Goal: Communication & Community: Participate in discussion

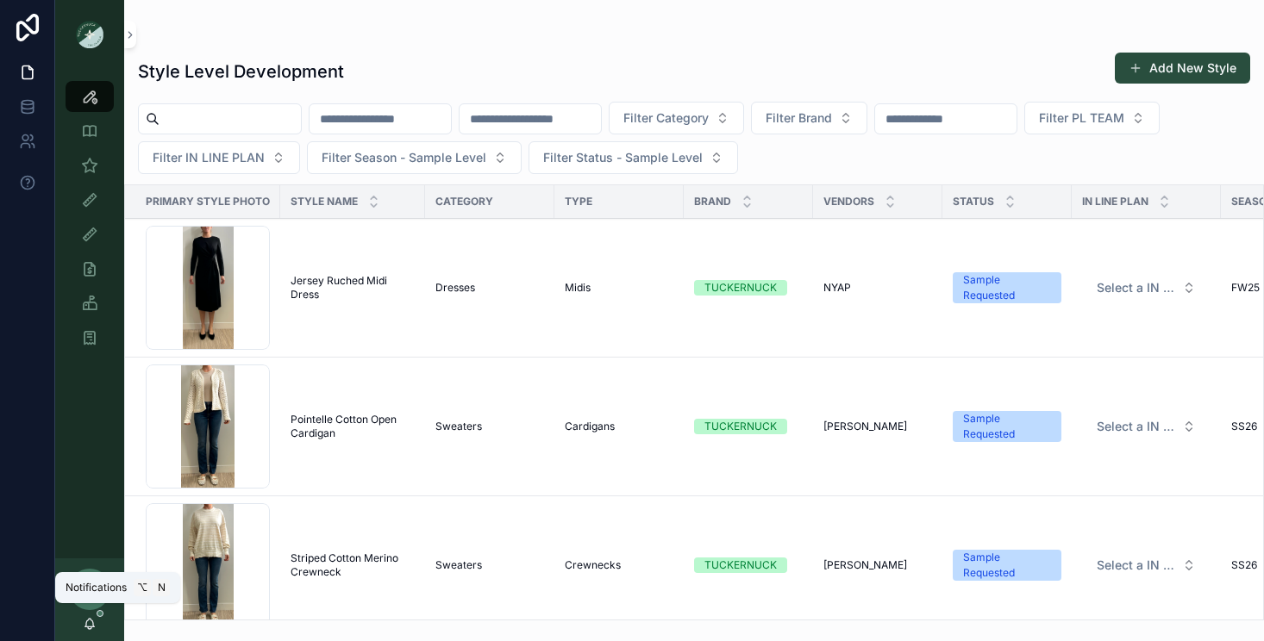
click at [102, 618] on div "AR [PERSON_NAME]" at bounding box center [89, 600] width 69 height 83
click at [89, 626] on icon "scrollable content" at bounding box center [90, 624] width 14 height 14
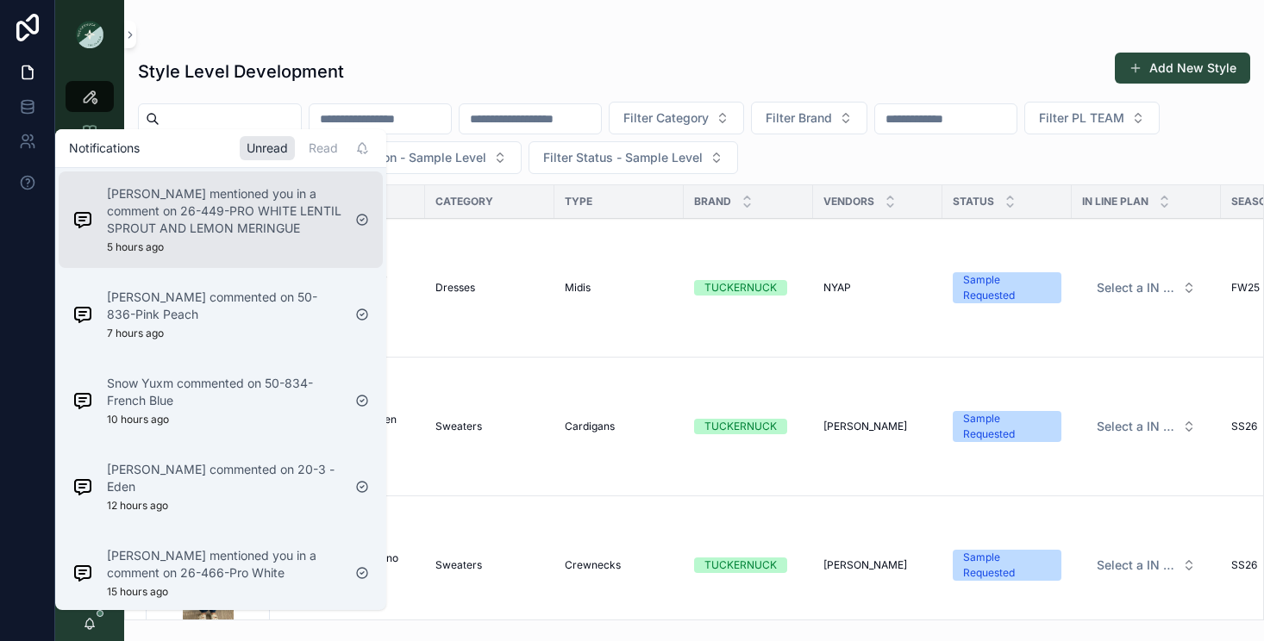
click at [175, 237] on p "[PERSON_NAME] mentioned you in a comment on 26-449-PRO WHITE LENTIL SPROUT AND …" at bounding box center [224, 211] width 234 height 52
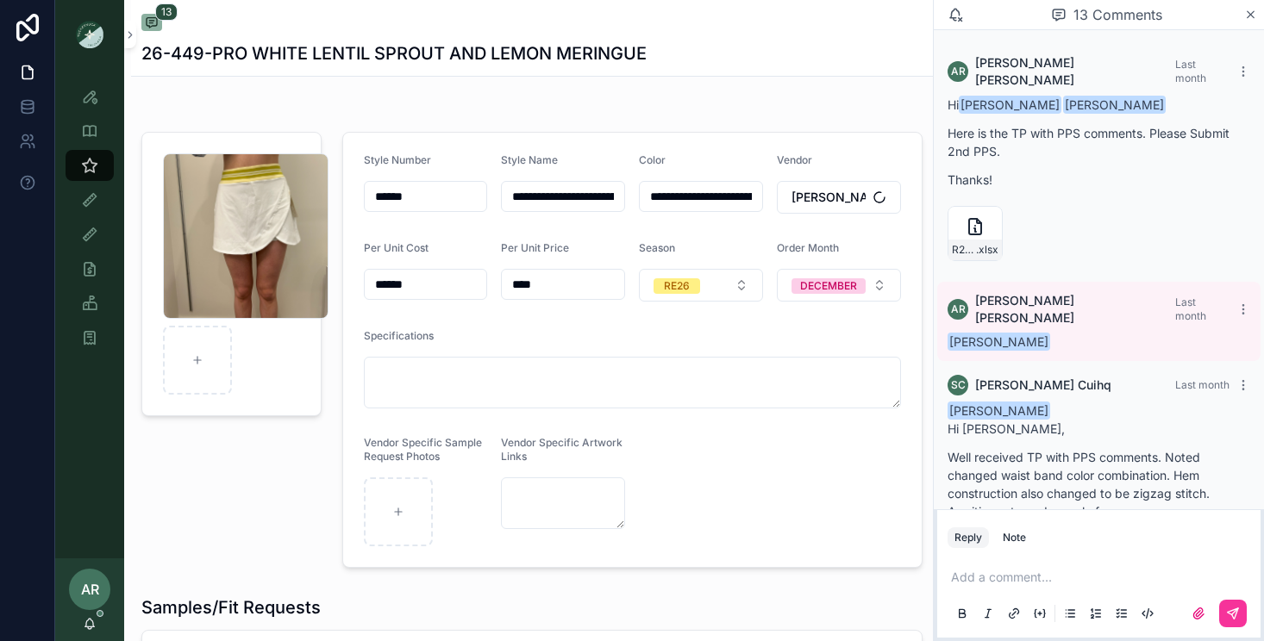
scroll to position [1617, 0]
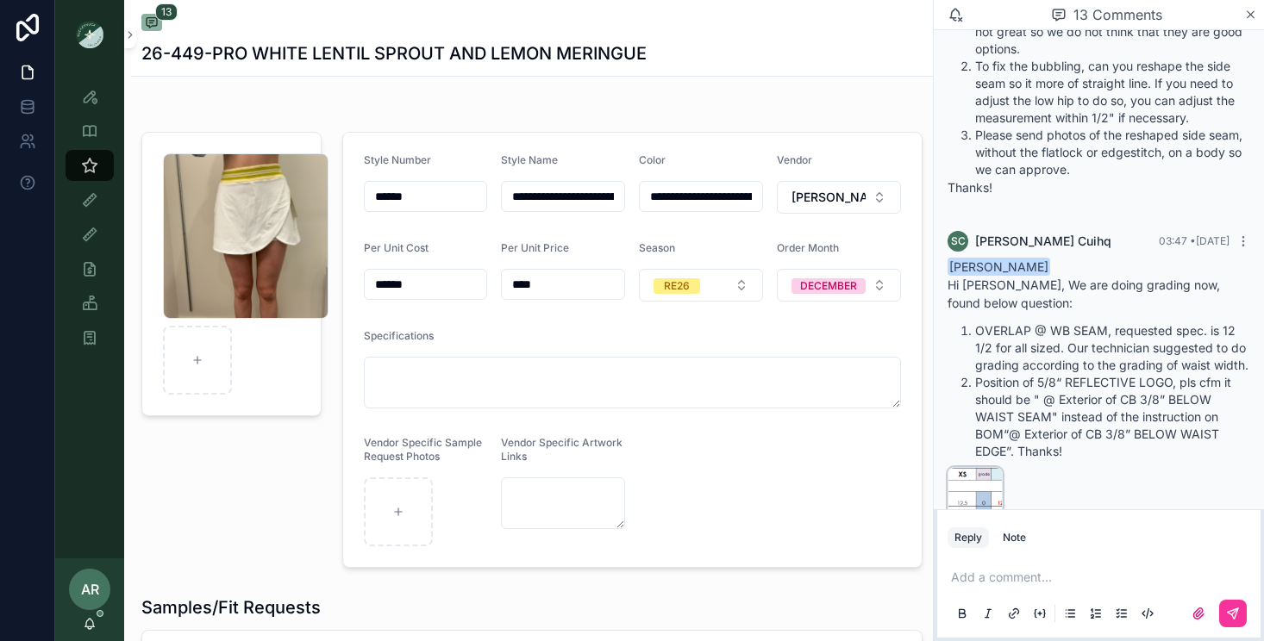
click at [0, 0] on div "dbeb3964238371b7496dae5af7506b94 .png" at bounding box center [0, 0] width 0 height 0
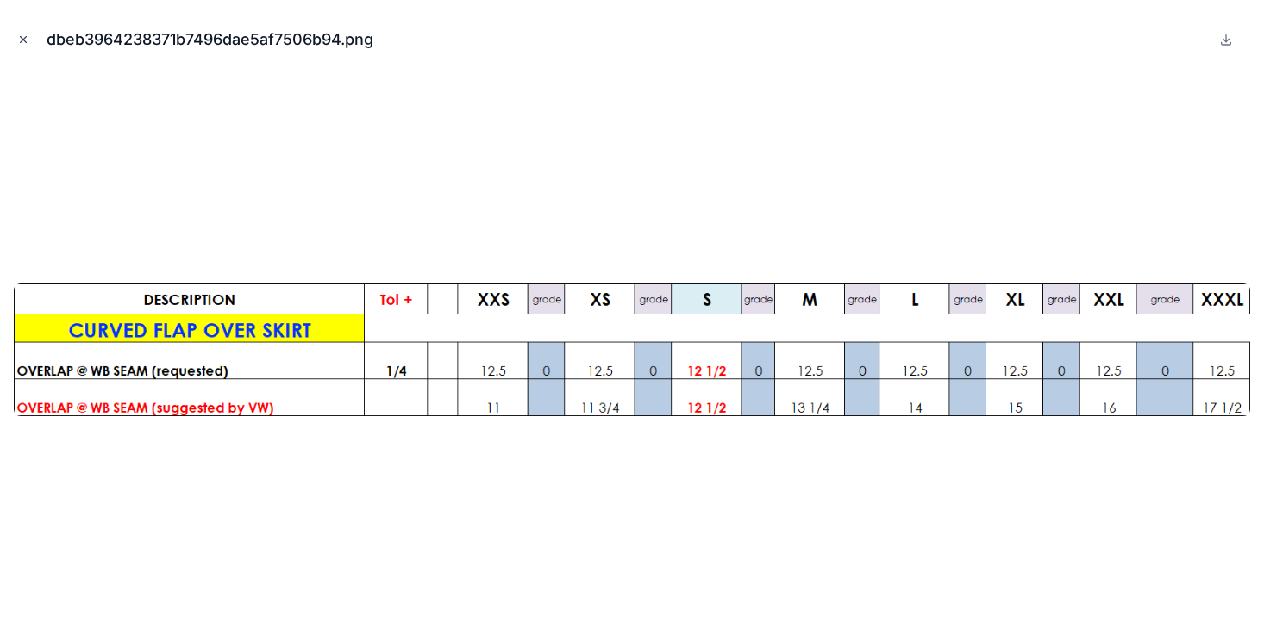
click at [28, 37] on icon "Close modal" at bounding box center [23, 40] width 12 height 12
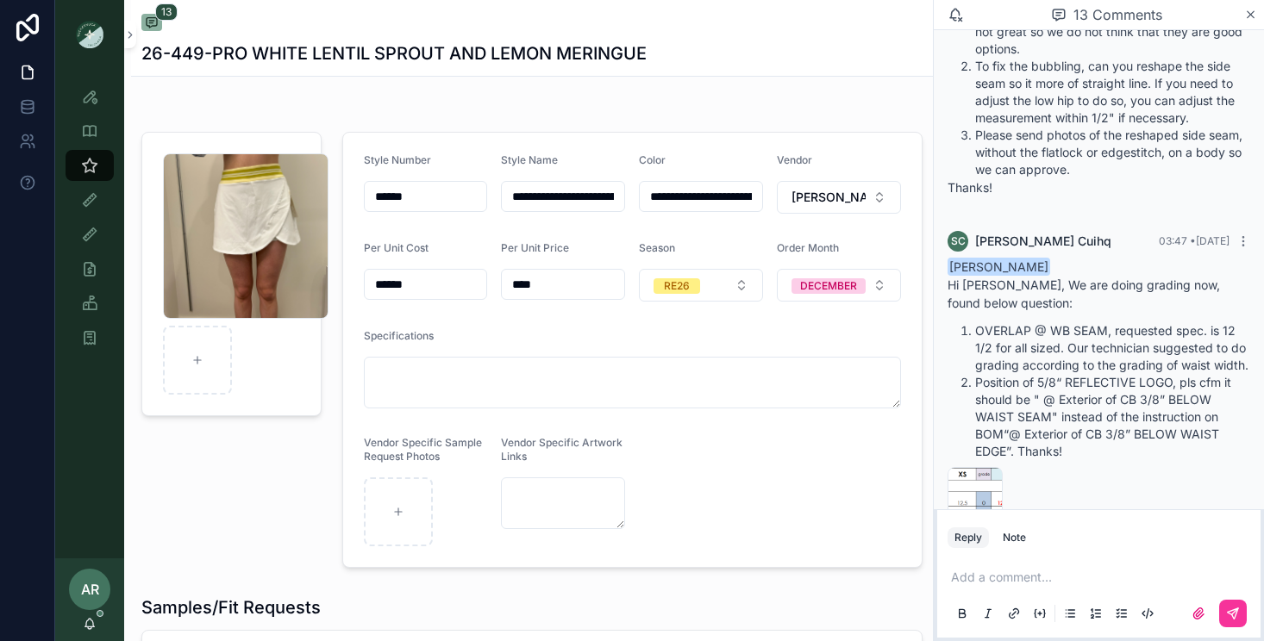
click at [977, 577] on p "scrollable content" at bounding box center [1102, 577] width 303 height 17
click at [0, 0] on div "scrollable content" at bounding box center [0, 0] width 0 height 0
click at [967, 467] on div "dbeb3964238371b7496dae5af7506b94 .png" at bounding box center [974, 494] width 55 height 55
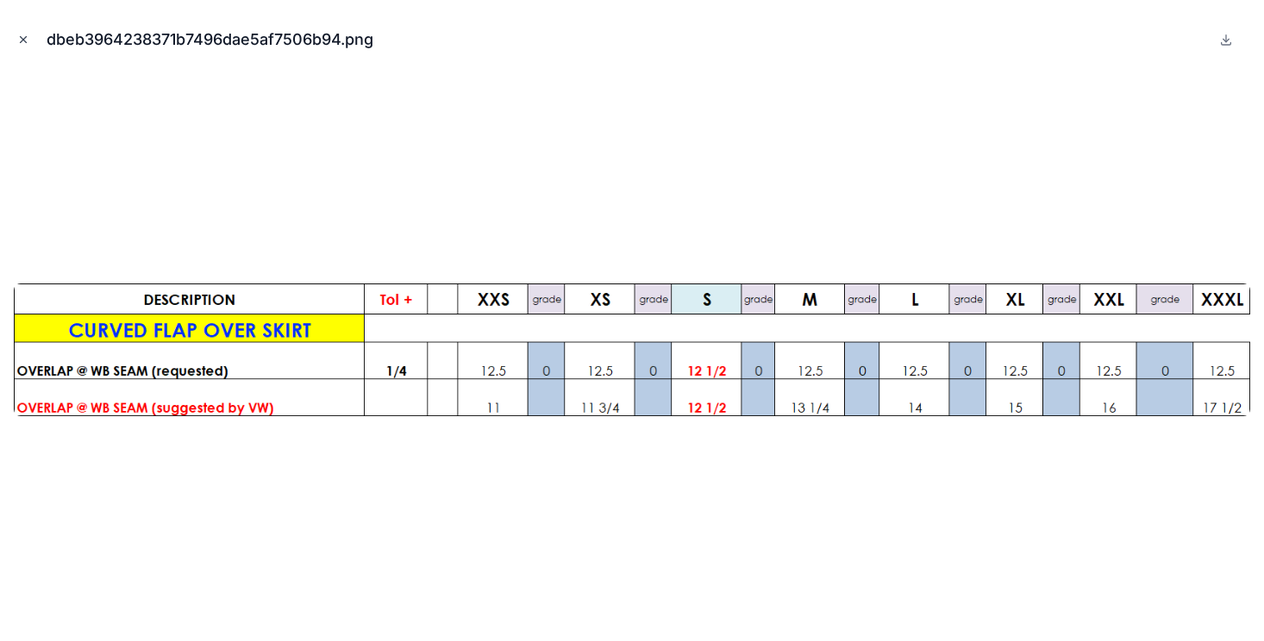
click at [20, 41] on icon "Close modal" at bounding box center [23, 40] width 12 height 12
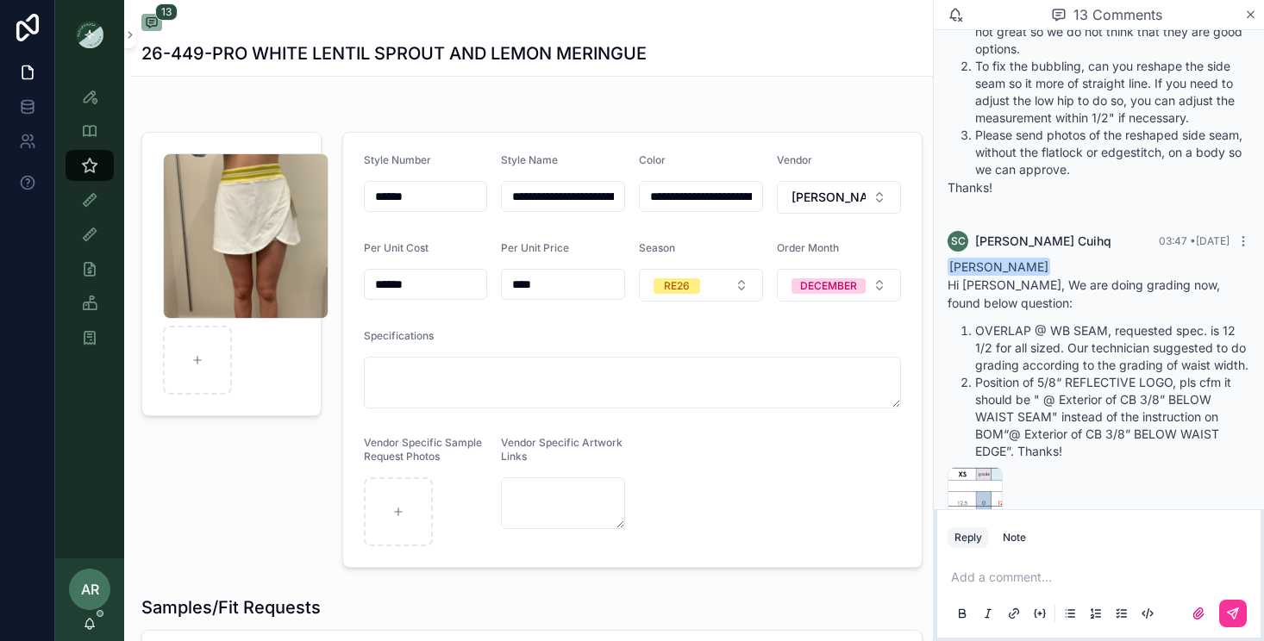
click at [987, 572] on p "scrollable content" at bounding box center [1102, 577] width 303 height 17
click at [1253, 11] on icon "scrollable content" at bounding box center [1250, 14] width 7 height 7
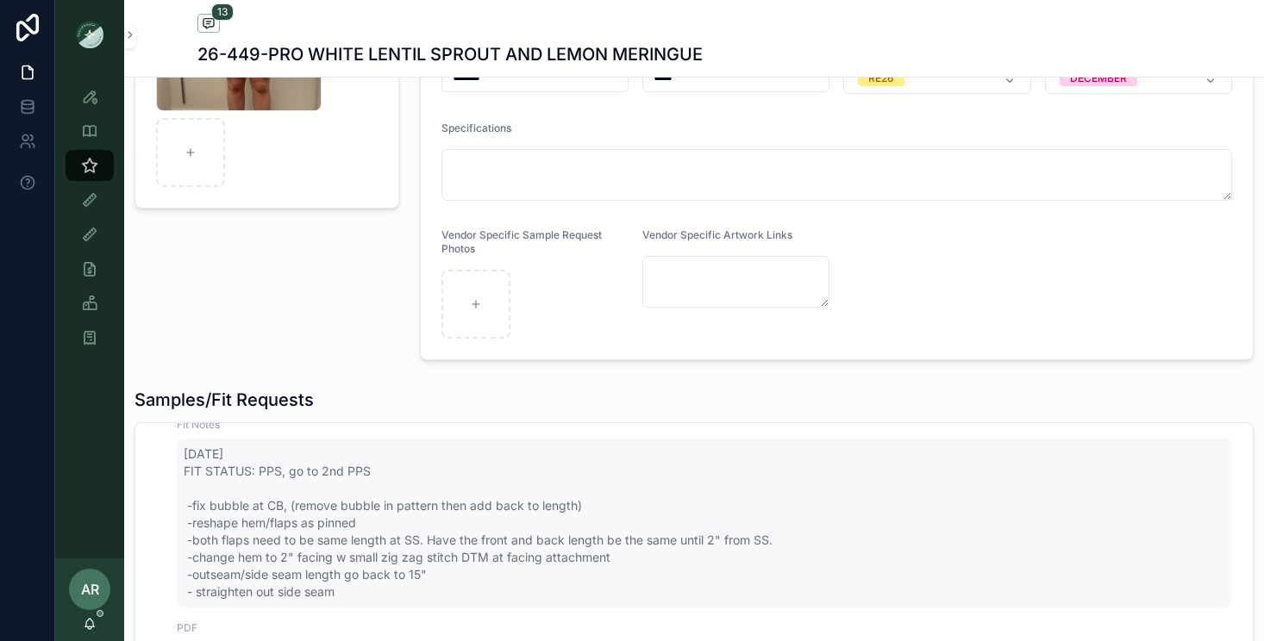
scroll to position [1008, 0]
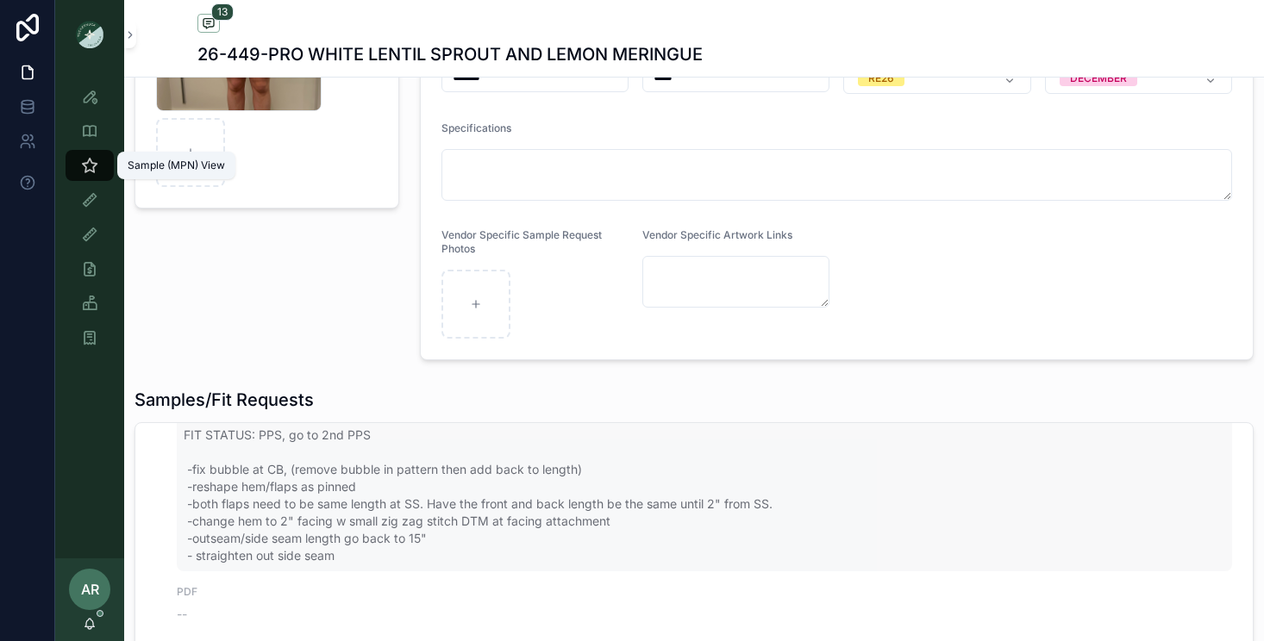
click at [84, 165] on icon "scrollable content" at bounding box center [89, 165] width 17 height 17
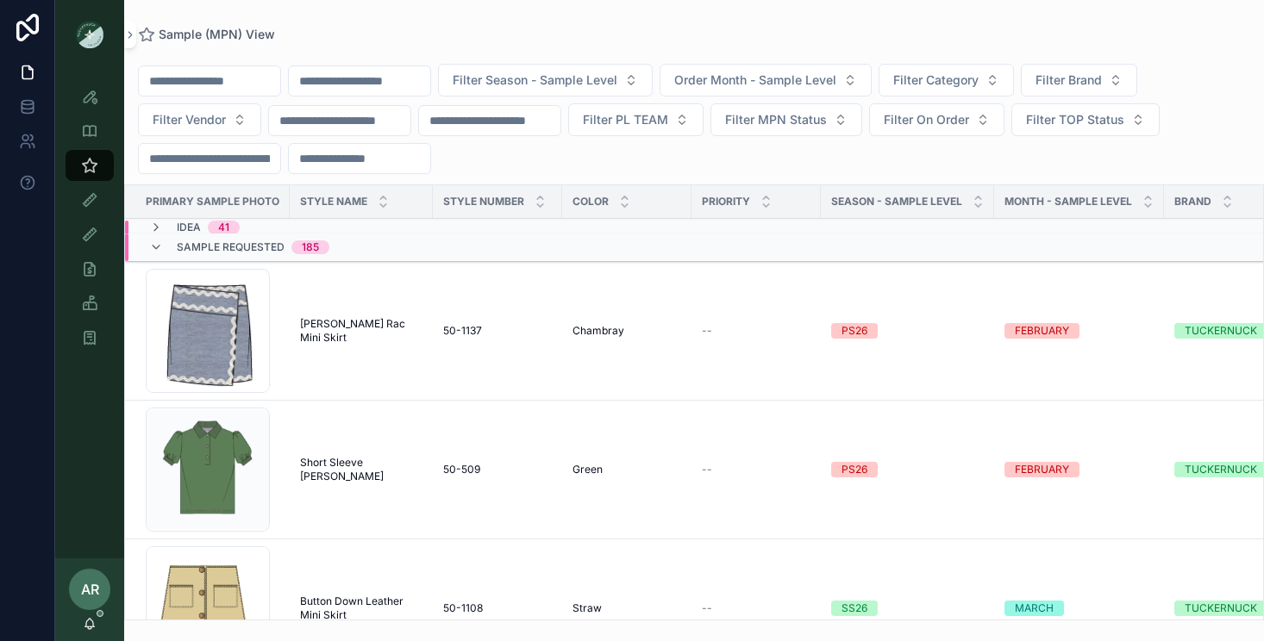
click at [402, 84] on input "scrollable content" at bounding box center [359, 81] width 141 height 24
type input "*"
type input "******"
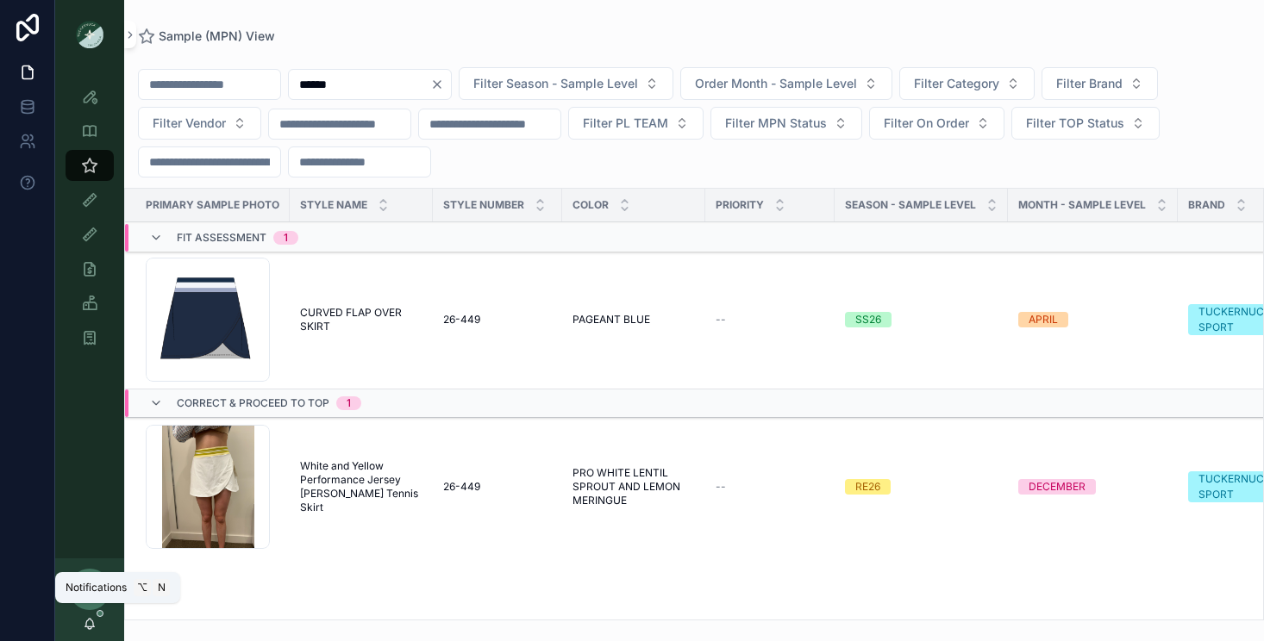
click at [87, 620] on icon "scrollable content" at bounding box center [89, 623] width 9 height 8
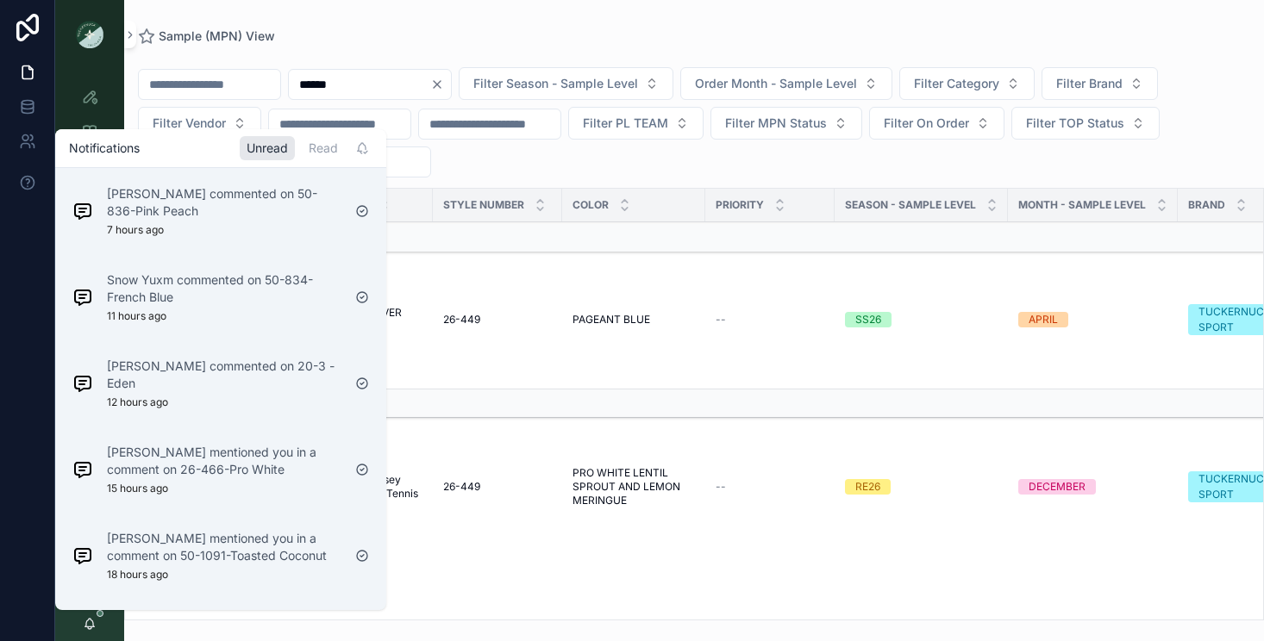
click at [345, 17] on div "Sample (MPN) View ****** Filter Season - Sample Level Order Month - Sample Leve…" at bounding box center [694, 310] width 1140 height 621
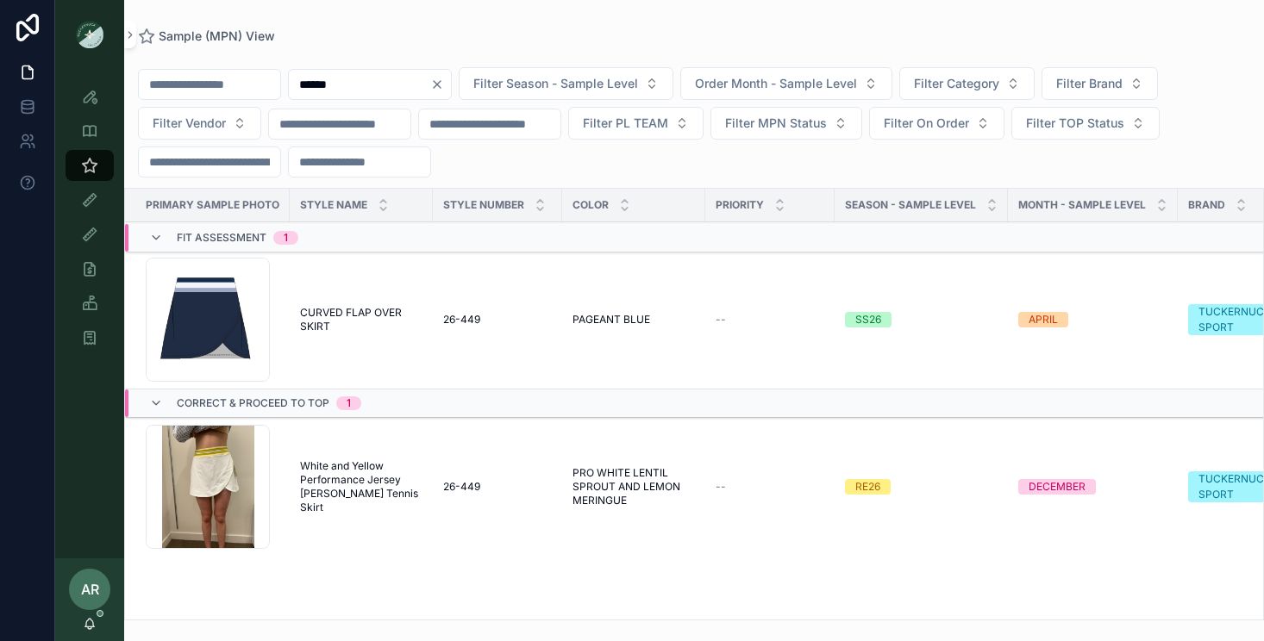
click at [335, 494] on span "White and Yellow Performance Jersey [PERSON_NAME] Tennis Skirt" at bounding box center [361, 487] width 122 height 55
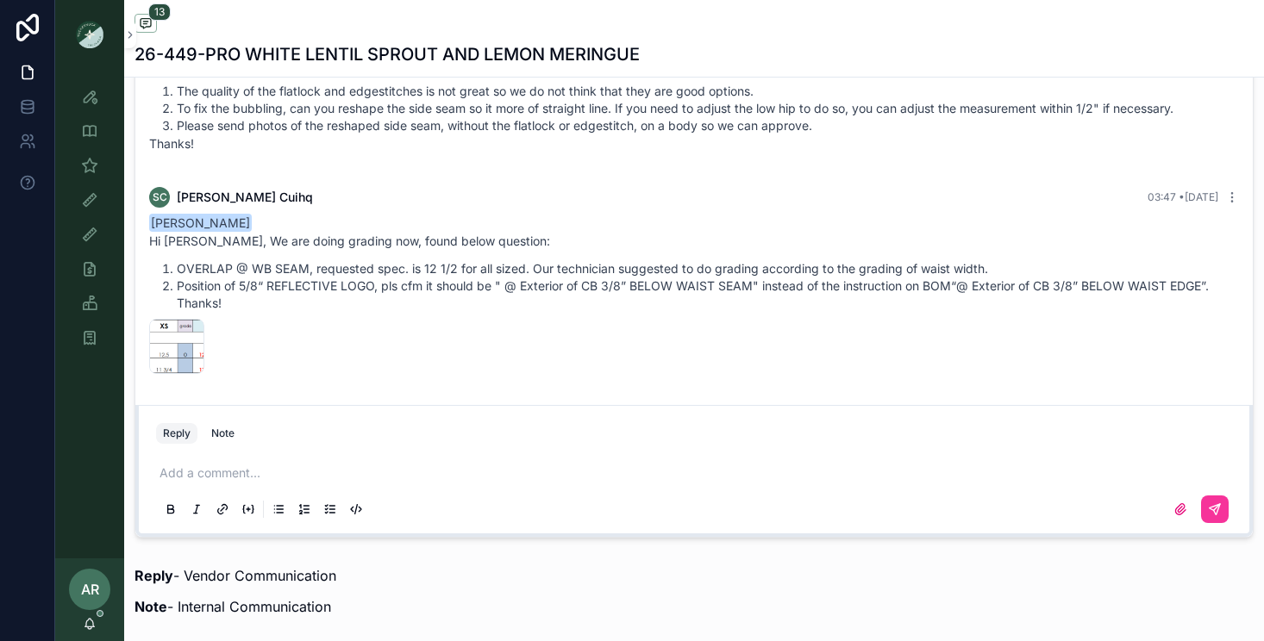
scroll to position [1222, 0]
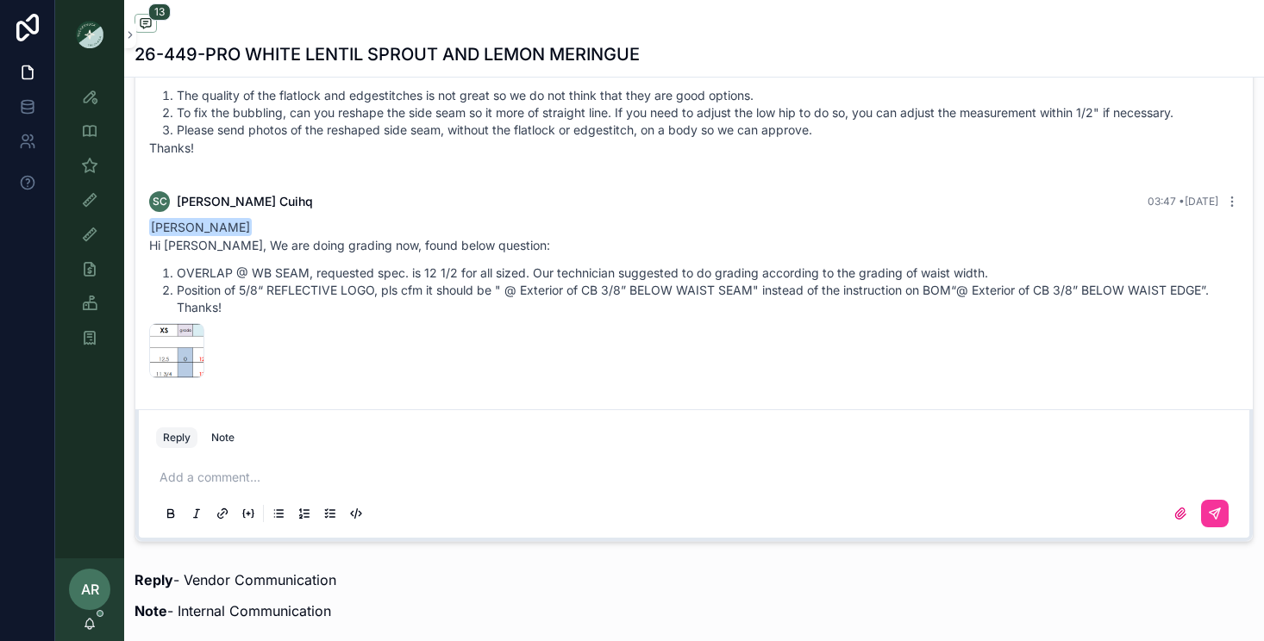
click at [246, 474] on p "scrollable content" at bounding box center [697, 477] width 1076 height 17
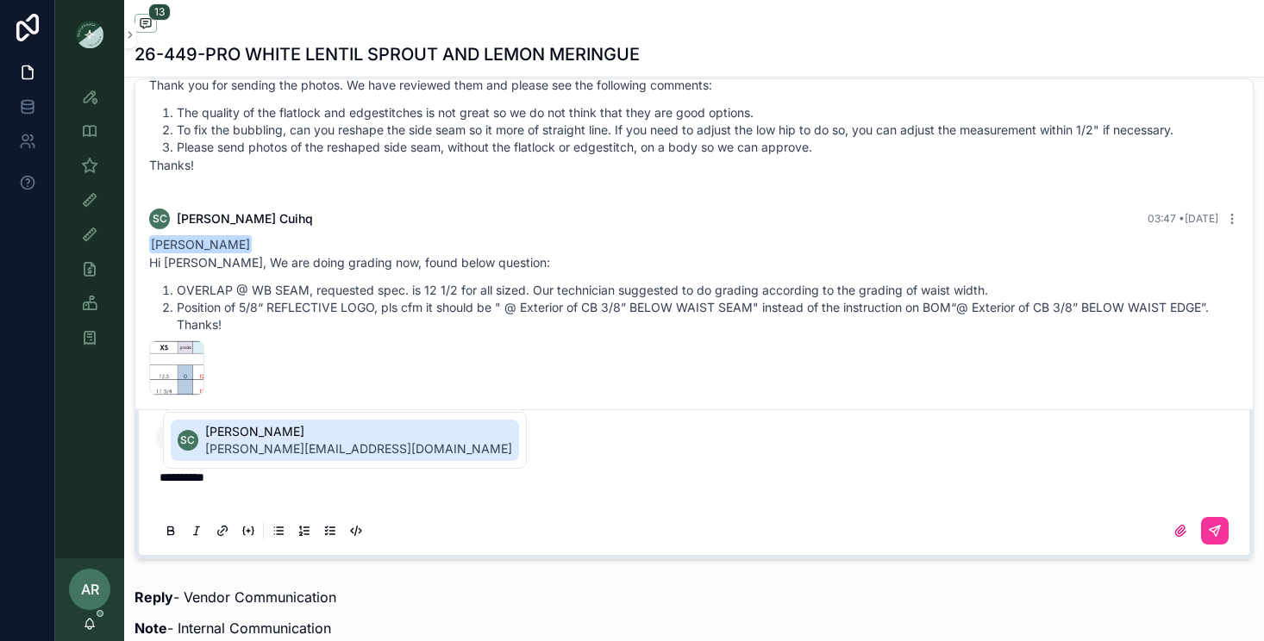
click at [299, 451] on span "[PERSON_NAME][EMAIL_ADDRESS][DOMAIN_NAME]" at bounding box center [358, 449] width 307 height 17
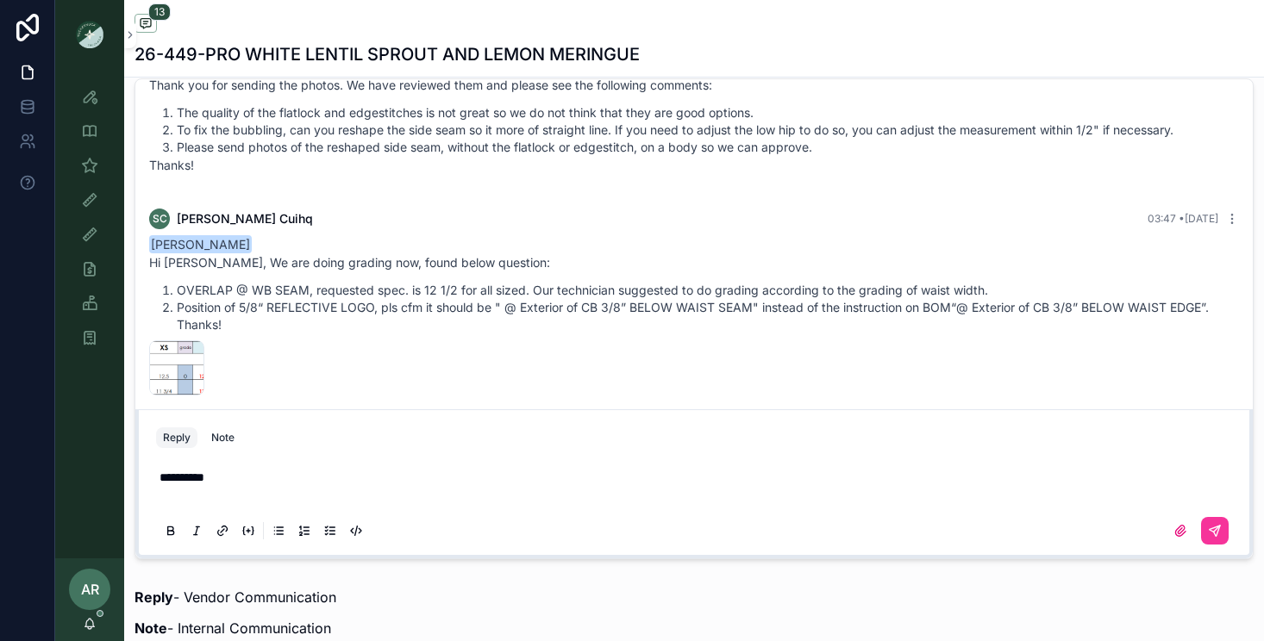
click at [194, 476] on span "**********" at bounding box center [181, 478] width 45 height 12
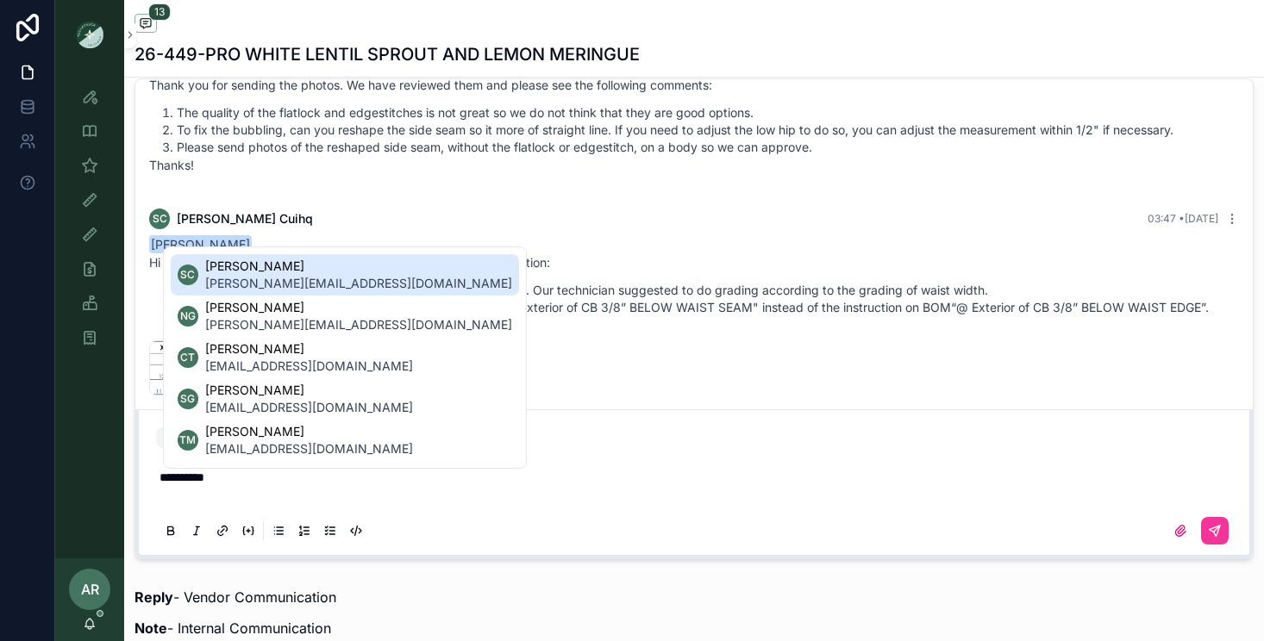
click at [228, 479] on p "**********" at bounding box center [697, 477] width 1076 height 17
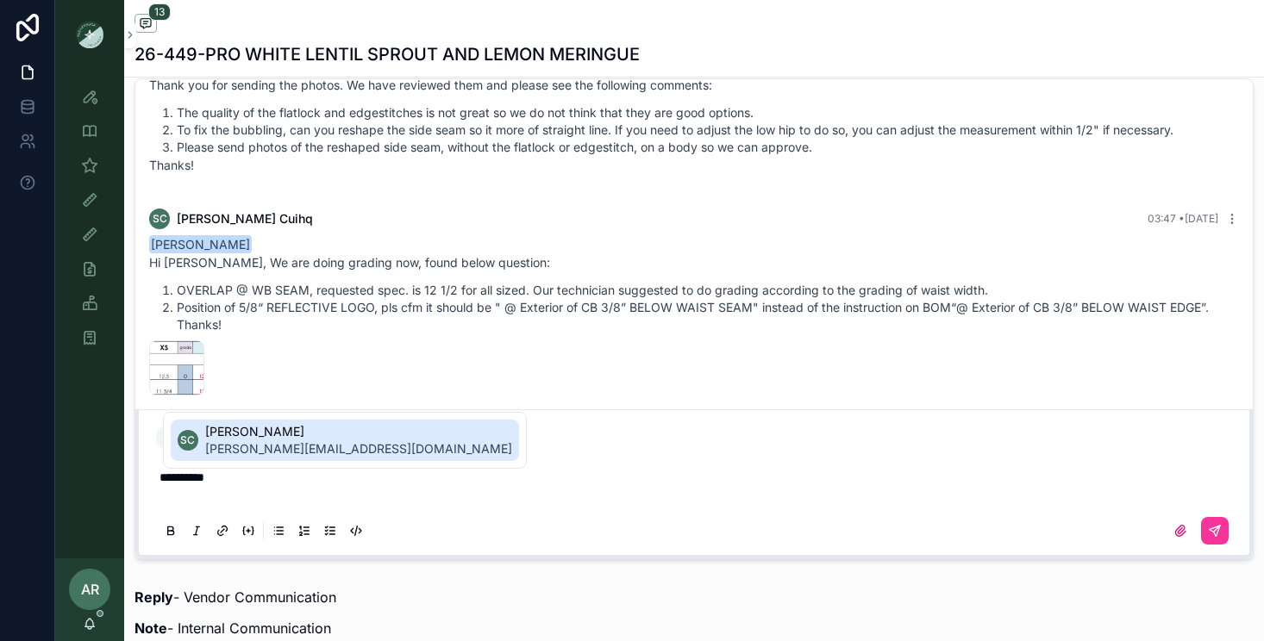
click at [232, 441] on span "[PERSON_NAME][EMAIL_ADDRESS][DOMAIN_NAME]" at bounding box center [358, 449] width 307 height 17
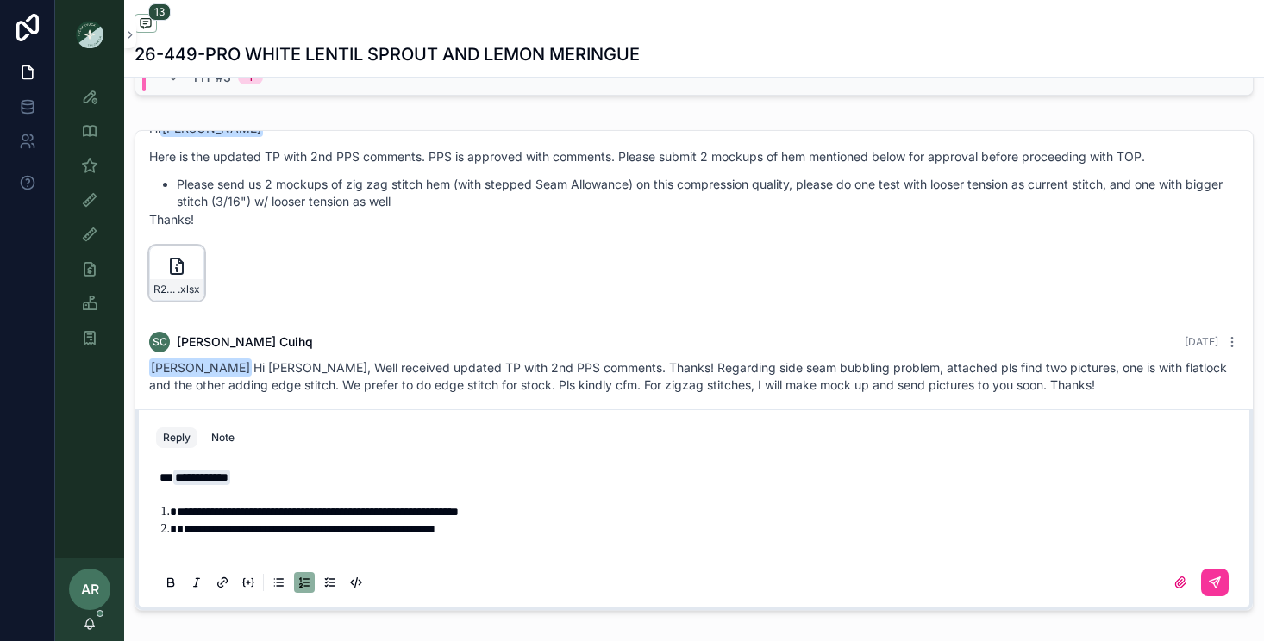
scroll to position [1035, 0]
click at [0, 0] on icon "scrollable content" at bounding box center [0, 0] width 0 height 0
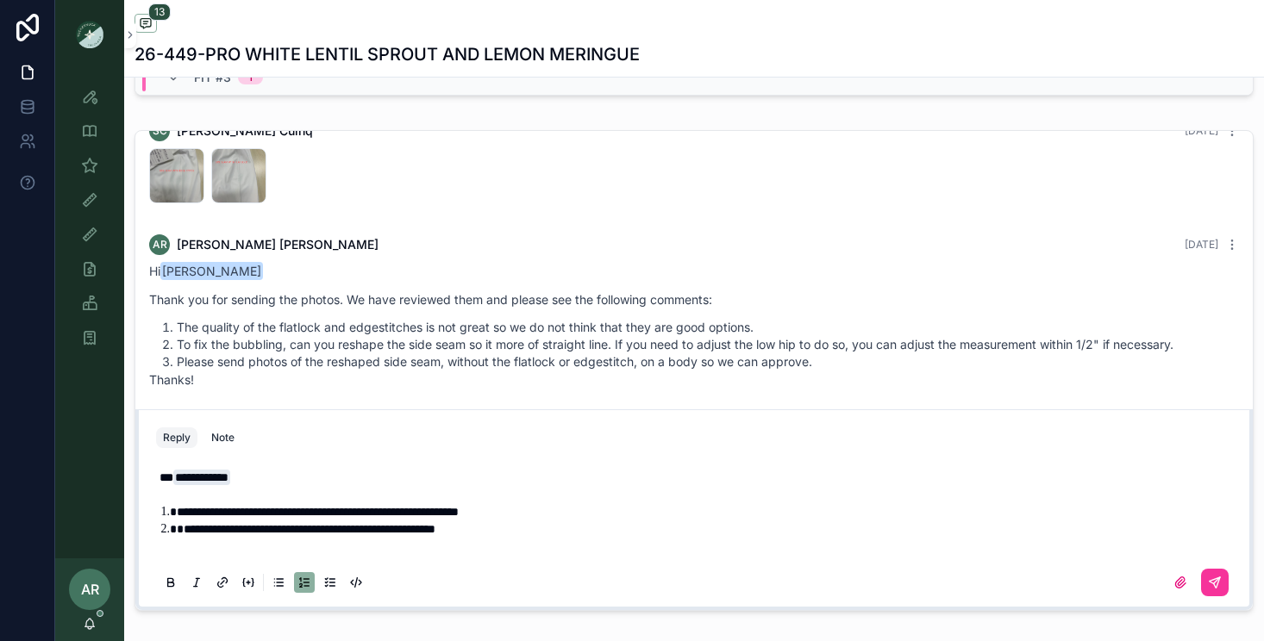
scroll to position [1563, 0]
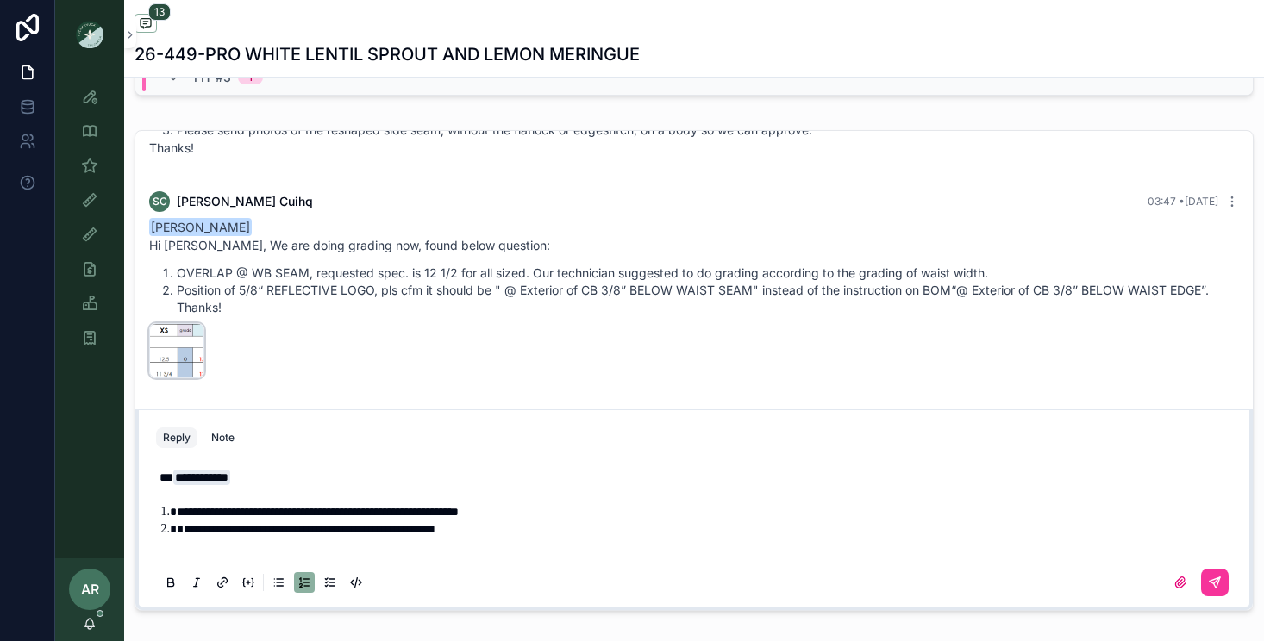
click at [0, 0] on icon "scrollable content" at bounding box center [0, 0] width 0 height 0
click at [169, 349] on div "dbeb3964238371b7496dae5af7506b94 .png" at bounding box center [176, 350] width 55 height 55
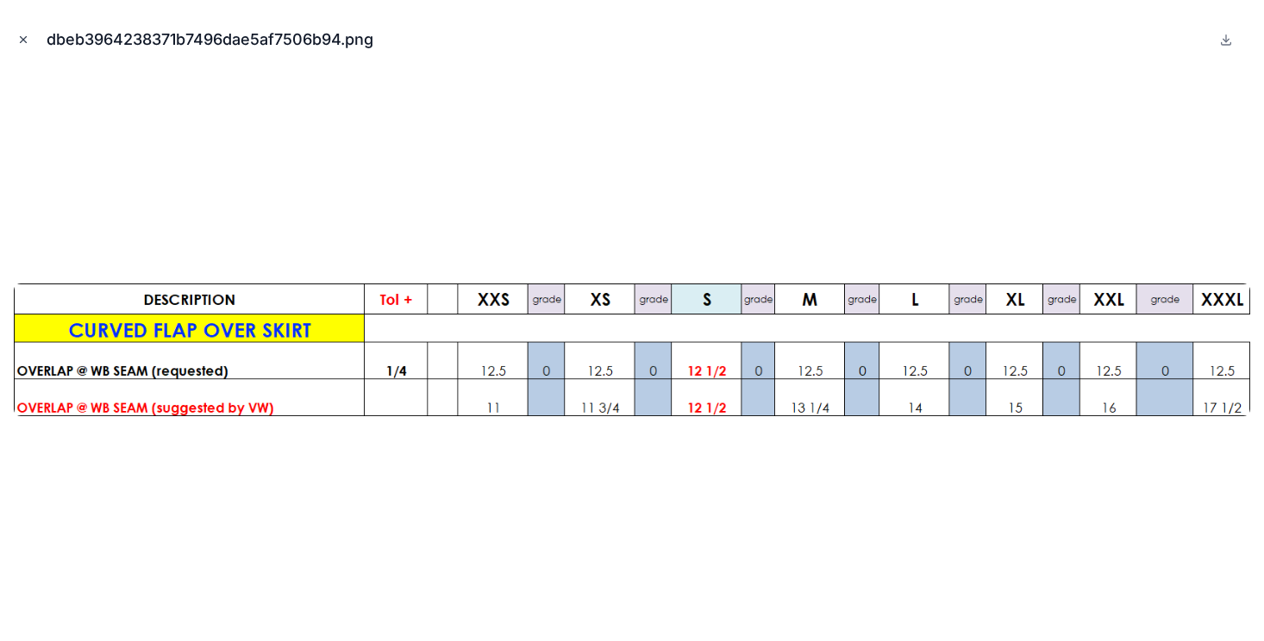
click at [22, 46] on button "Close modal" at bounding box center [23, 39] width 19 height 19
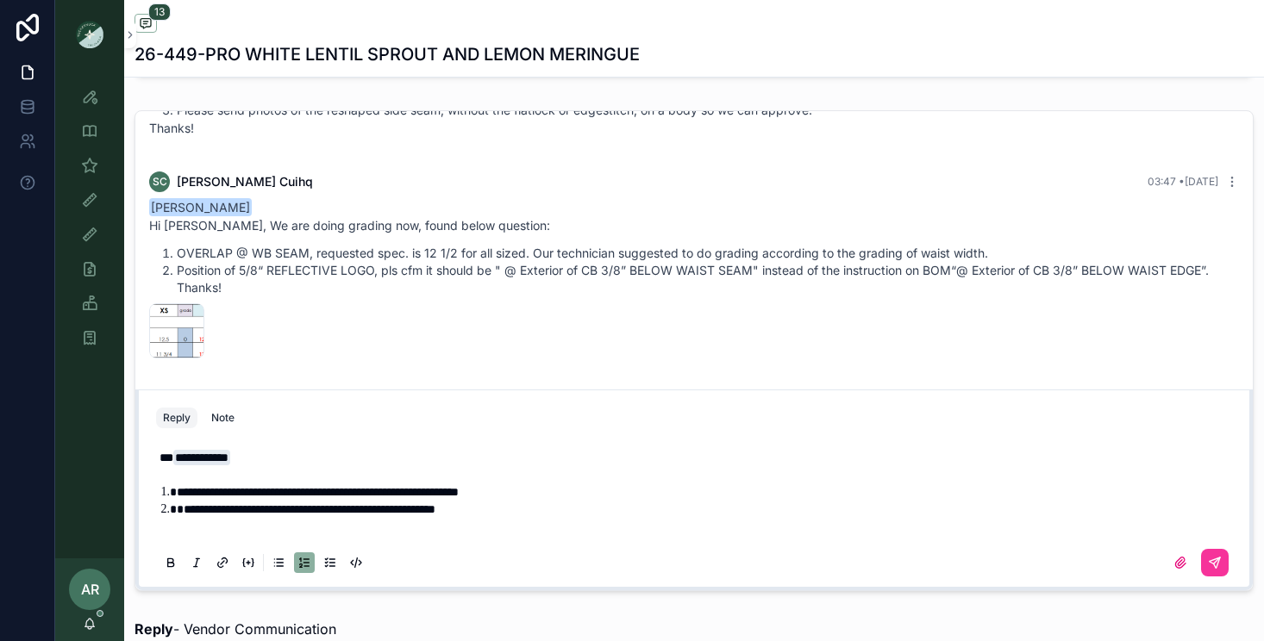
scroll to position [1174, 0]
click at [577, 494] on li "**********" at bounding box center [706, 491] width 1059 height 17
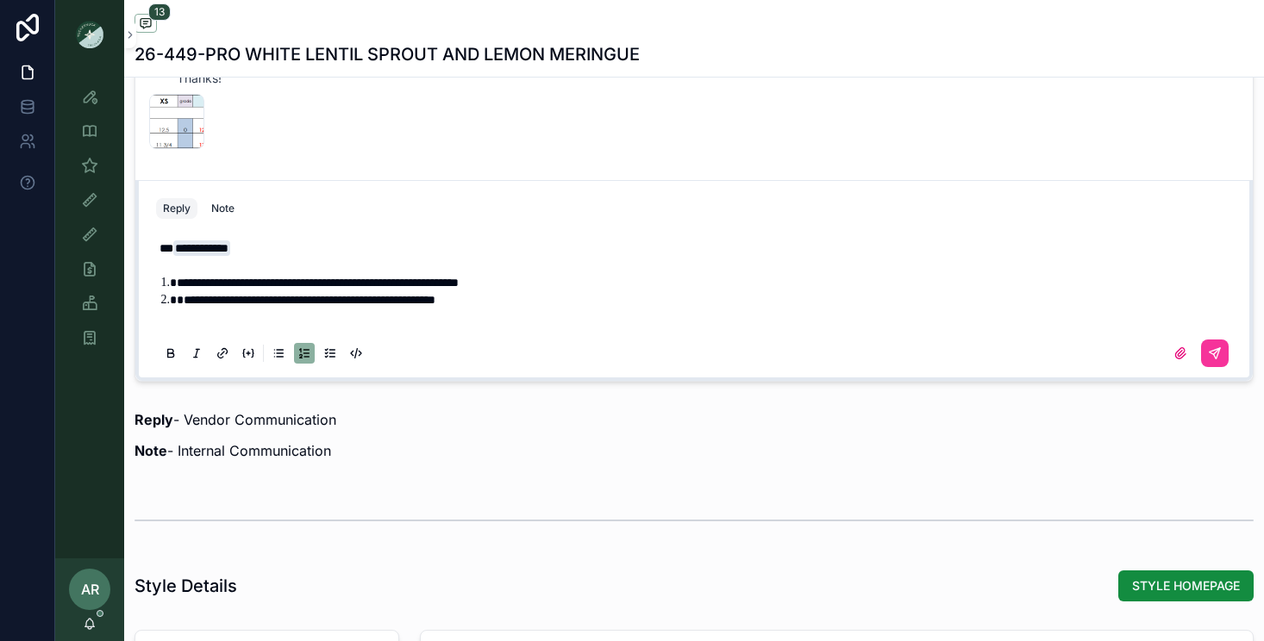
scroll to position [1385, 0]
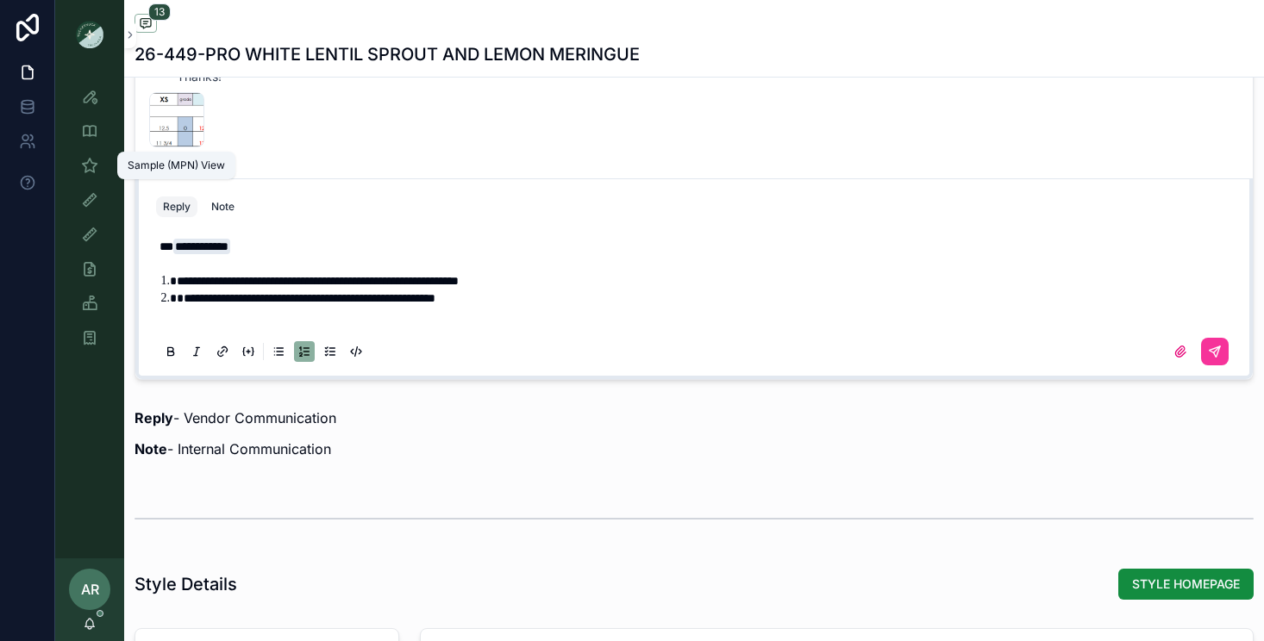
click at [88, 164] on icon "scrollable content" at bounding box center [89, 165] width 17 height 17
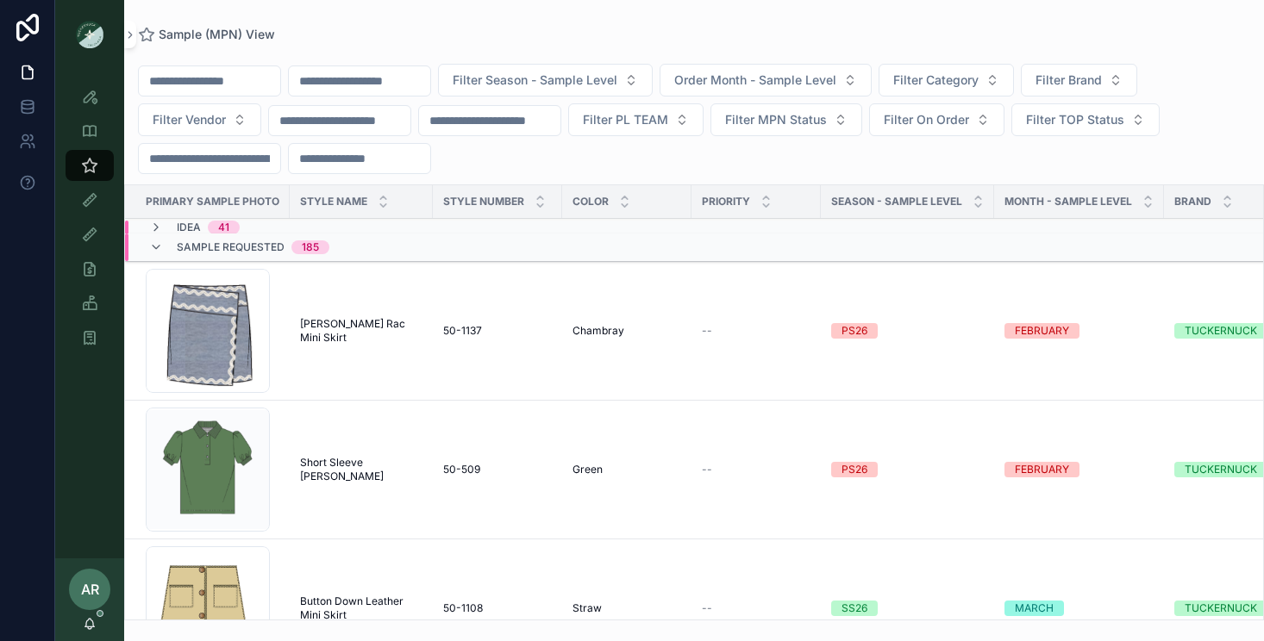
click at [401, 78] on input "scrollable content" at bounding box center [359, 81] width 141 height 24
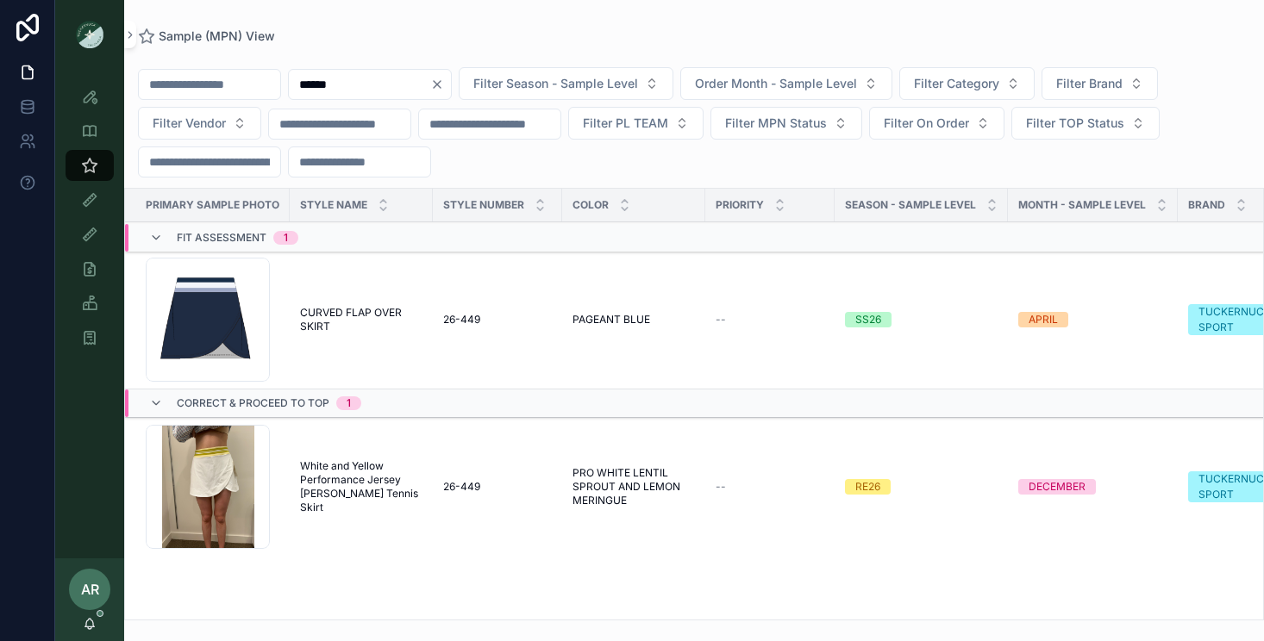
type input "******"
click at [322, 495] on span "White and Yellow Performance Jersey [PERSON_NAME] Tennis Skirt" at bounding box center [361, 487] width 122 height 55
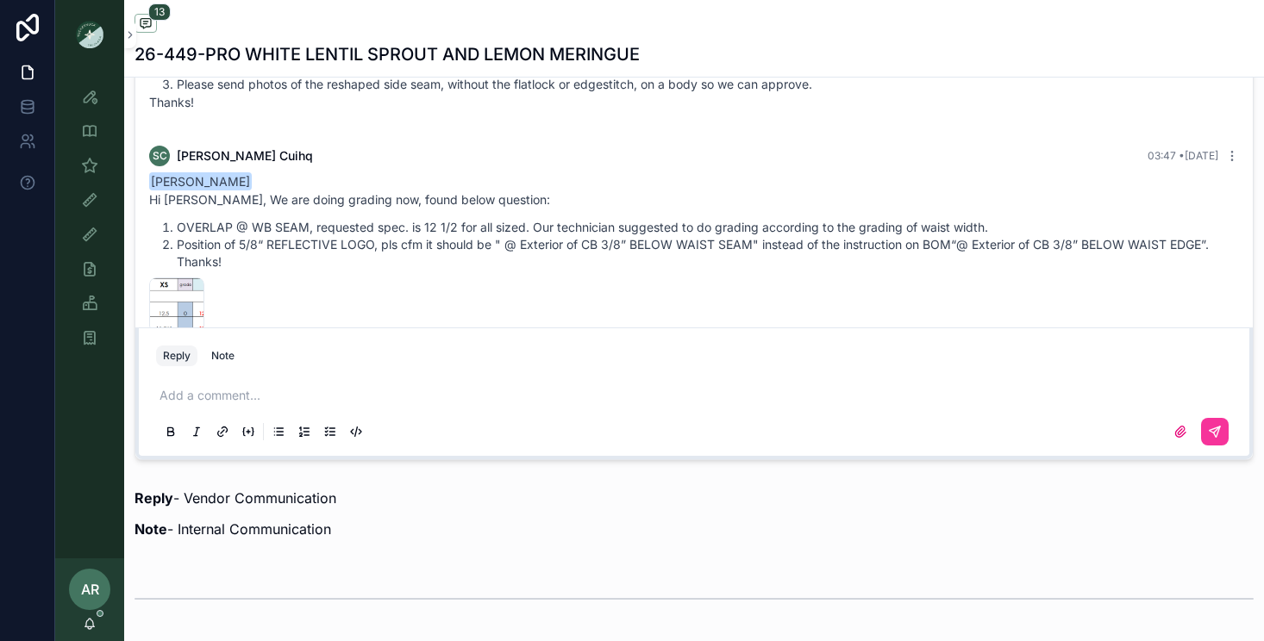
scroll to position [1441, 0]
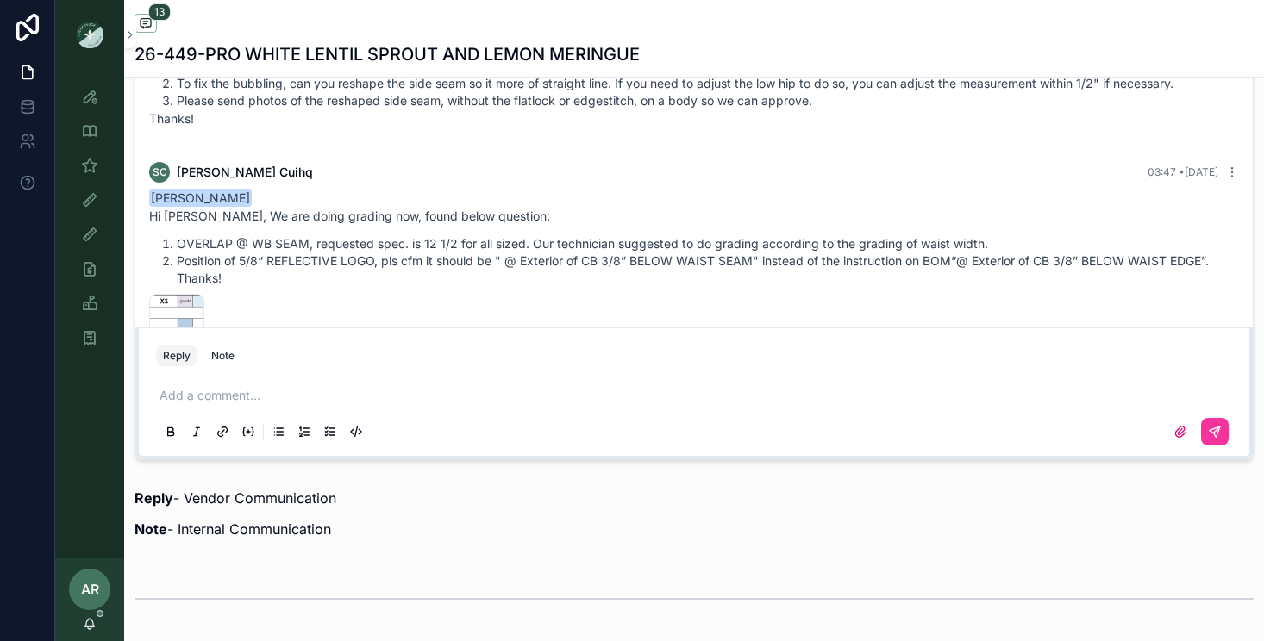
click at [289, 395] on p "scrollable content" at bounding box center [697, 395] width 1076 height 17
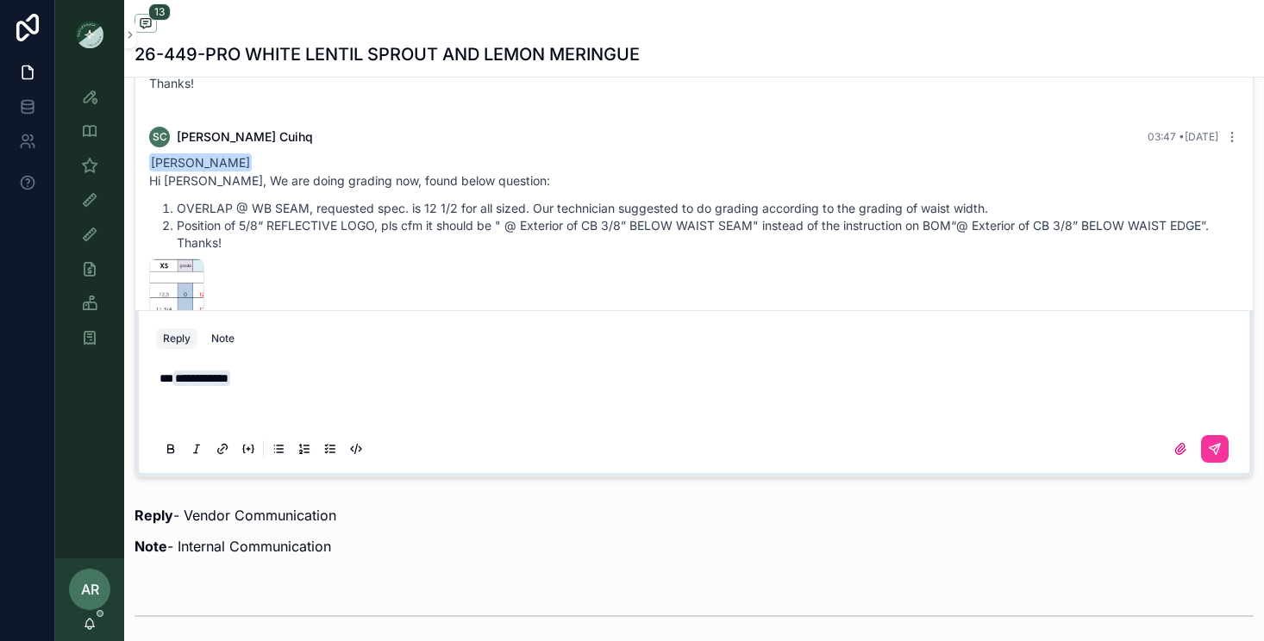
scroll to position [1270, 0]
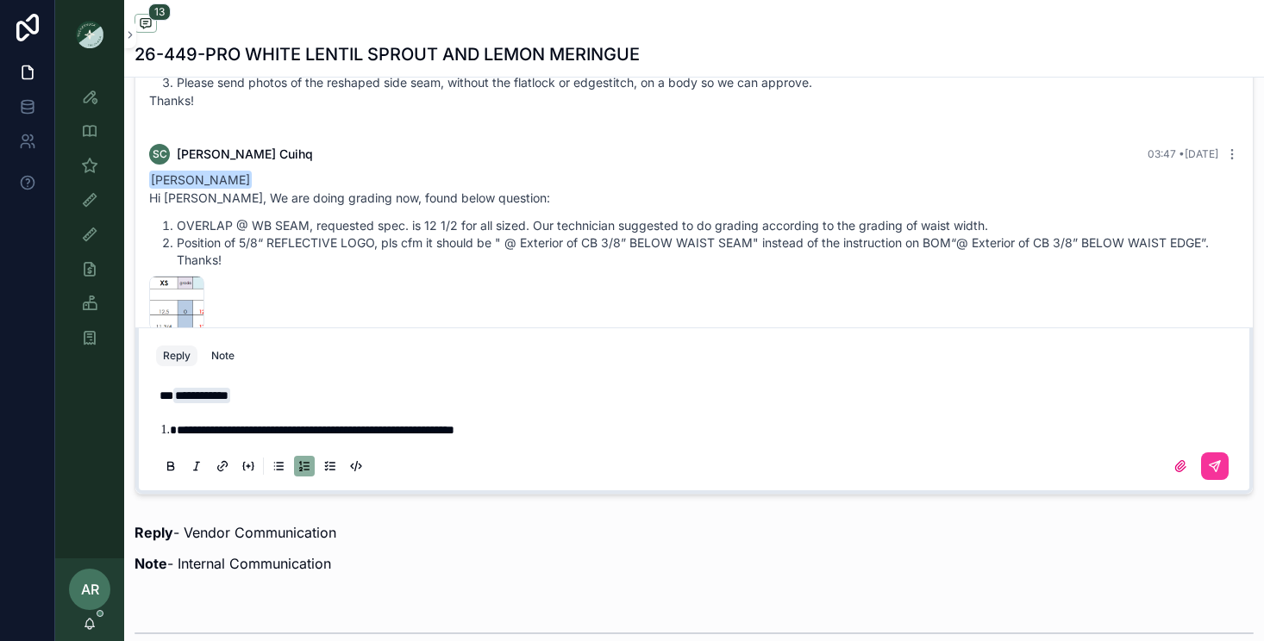
click at [405, 430] on span "**********" at bounding box center [316, 430] width 278 height 12
click at [607, 429] on li "**********" at bounding box center [706, 430] width 1059 height 17
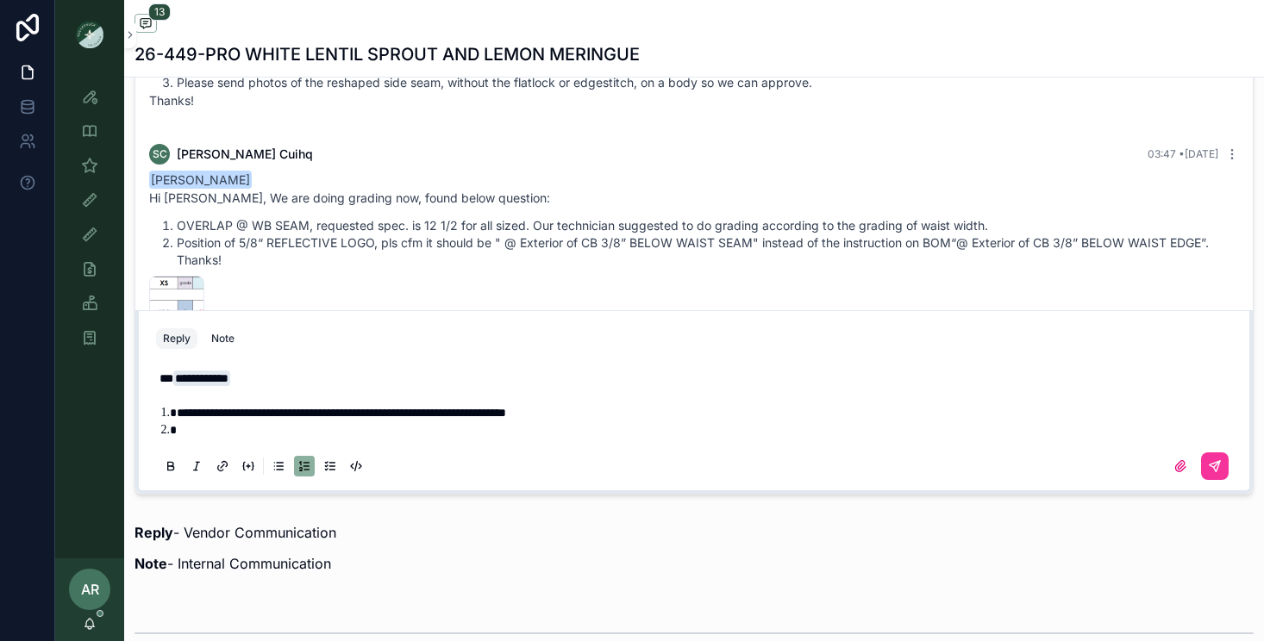
scroll to position [1253, 0]
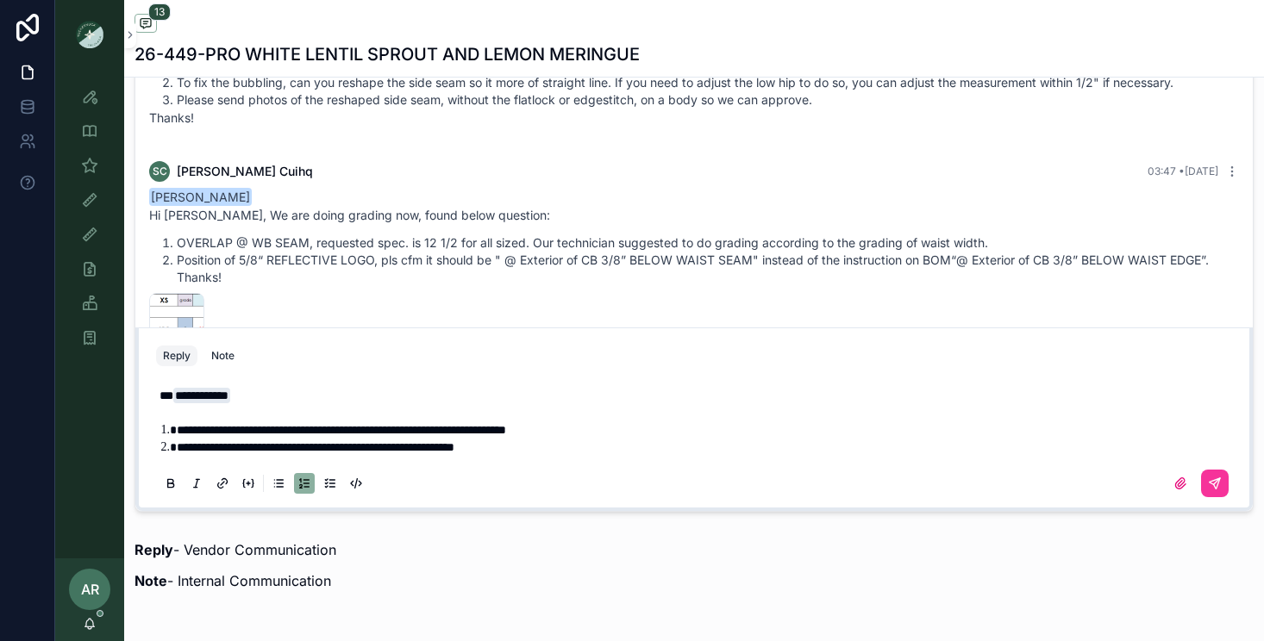
click at [415, 445] on span "**********" at bounding box center [316, 447] width 278 height 12
click at [571, 453] on li "**********" at bounding box center [706, 447] width 1059 height 17
click at [419, 448] on span "**********" at bounding box center [380, 447] width 407 height 12
click at [898, 444] on li "**********" at bounding box center [706, 447] width 1059 height 17
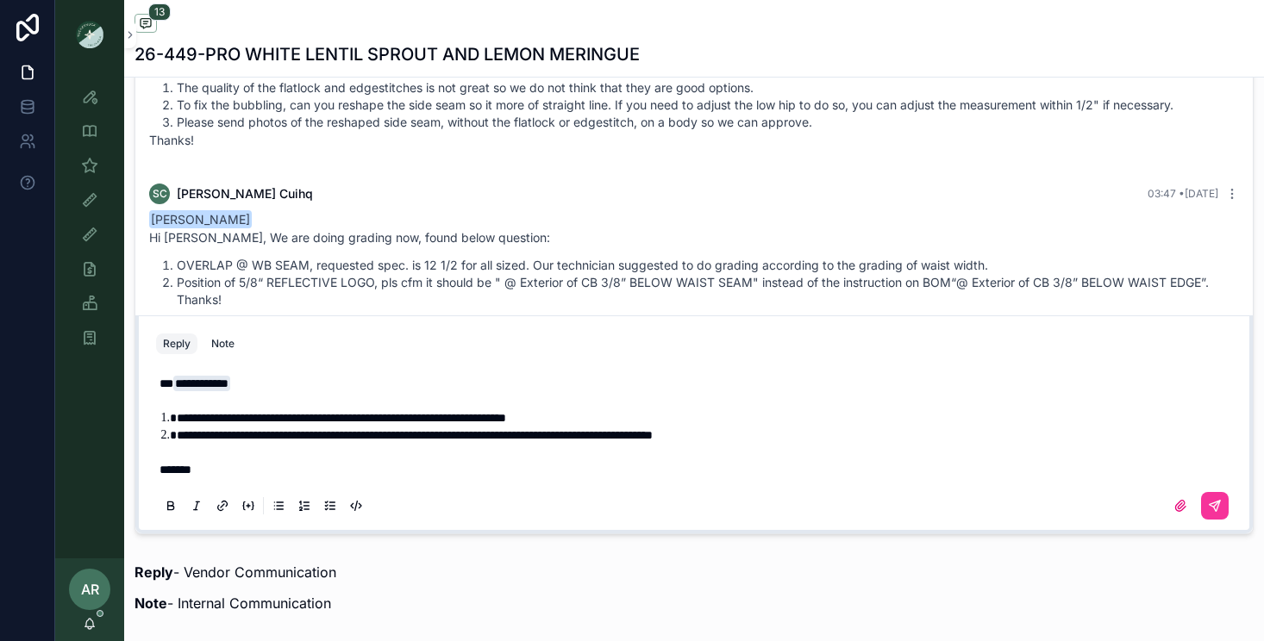
scroll to position [1239, 0]
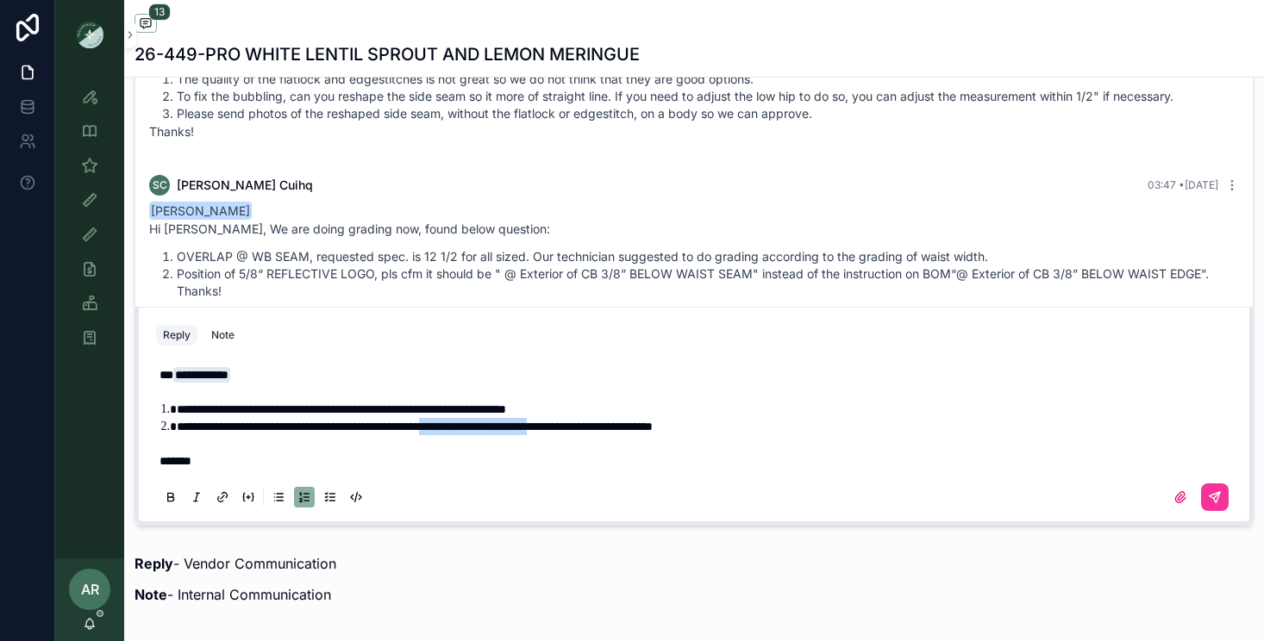
drag, startPoint x: 505, startPoint y: 427, endPoint x: 655, endPoint y: 428, distance: 150.0
click at [653, 428] on span "**********" at bounding box center [415, 427] width 476 height 12
click at [719, 459] on p "*******" at bounding box center [697, 461] width 1076 height 17
click at [1185, 503] on icon "scrollable content" at bounding box center [1180, 498] width 14 height 14
click at [0, 0] on input "scrollable content" at bounding box center [0, 0] width 0 height 0
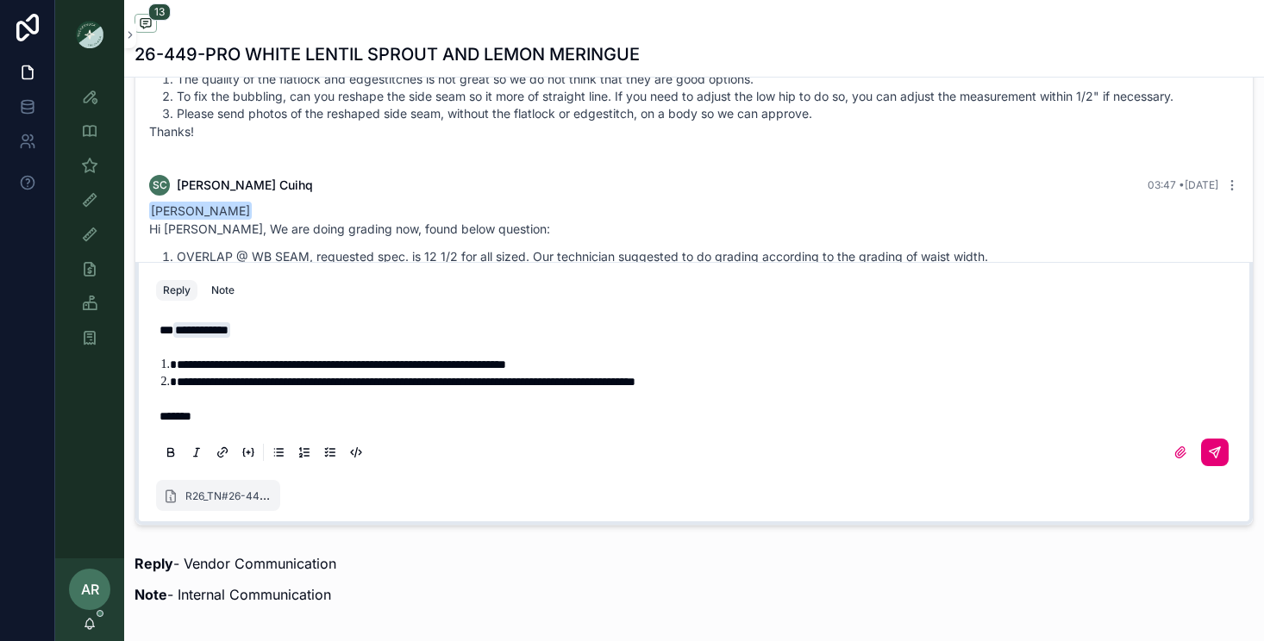
click at [1213, 455] on icon "scrollable content" at bounding box center [1215, 453] width 14 height 14
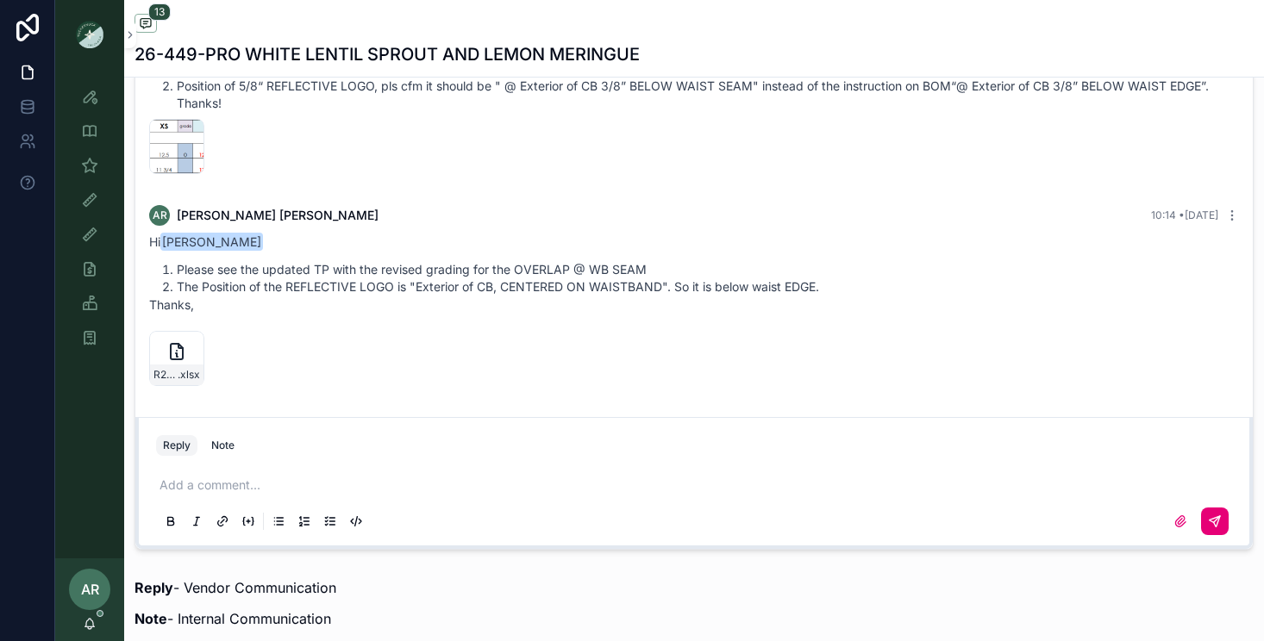
scroll to position [1210, 0]
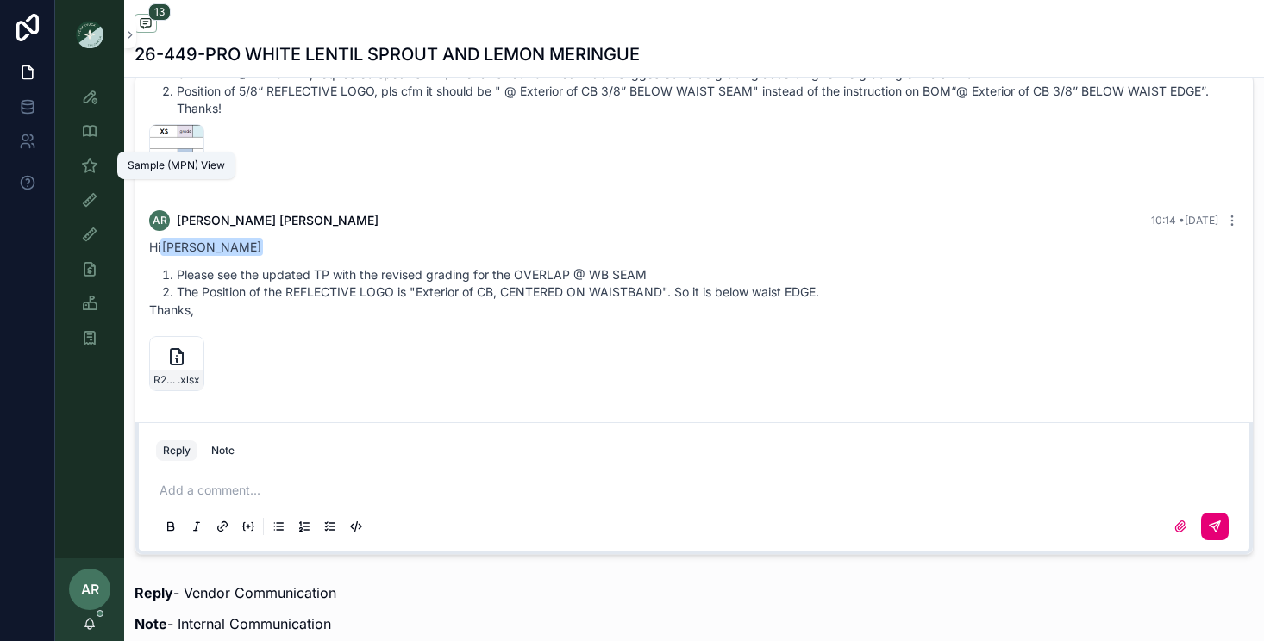
click at [91, 172] on icon "scrollable content" at bounding box center [89, 165] width 17 height 17
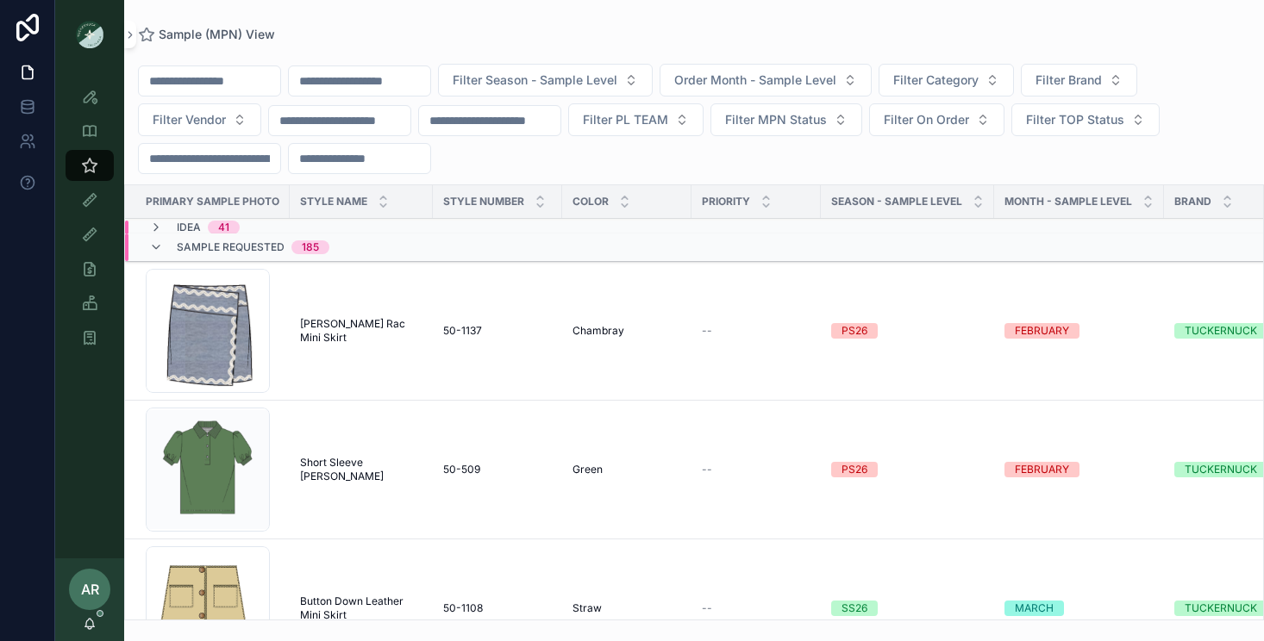
click at [397, 77] on input "scrollable content" at bounding box center [359, 81] width 141 height 24
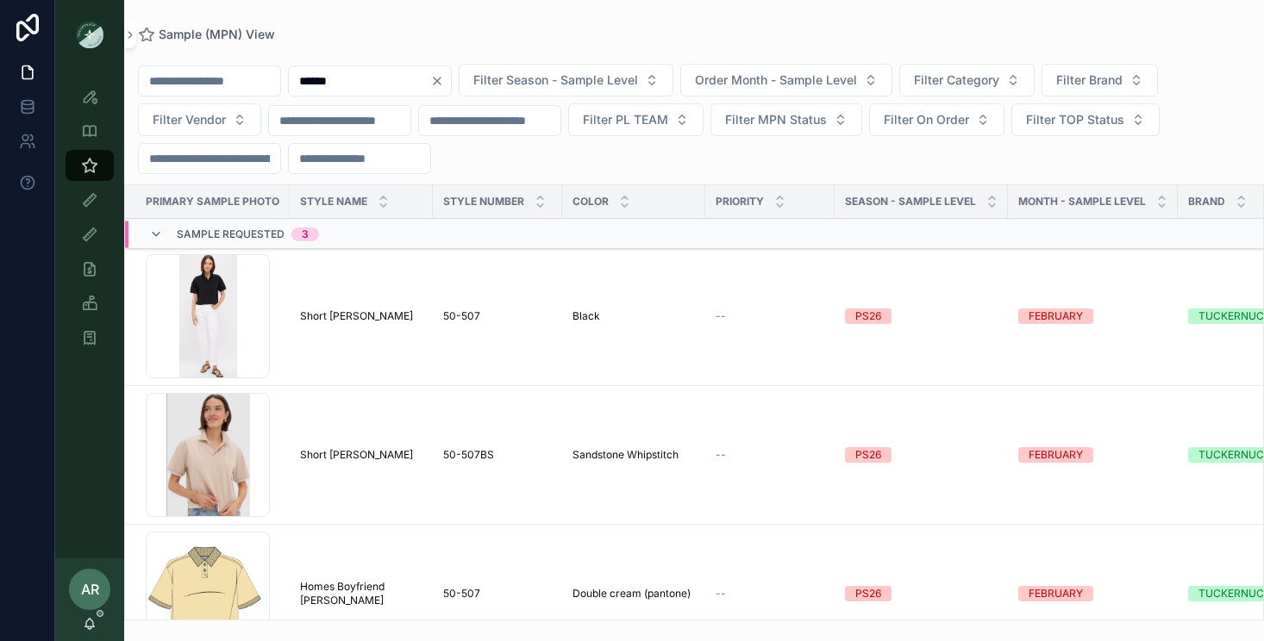
type input "******"
click at [248, 236] on span "Sample Requested" at bounding box center [231, 235] width 108 height 14
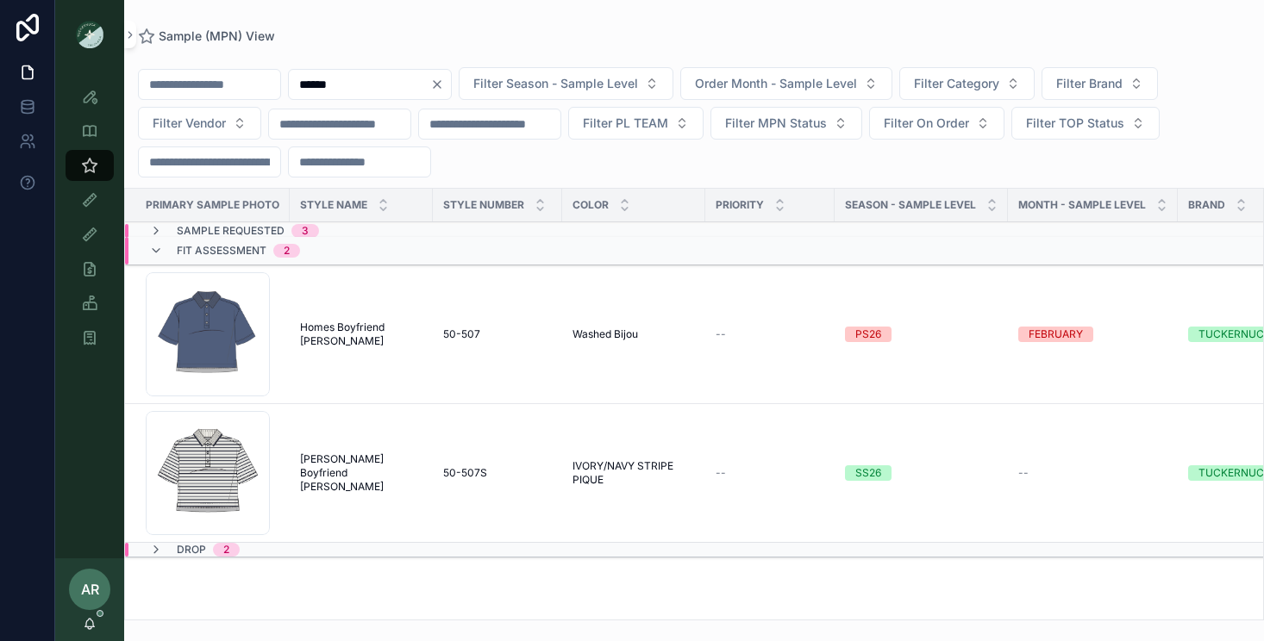
click at [325, 335] on span "Homes Boyfriend [PERSON_NAME]" at bounding box center [361, 335] width 122 height 28
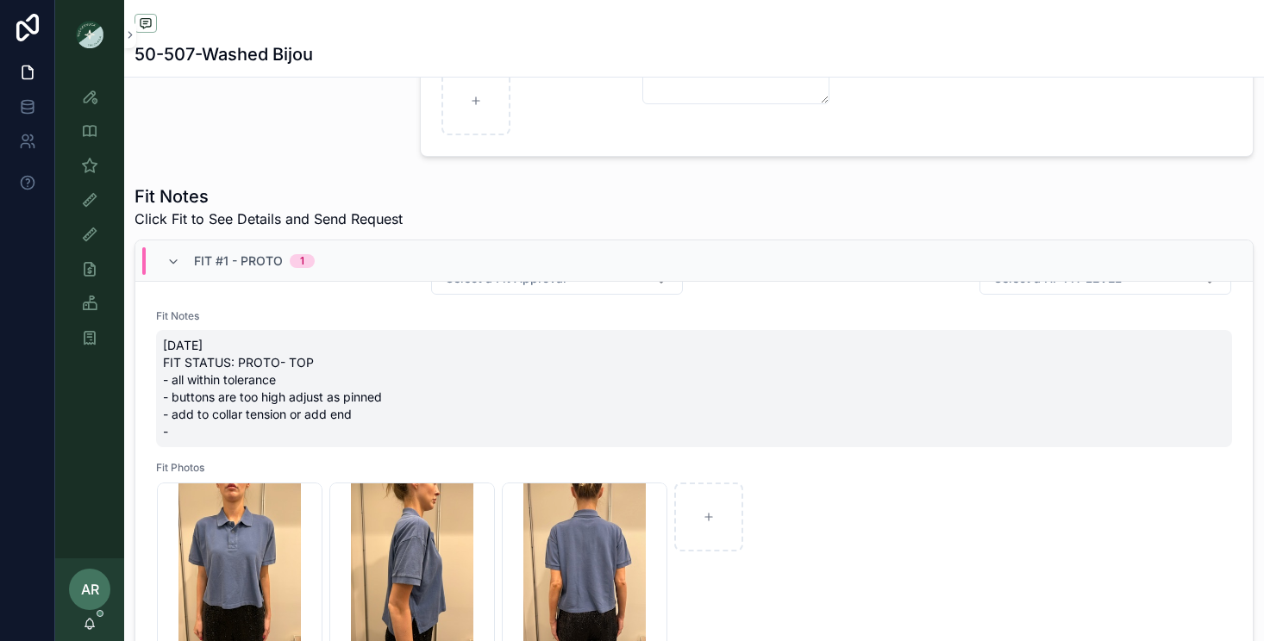
scroll to position [91, 0]
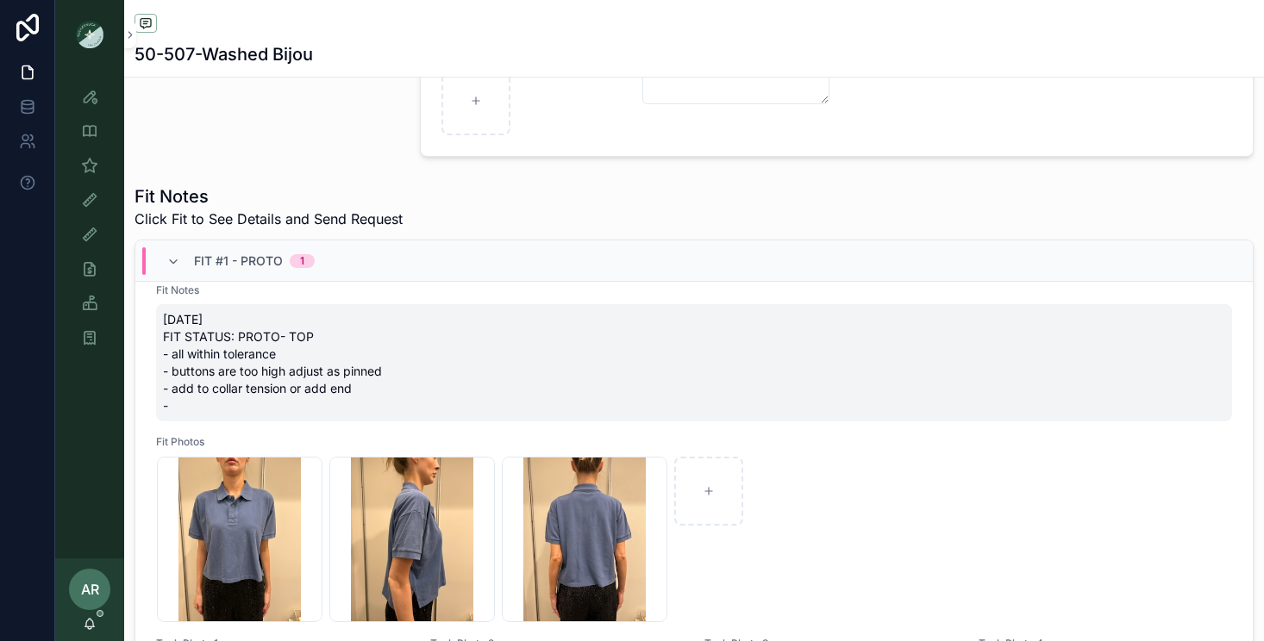
click at [225, 391] on span "[DATE] FIT STATUS: PROTO- TOP - all within tolerance - buttons are too high adj…" at bounding box center [694, 362] width 1062 height 103
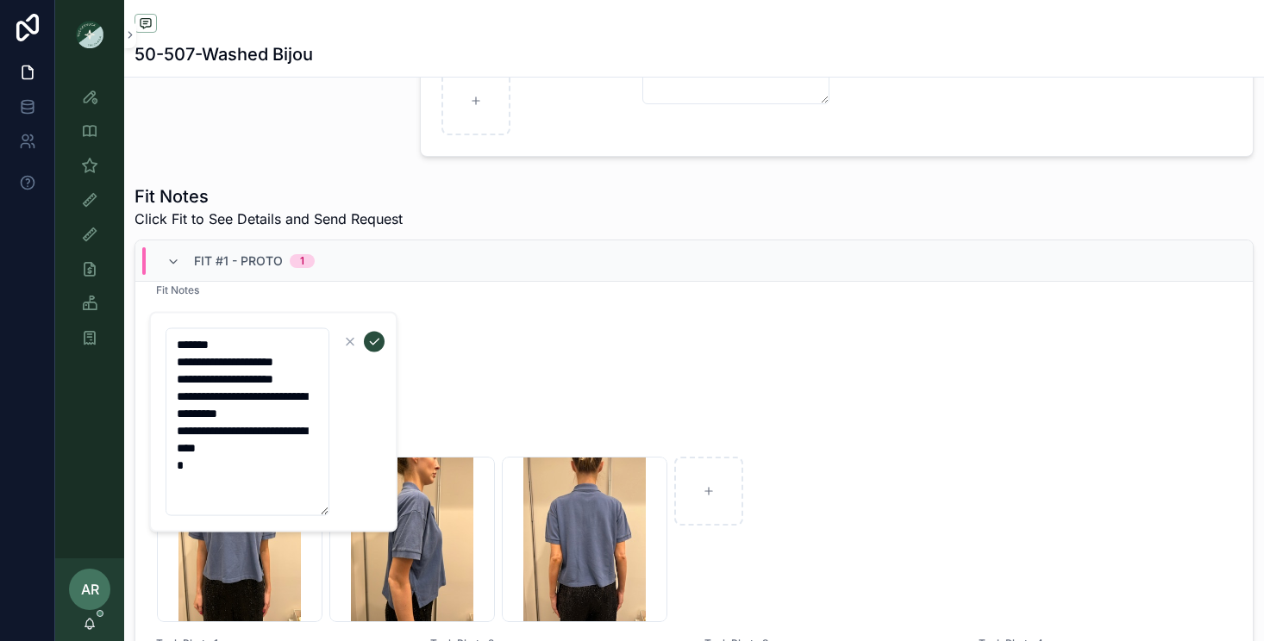
drag, startPoint x: 246, startPoint y: 472, endPoint x: 169, endPoint y: 452, distance: 79.5
click at [169, 452] on textarea "**********" at bounding box center [248, 422] width 164 height 188
type textarea "**********"
click at [366, 340] on button "scrollable content" at bounding box center [374, 342] width 21 height 21
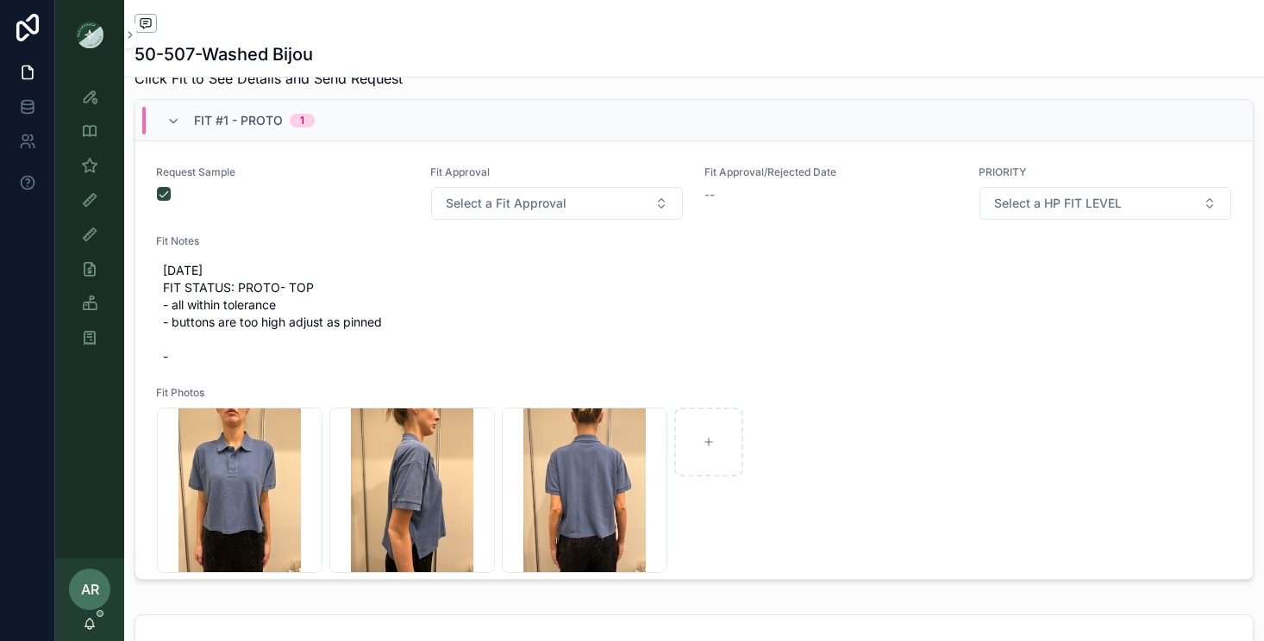
scroll to position [666, 0]
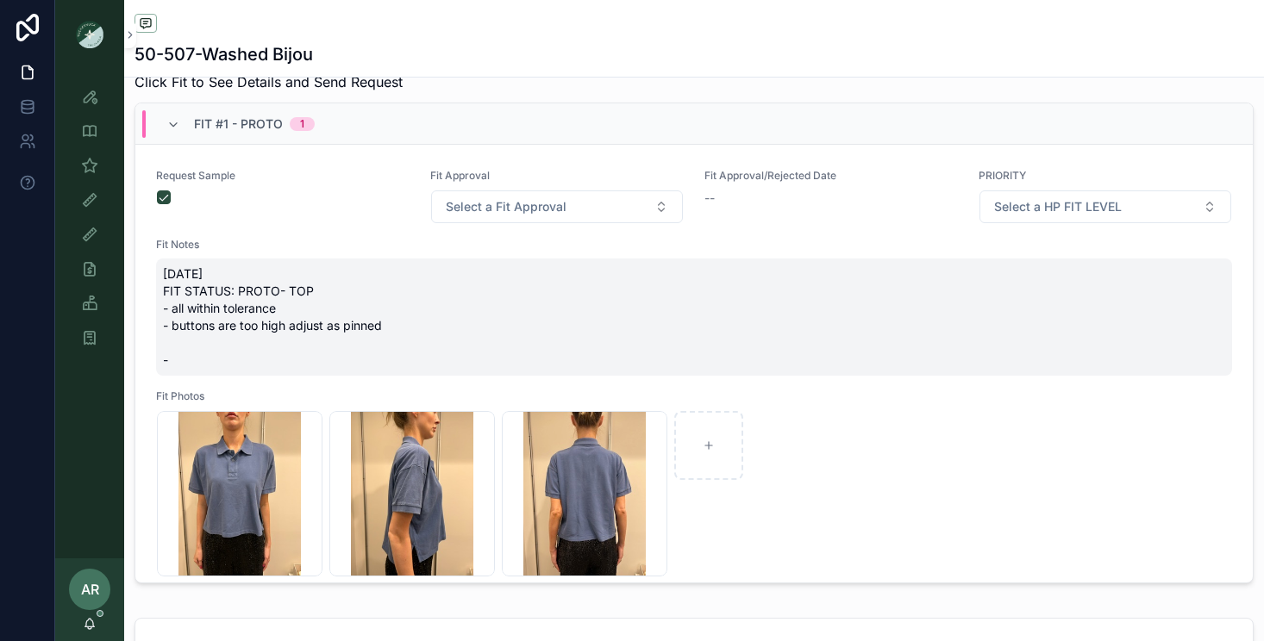
click at [249, 316] on span "[DATE] FIT STATUS: PROTO- TOP - all within tolerance - buttons are too high adj…" at bounding box center [694, 317] width 1062 height 103
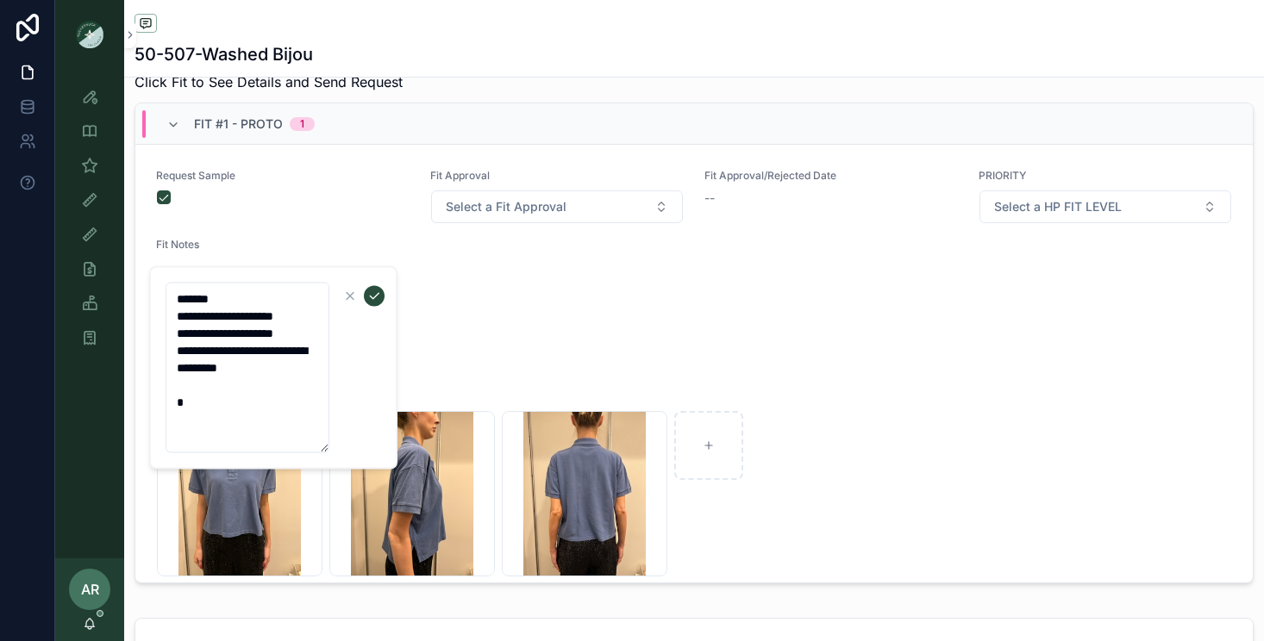
click at [178, 350] on textarea "**********" at bounding box center [248, 368] width 164 height 171
drag, startPoint x: 178, startPoint y: 350, endPoint x: 274, endPoint y: 384, distance: 102.2
click at [274, 384] on textarea "**********" at bounding box center [248, 368] width 164 height 171
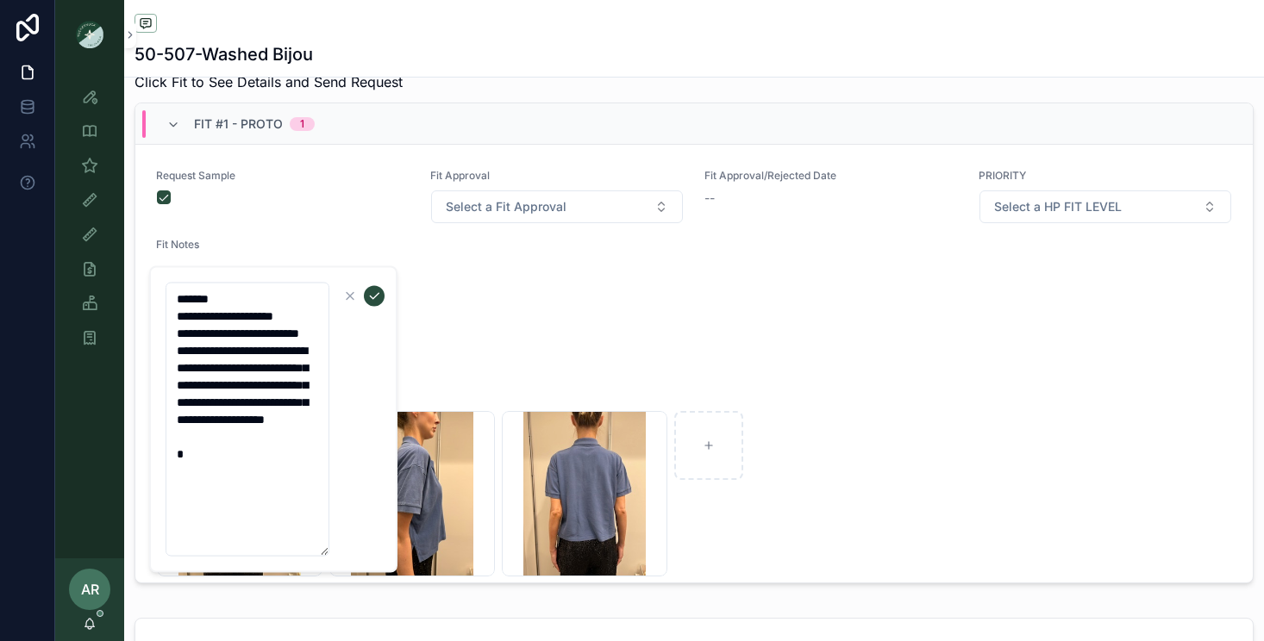
type textarea "**********"
click at [373, 296] on icon "scrollable content" at bounding box center [374, 297] width 14 height 14
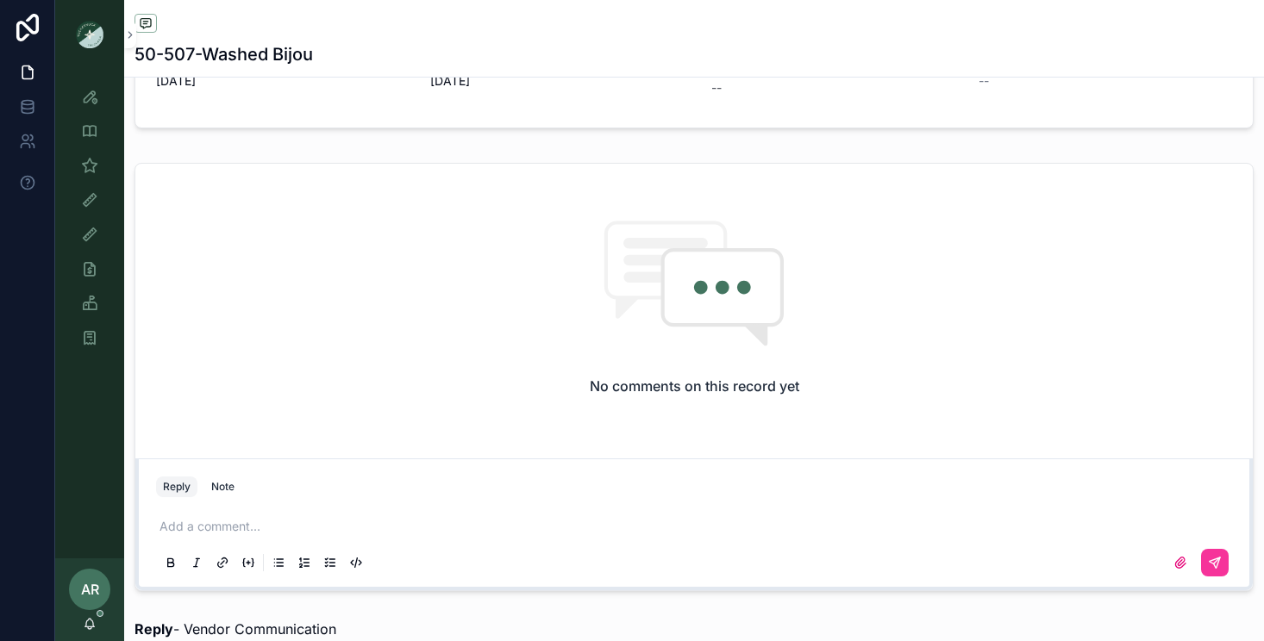
scroll to position [1107, 0]
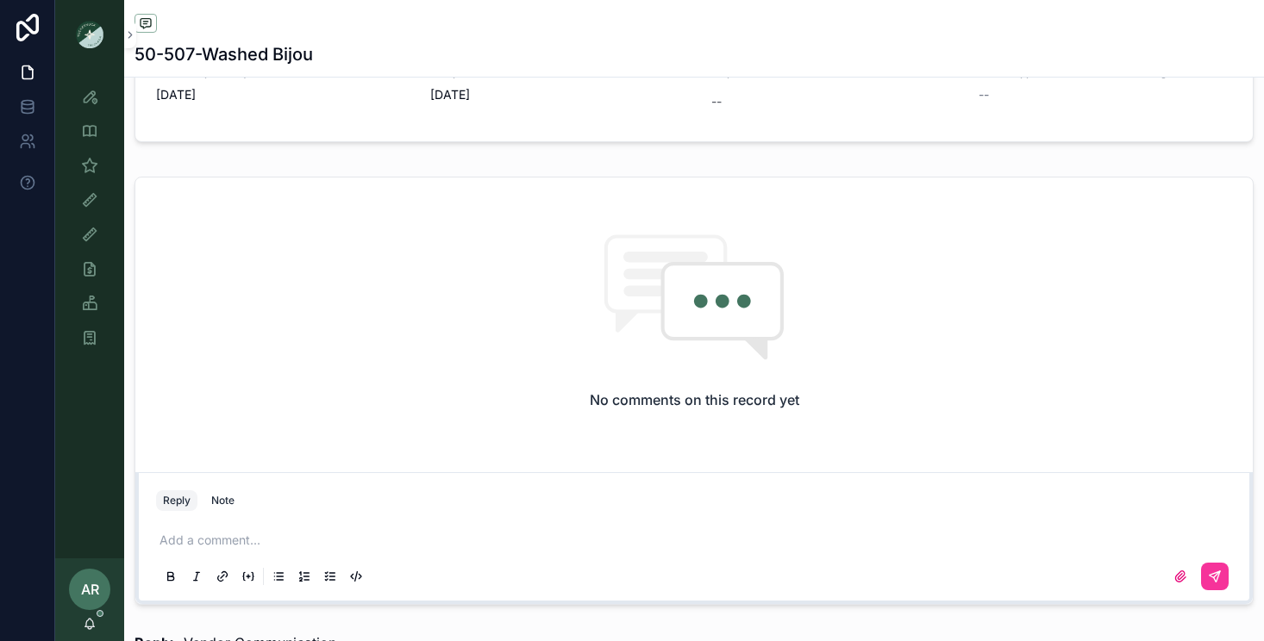
click at [211, 543] on p "scrollable content" at bounding box center [697, 540] width 1076 height 17
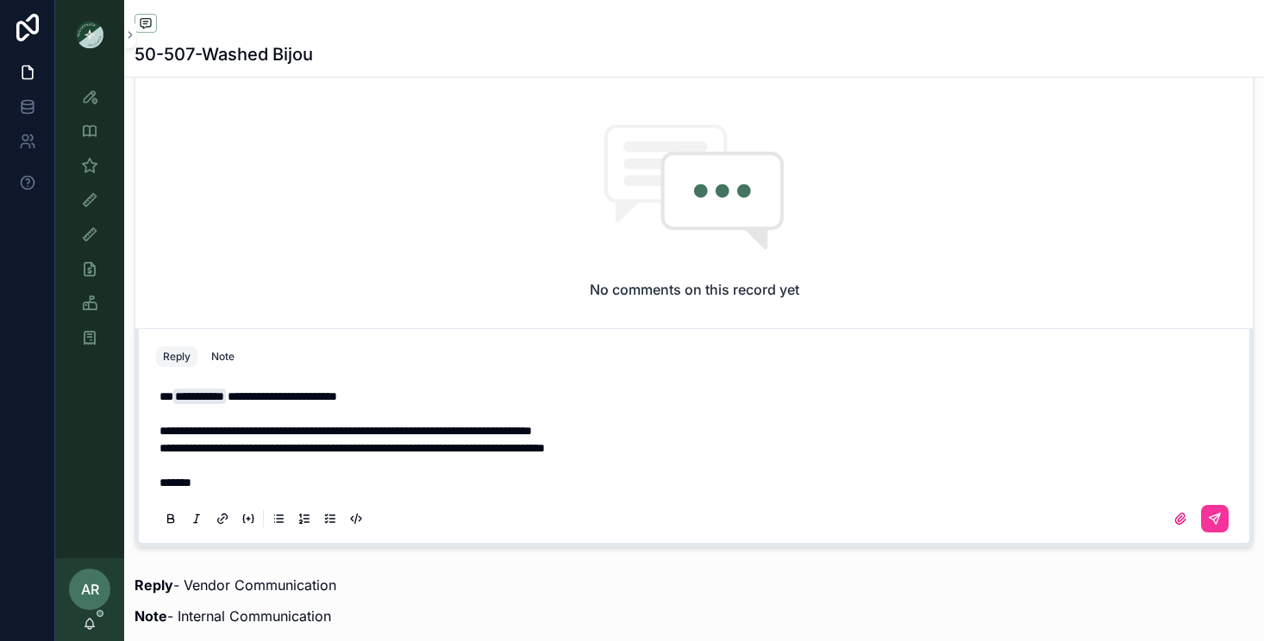
scroll to position [1341, 0]
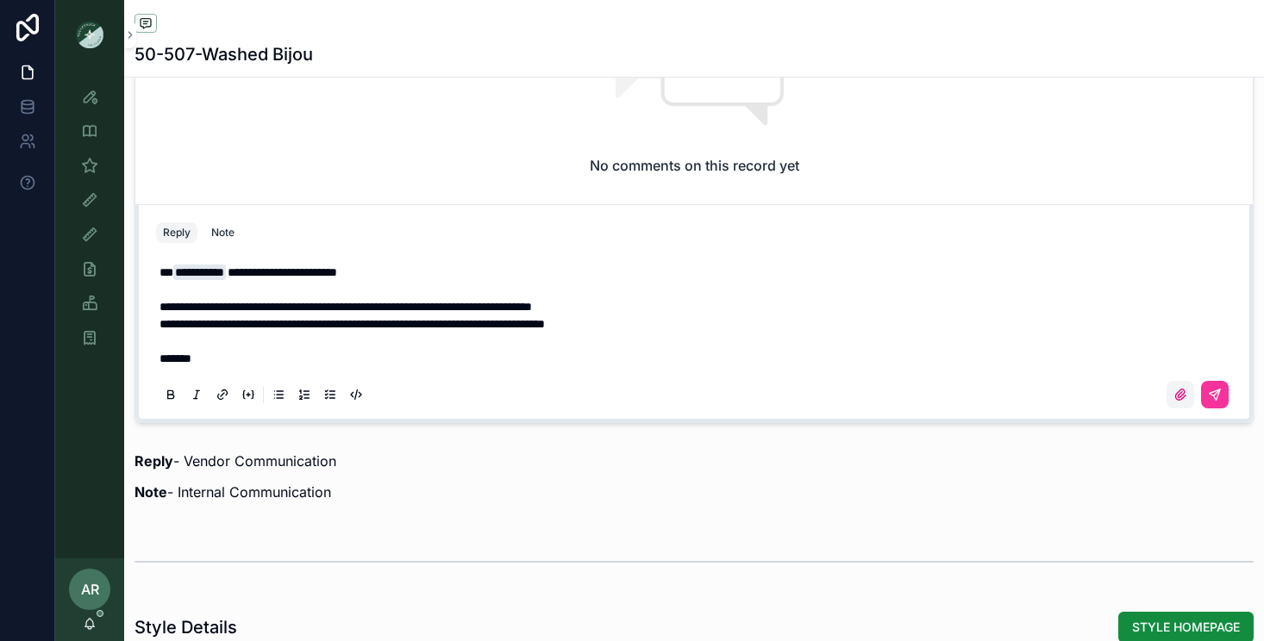
click at [1175, 391] on icon "scrollable content" at bounding box center [1180, 395] width 14 height 14
click at [0, 0] on input "scrollable content" at bounding box center [0, 0] width 0 height 0
click at [1178, 397] on icon "scrollable content" at bounding box center [1180, 395] width 10 height 10
click at [0, 0] on input "scrollable content" at bounding box center [0, 0] width 0 height 0
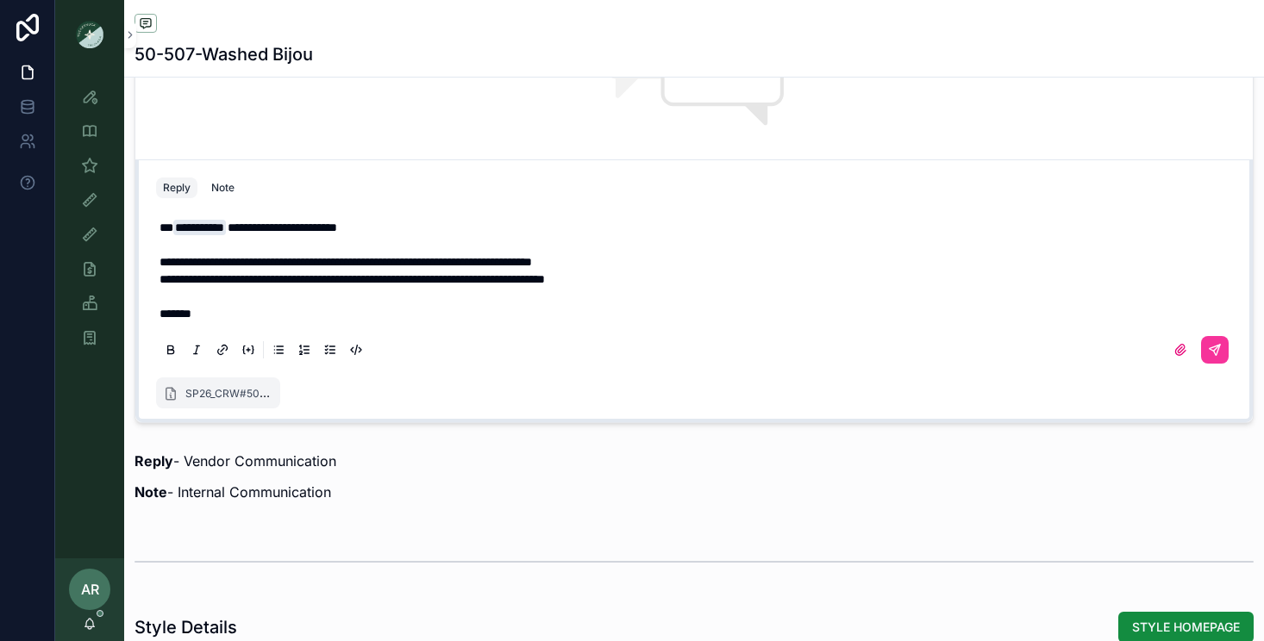
click at [439, 262] on span "**********" at bounding box center [345, 262] width 372 height 12
click at [443, 259] on span "**********" at bounding box center [345, 262] width 372 height 12
click at [1216, 353] on icon "scrollable content" at bounding box center [1215, 350] width 10 height 10
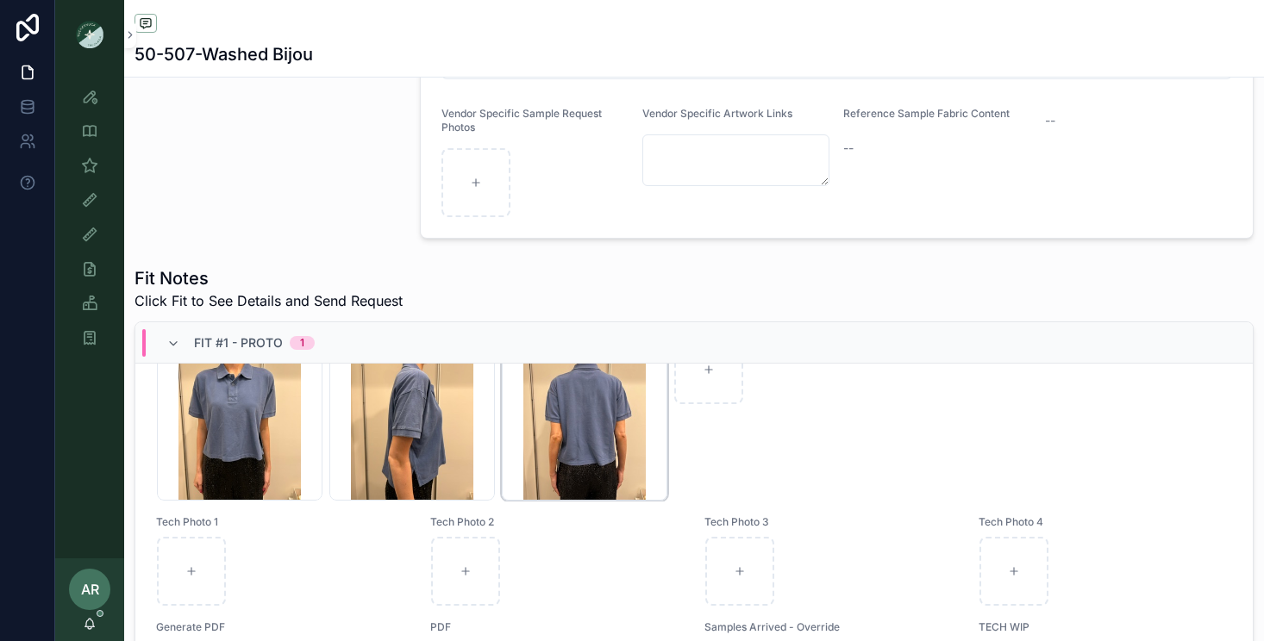
scroll to position [0, 0]
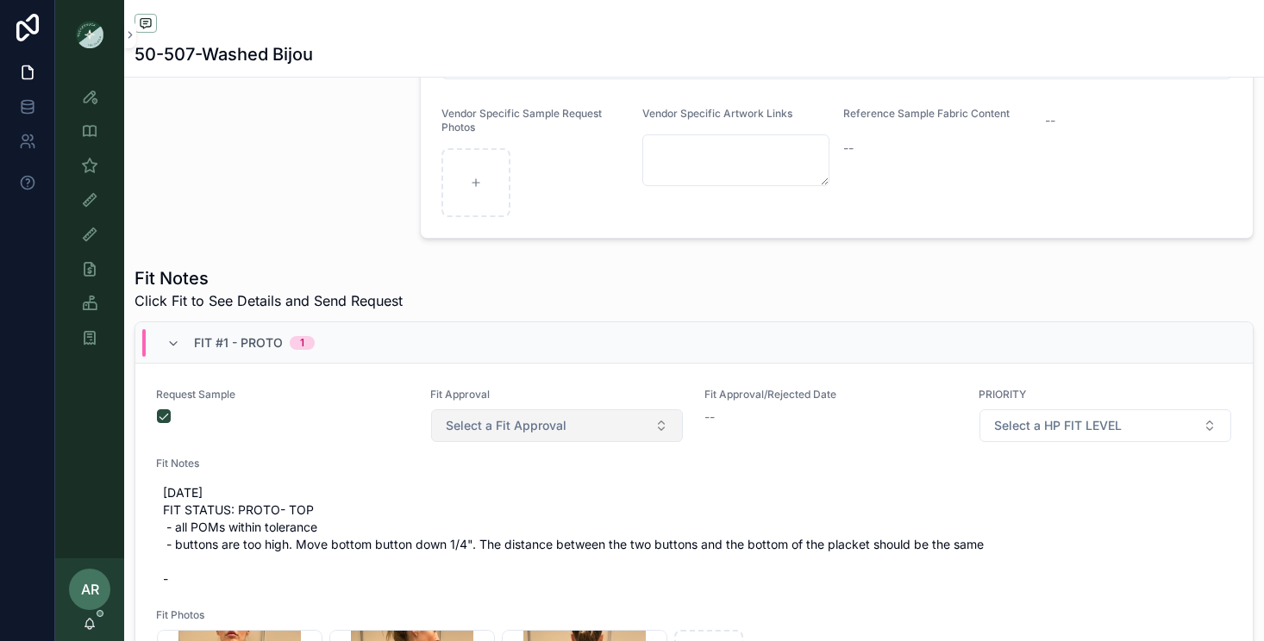
click at [559, 438] on button "Select a Fit Approval" at bounding box center [557, 426] width 252 height 33
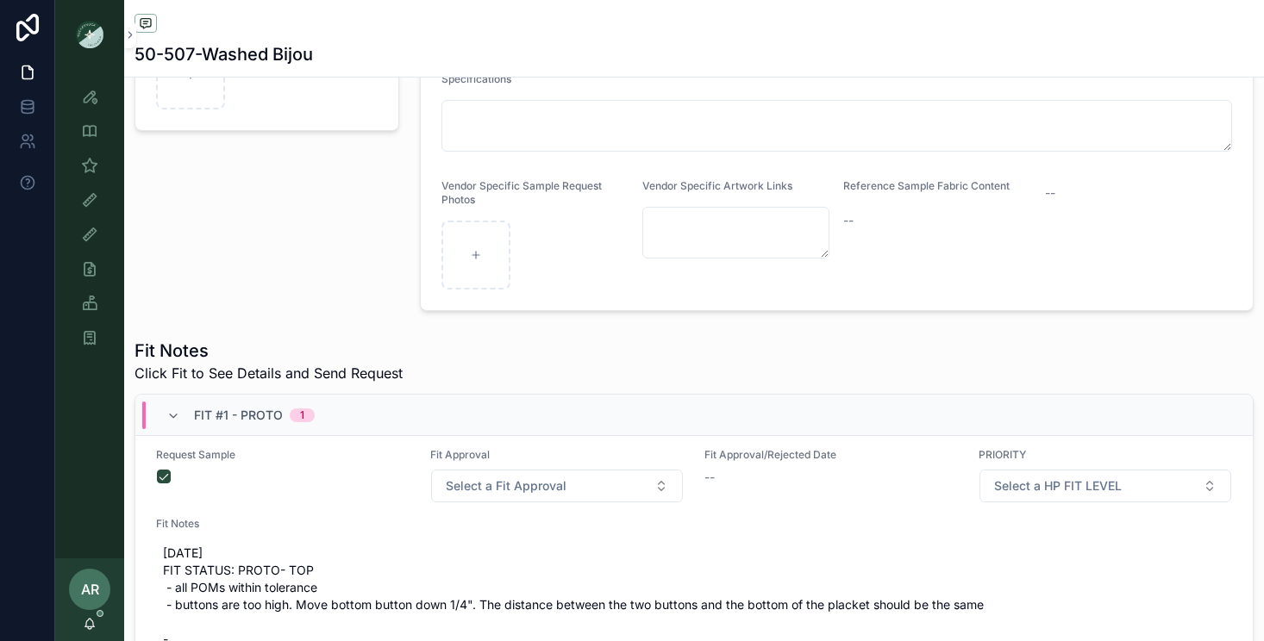
scroll to position [13, 0]
click at [518, 490] on span "Select a Fit Approval" at bounding box center [506, 485] width 121 height 17
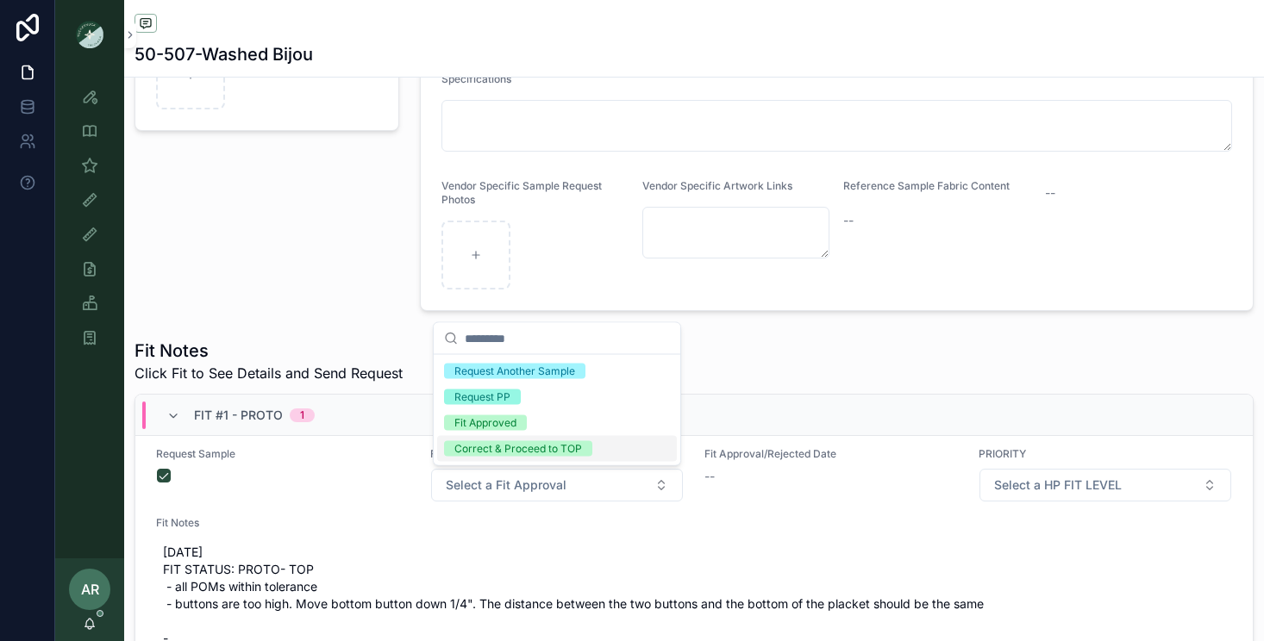
click at [510, 456] on div "Correct & Proceed to TOP" at bounding box center [557, 449] width 240 height 26
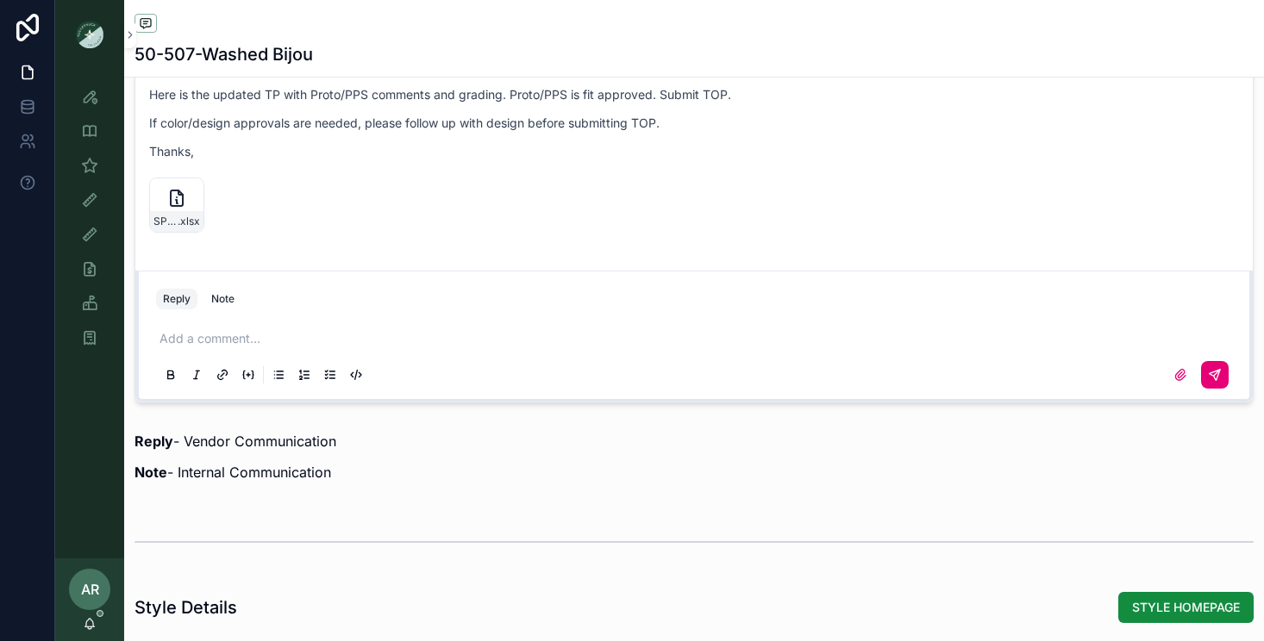
scroll to position [1284, 0]
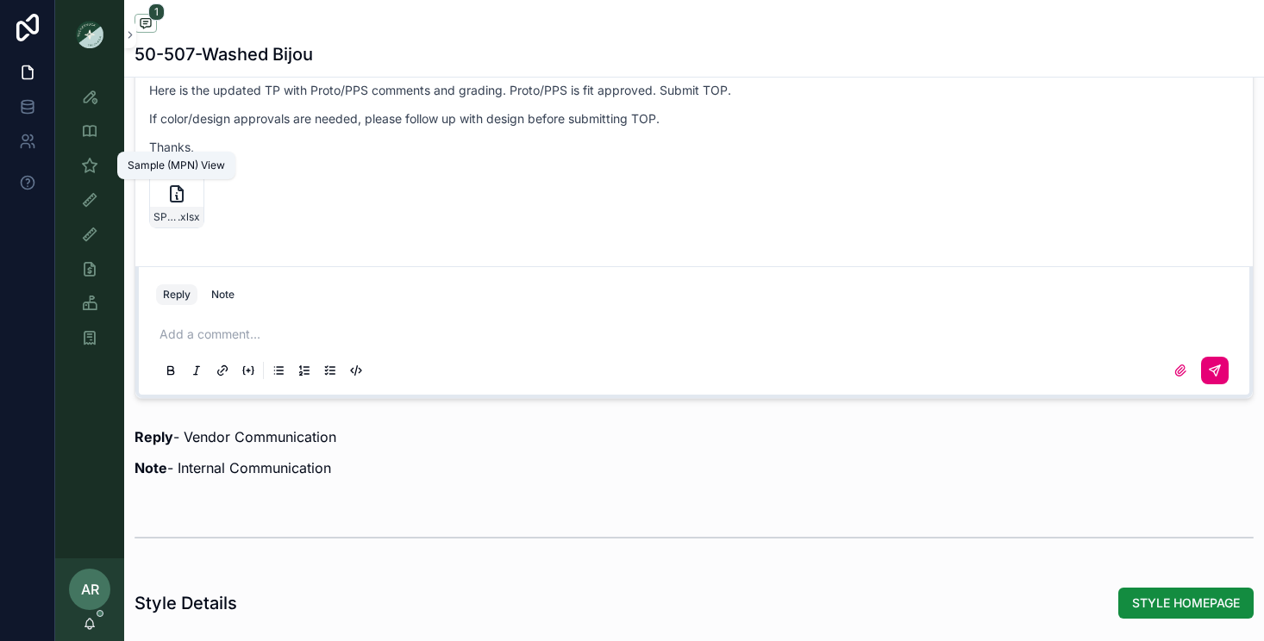
click at [90, 173] on icon "scrollable content" at bounding box center [89, 165] width 17 height 17
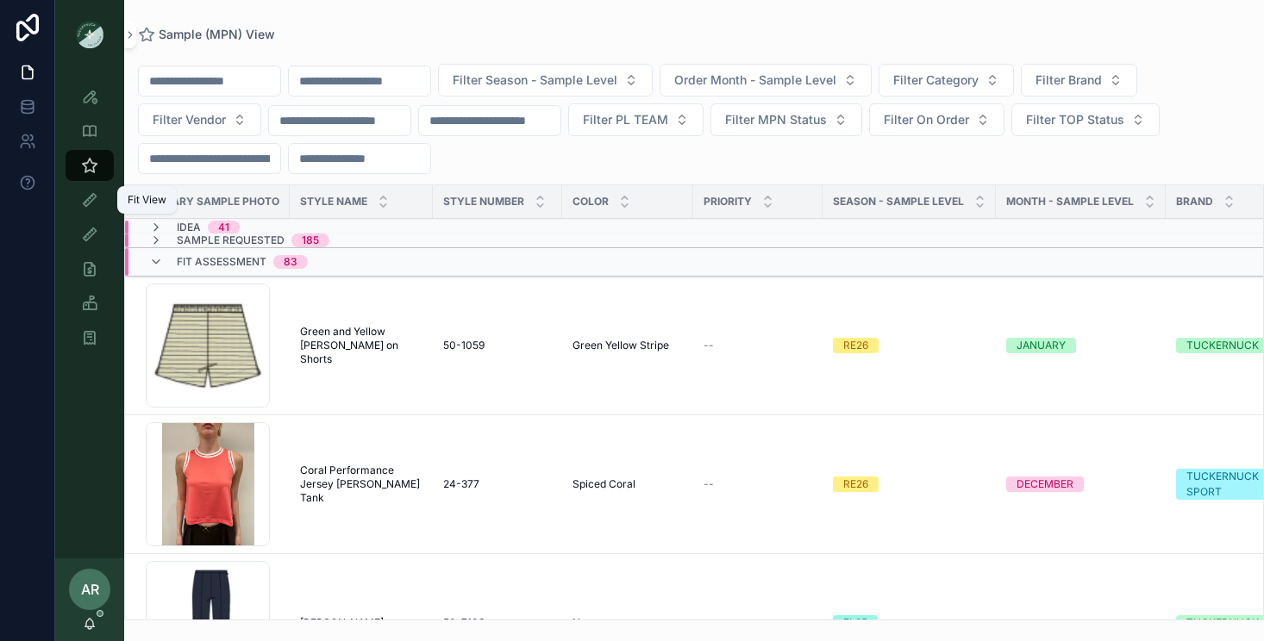
click at [94, 189] on div "Fit View" at bounding box center [90, 200] width 28 height 28
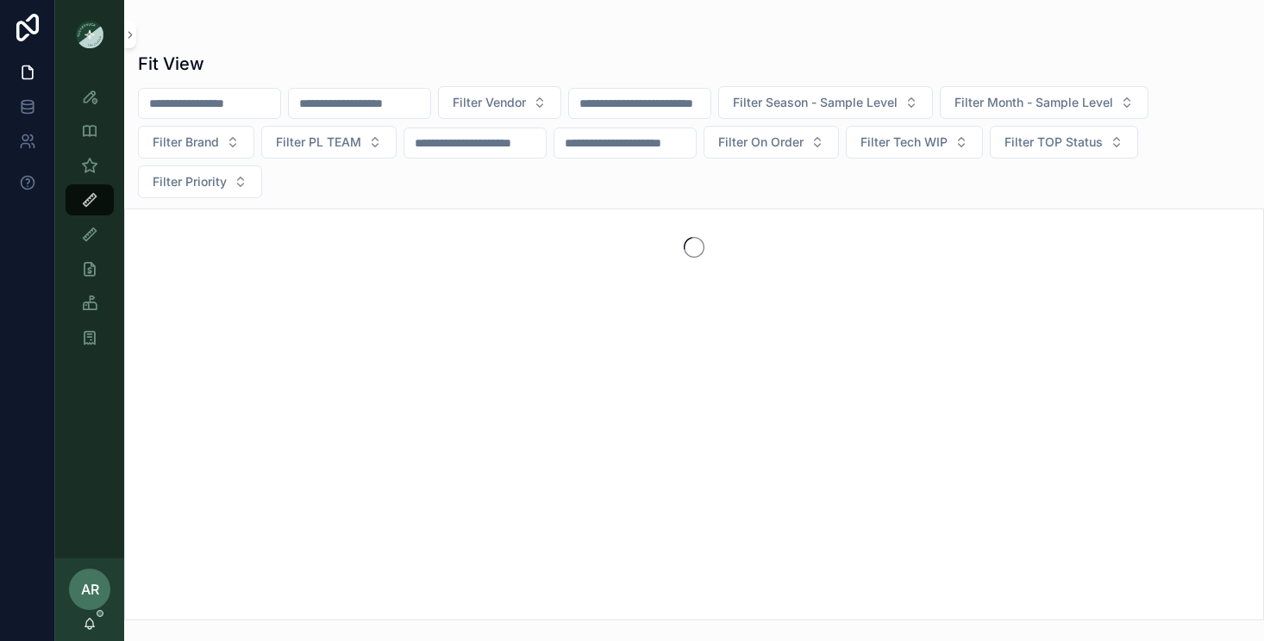
click at [337, 106] on input "scrollable content" at bounding box center [359, 103] width 141 height 24
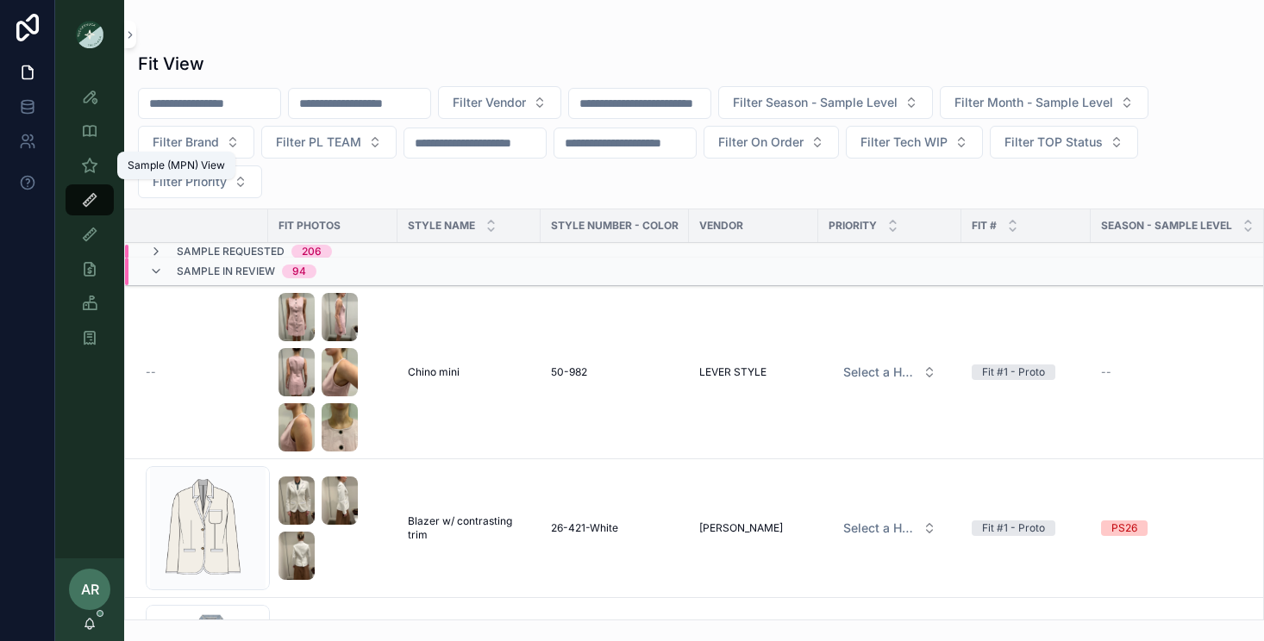
click at [75, 176] on link "Sample (MPN) View" at bounding box center [90, 165] width 48 height 31
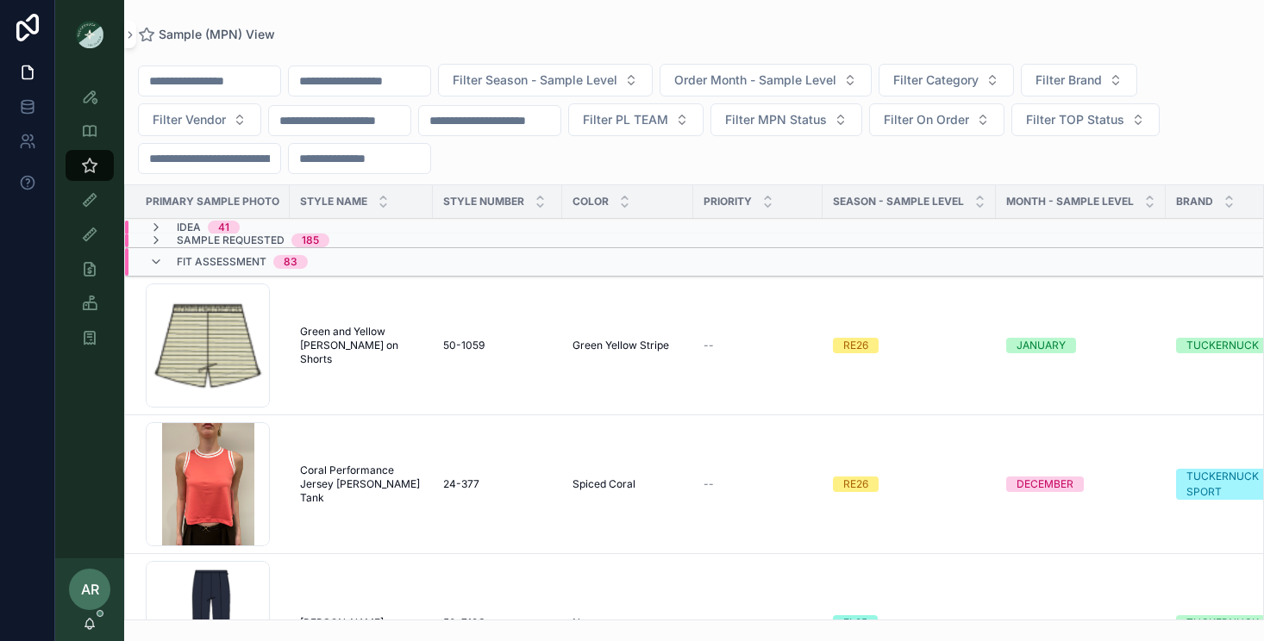
click at [350, 84] on input "scrollable content" at bounding box center [359, 81] width 141 height 24
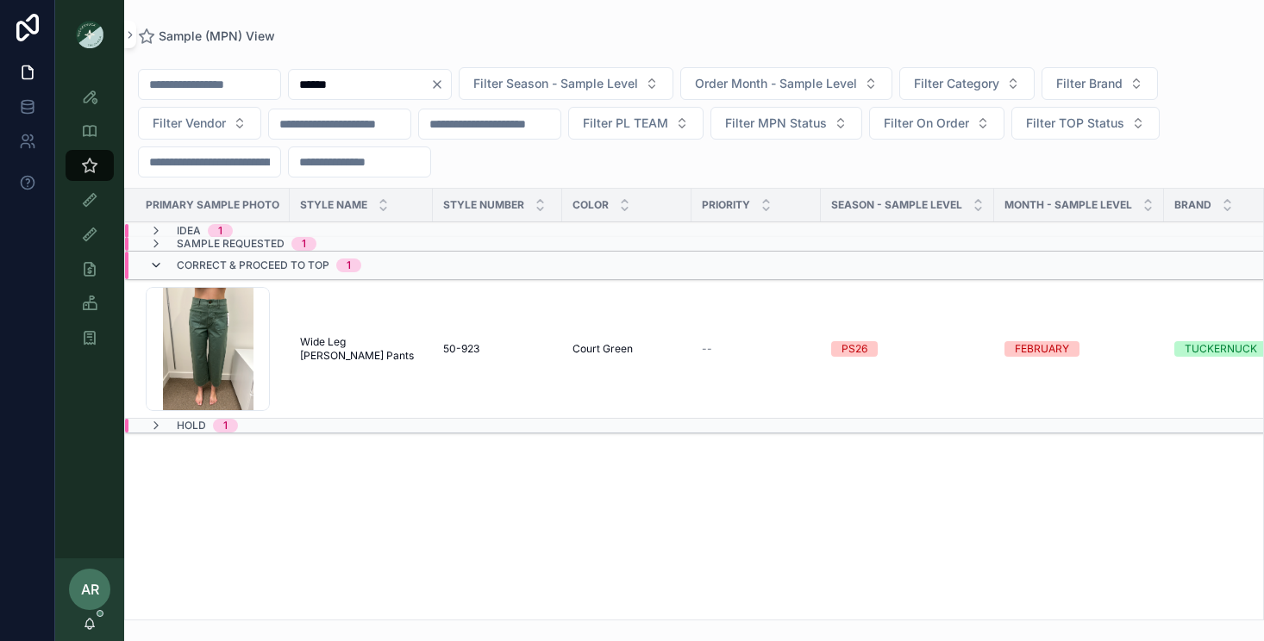
click at [161, 259] on icon "scrollable content" at bounding box center [156, 266] width 14 height 14
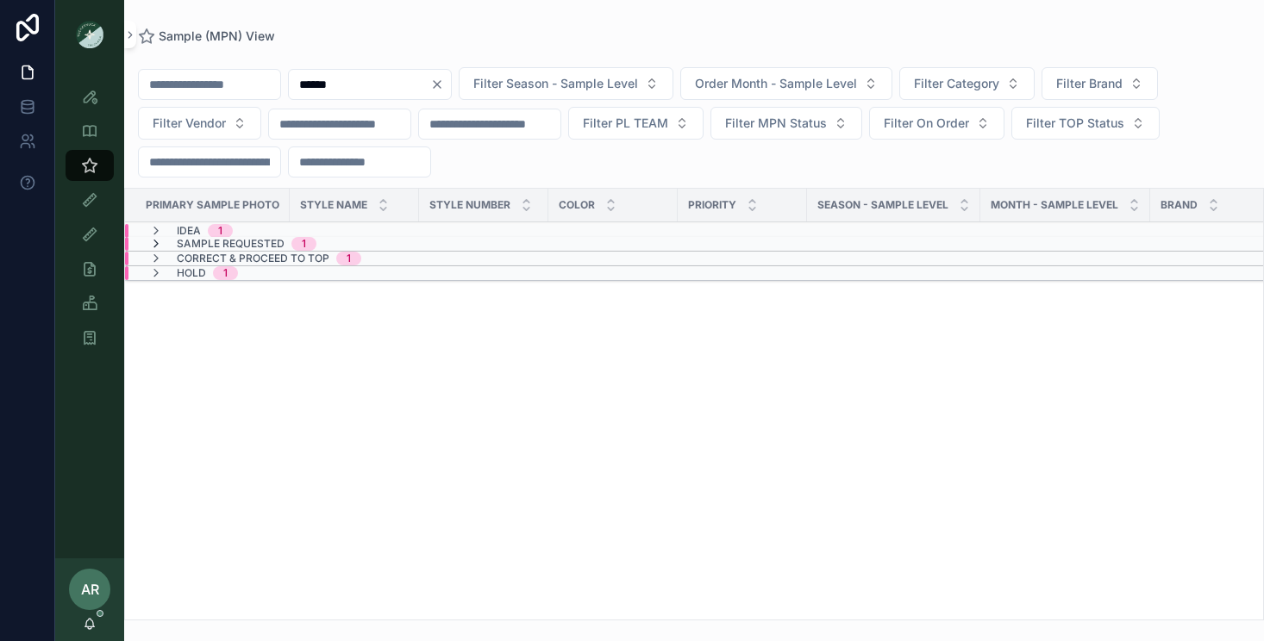
click at [160, 246] on icon "scrollable content" at bounding box center [156, 244] width 14 height 14
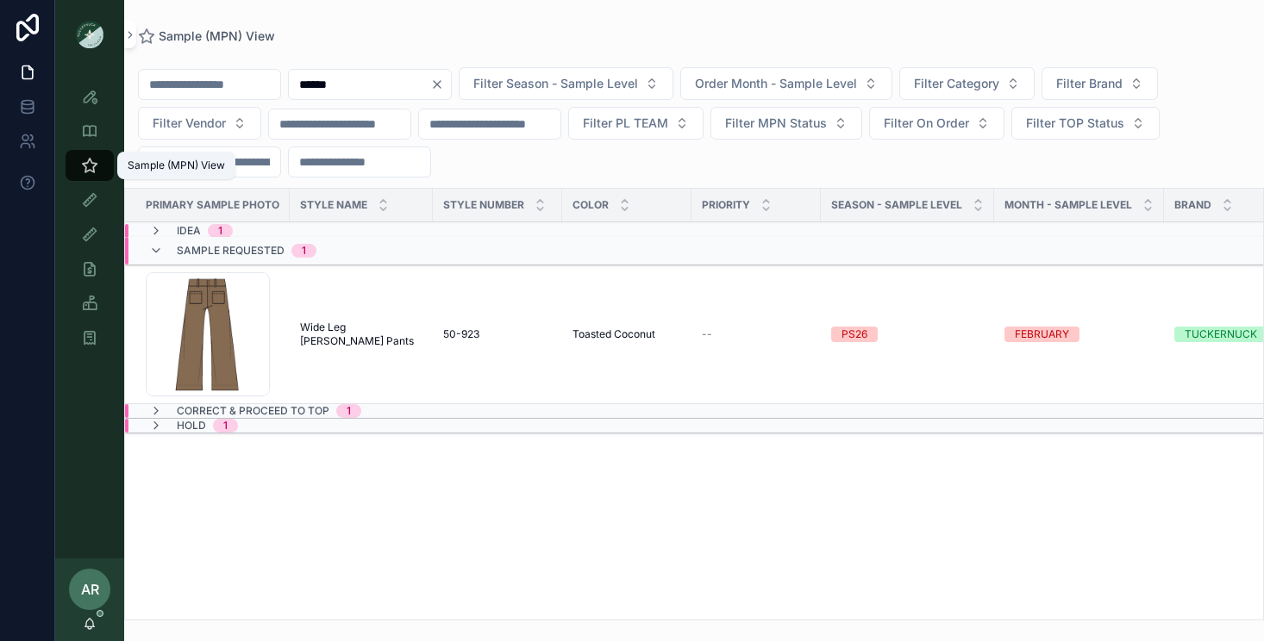
click at [91, 169] on icon "scrollable content" at bounding box center [89, 165] width 17 height 17
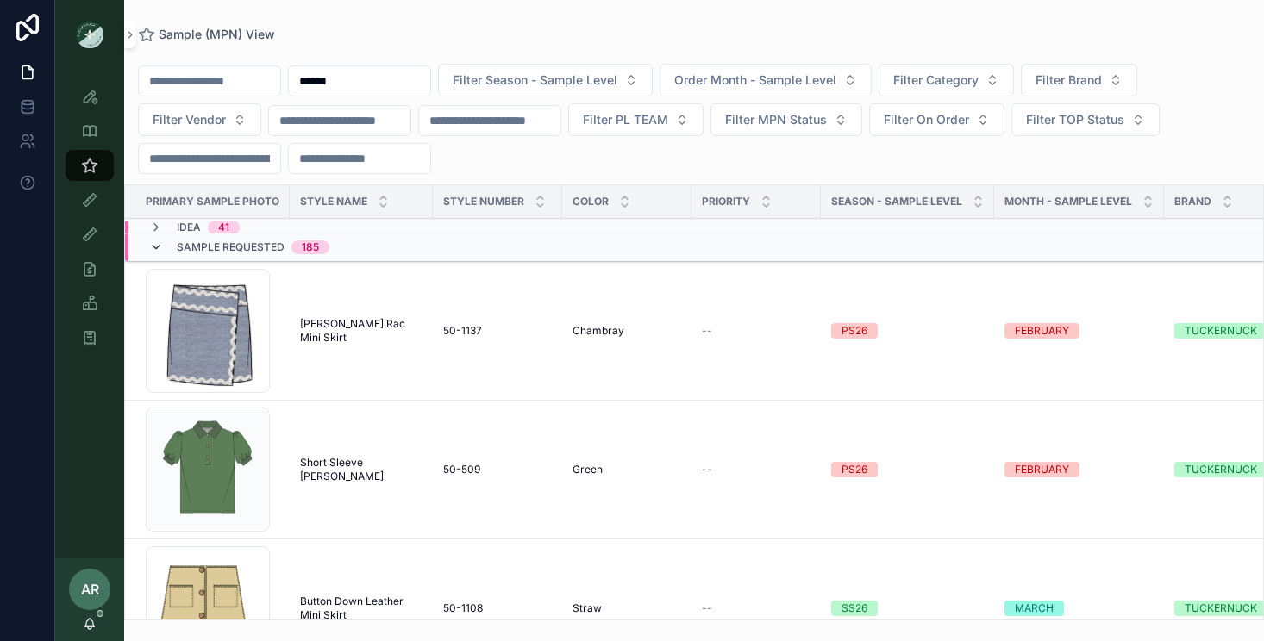
click at [154, 252] on icon "scrollable content" at bounding box center [156, 248] width 14 height 14
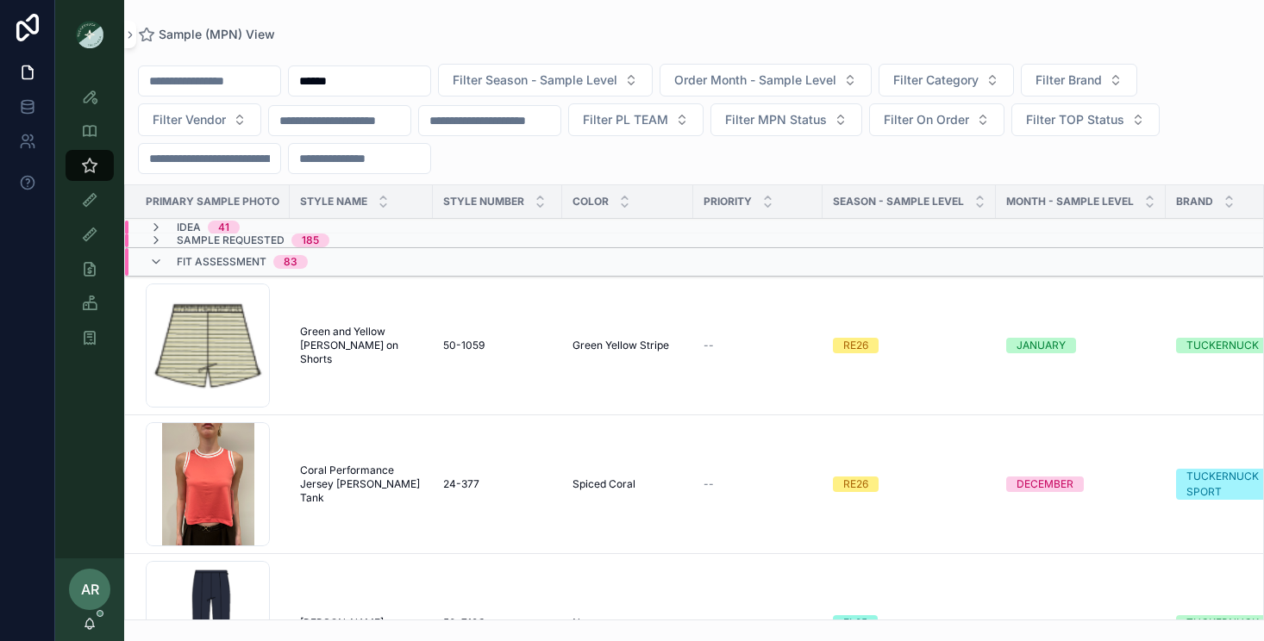
click at [375, 82] on input "******" at bounding box center [359, 81] width 141 height 24
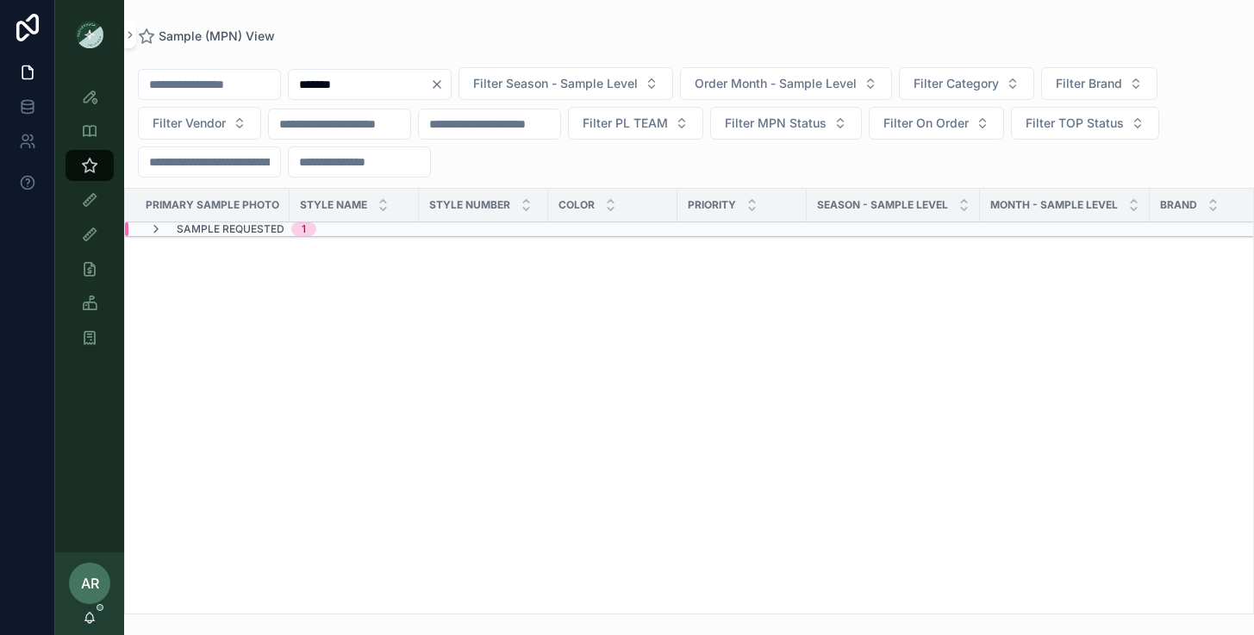
type input "*******"
click at [163, 225] on div "Sample Requested 1" at bounding box center [232, 229] width 167 height 14
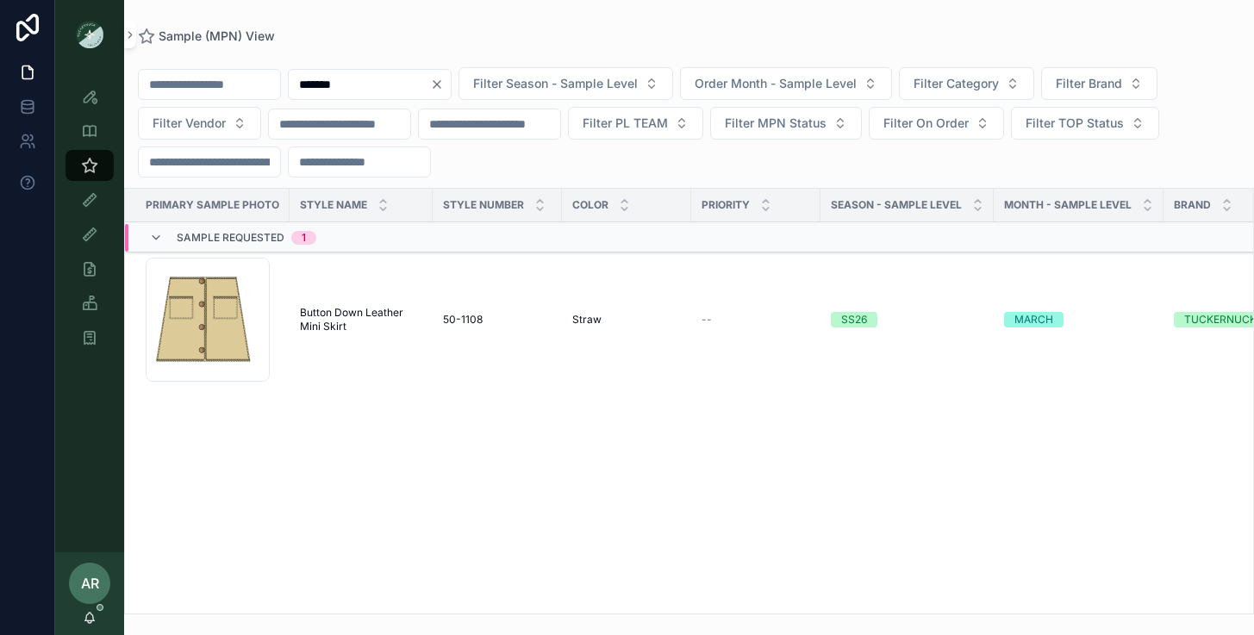
click at [380, 331] on span "Button Down Leather Mini Skirt" at bounding box center [361, 320] width 122 height 28
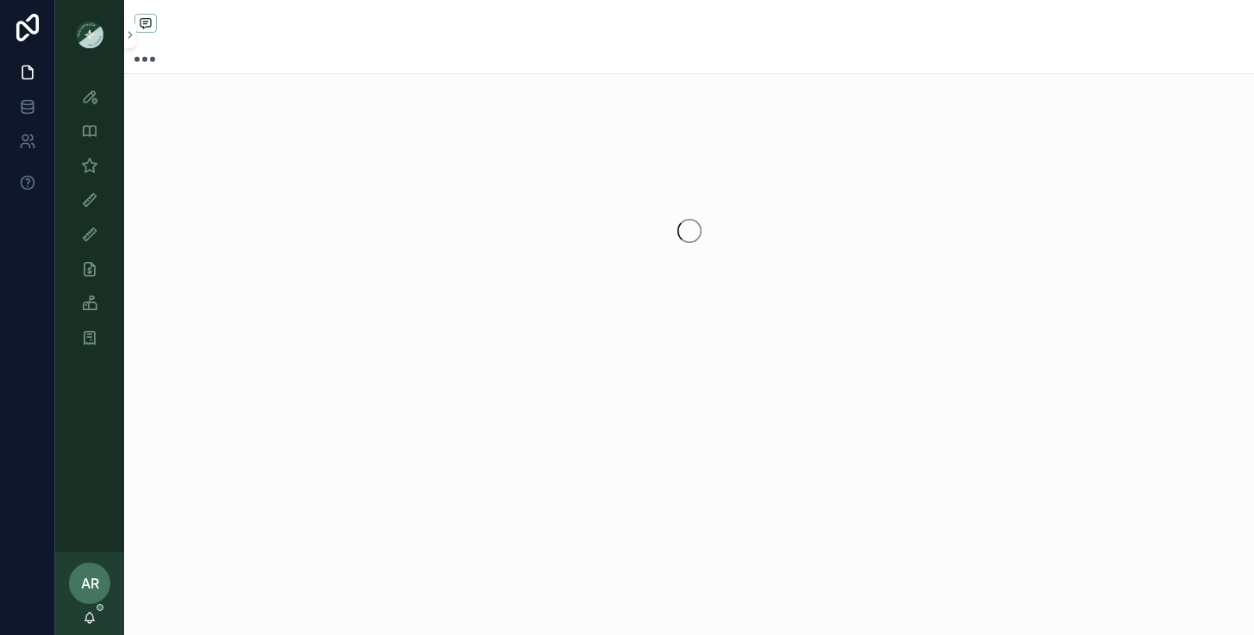
click at [380, 331] on div "scrollable content" at bounding box center [689, 231] width 1130 height 272
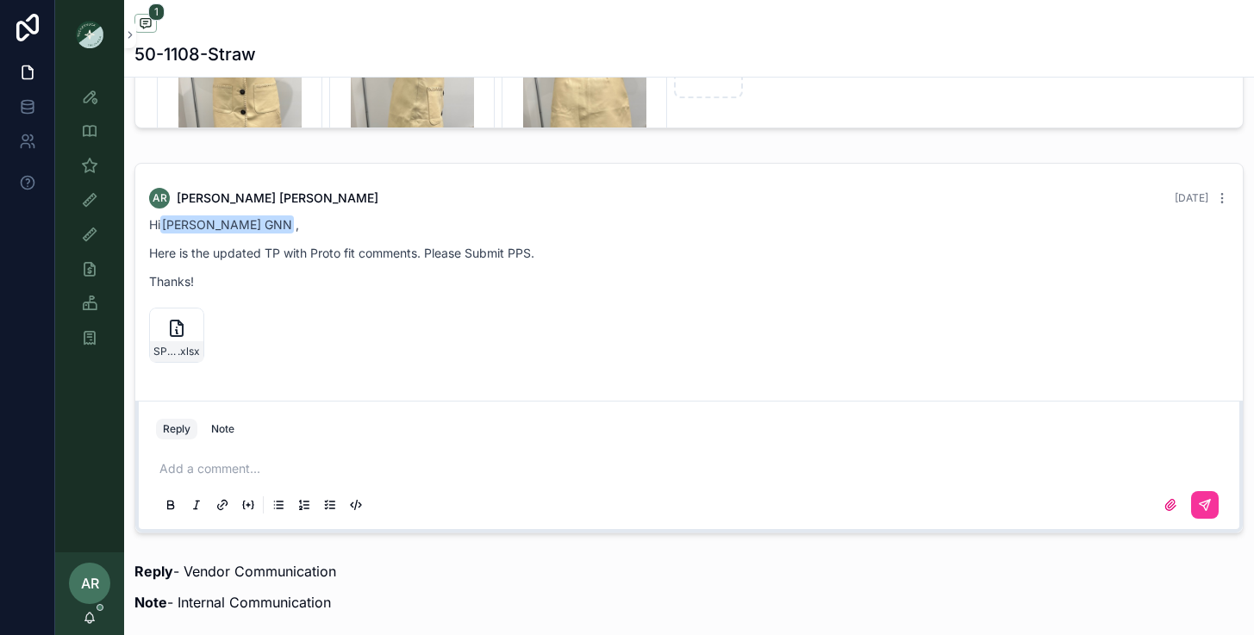
scroll to position [1147, 0]
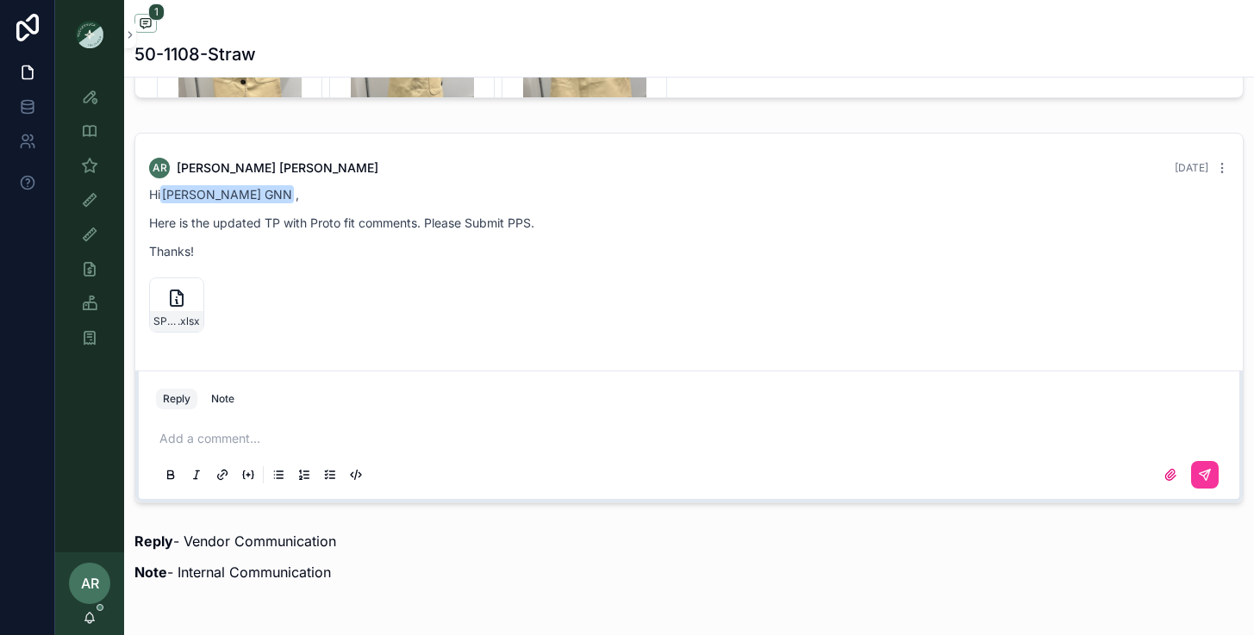
click at [264, 430] on p "scrollable content" at bounding box center [692, 438] width 1066 height 17
click at [221, 394] on div "Note" at bounding box center [222, 399] width 23 height 14
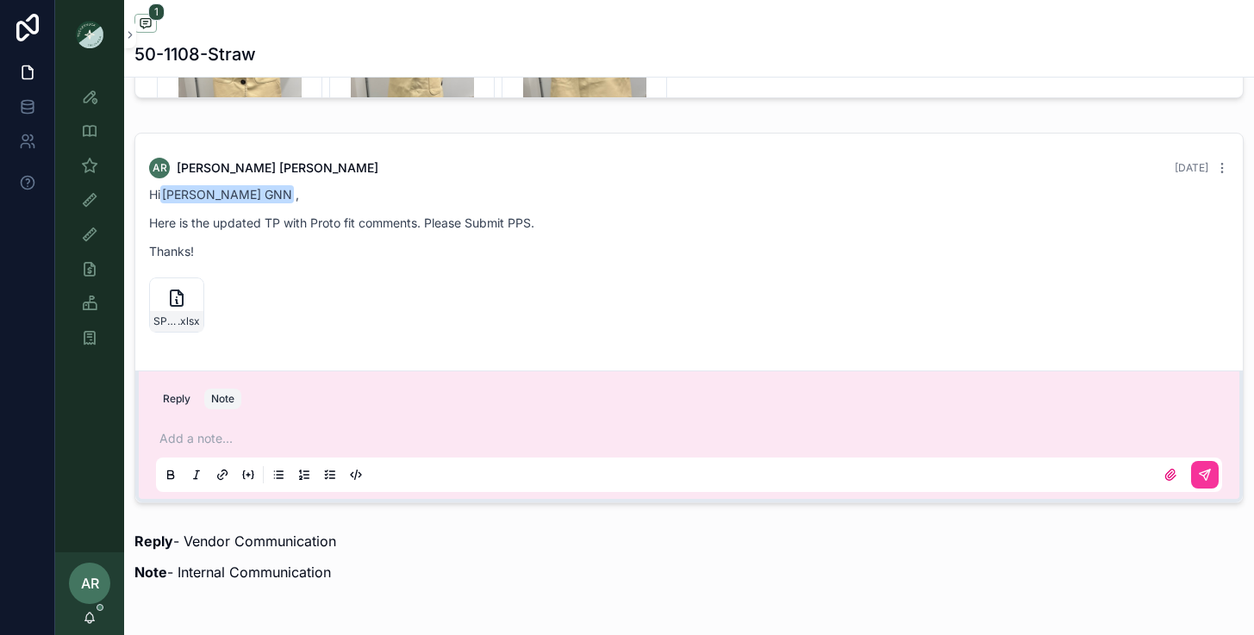
click at [221, 435] on p "scrollable content" at bounding box center [692, 438] width 1066 height 17
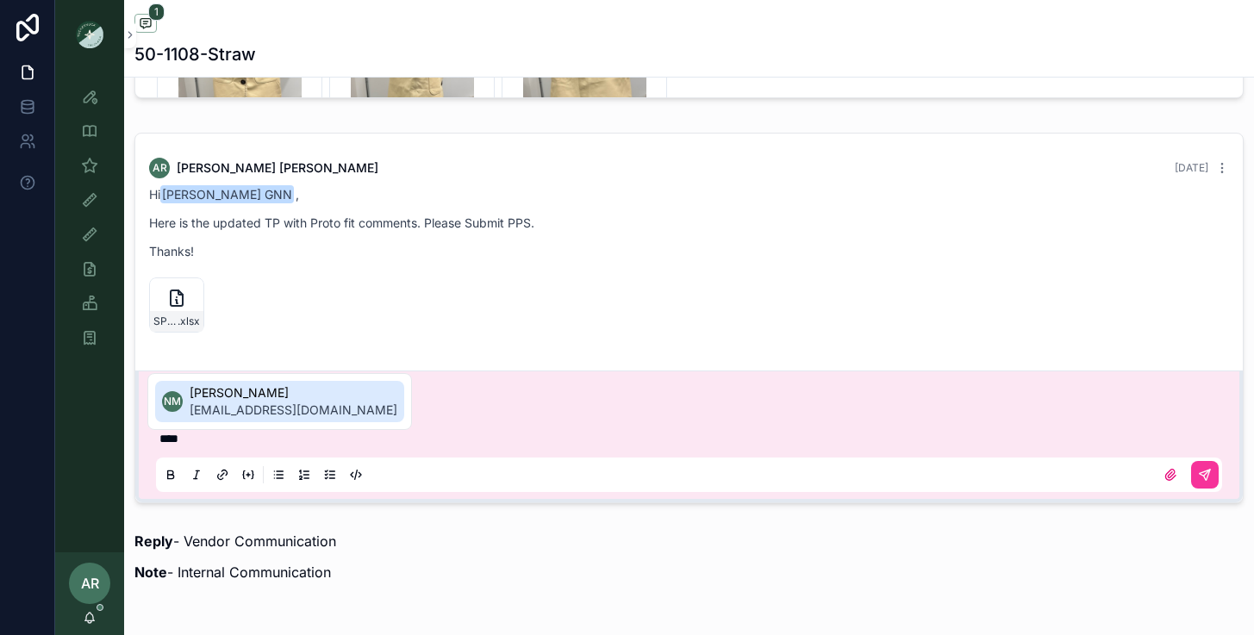
click at [219, 413] on span "[EMAIL_ADDRESS][DOMAIN_NAME]" at bounding box center [294, 410] width 208 height 17
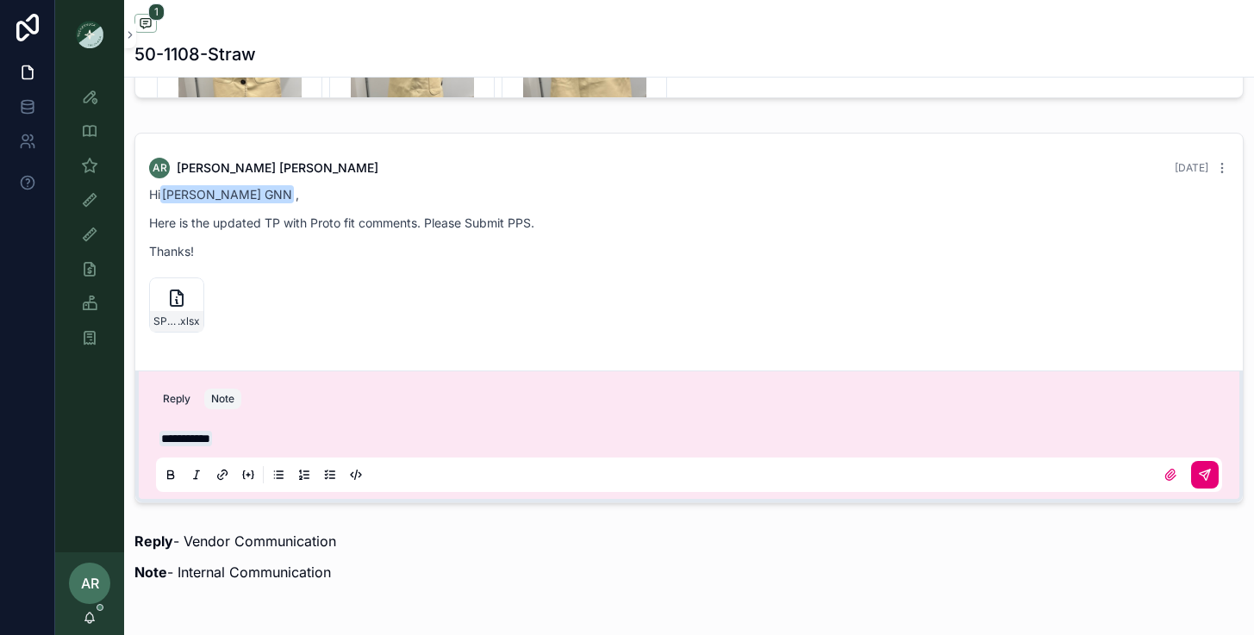
click at [1203, 479] on icon "scrollable content" at bounding box center [1205, 475] width 14 height 14
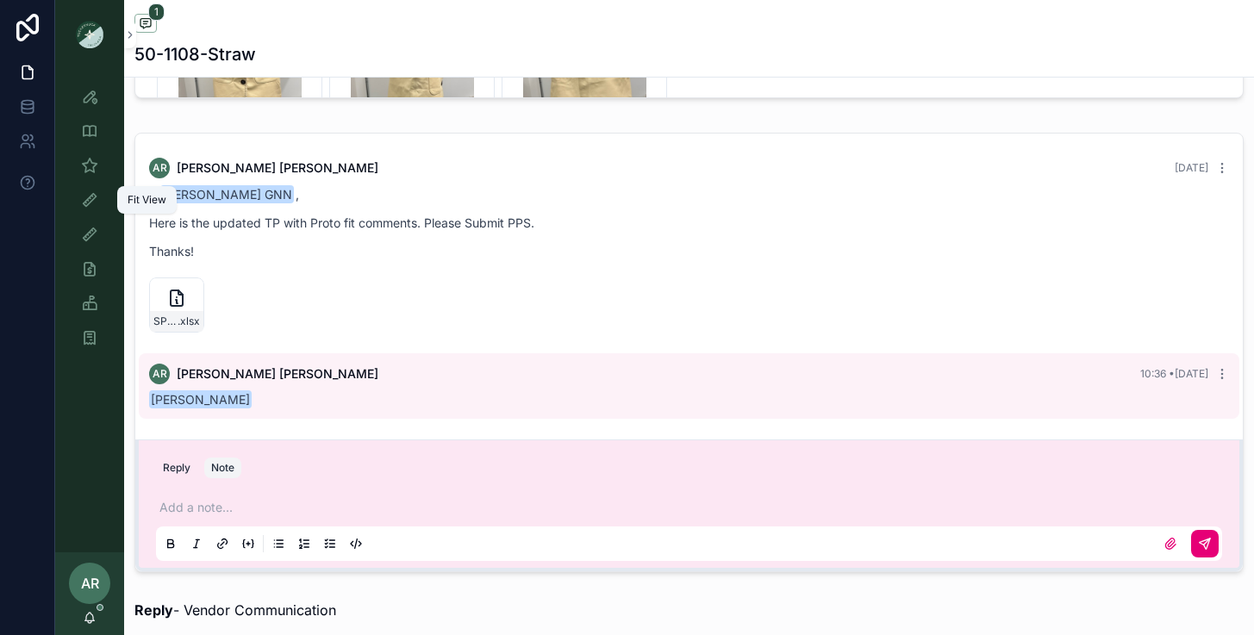
click at [81, 203] on icon "scrollable content" at bounding box center [89, 199] width 17 height 17
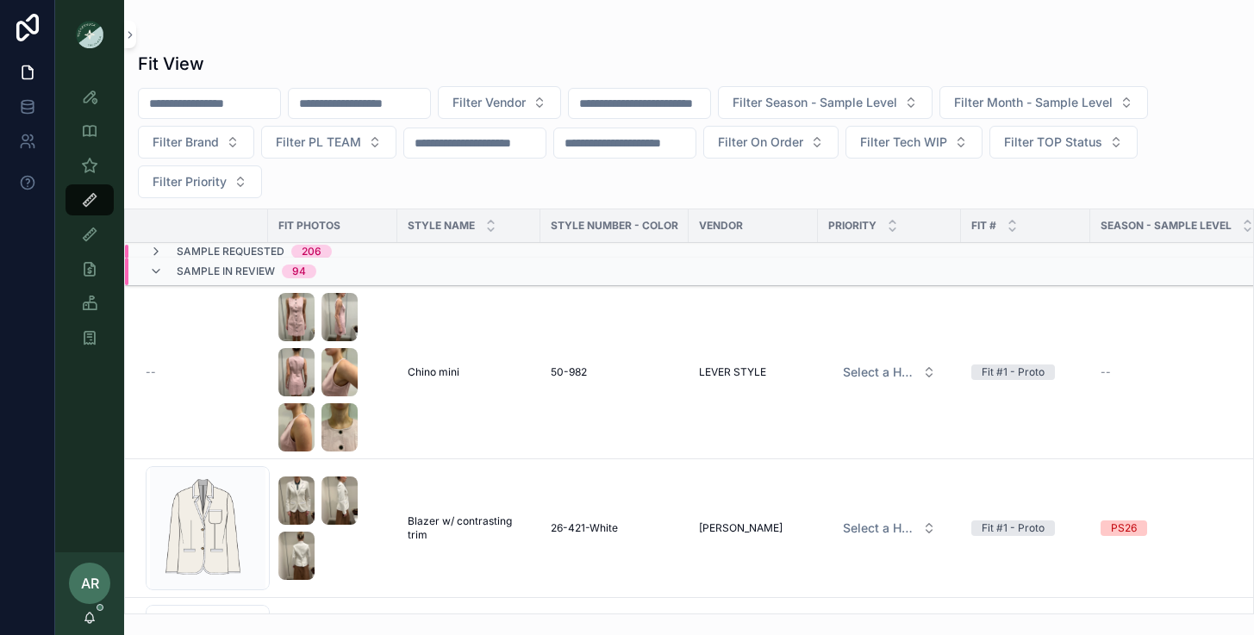
click at [379, 106] on input "scrollable content" at bounding box center [359, 103] width 141 height 24
click at [95, 169] on icon "scrollable content" at bounding box center [89, 165] width 17 height 17
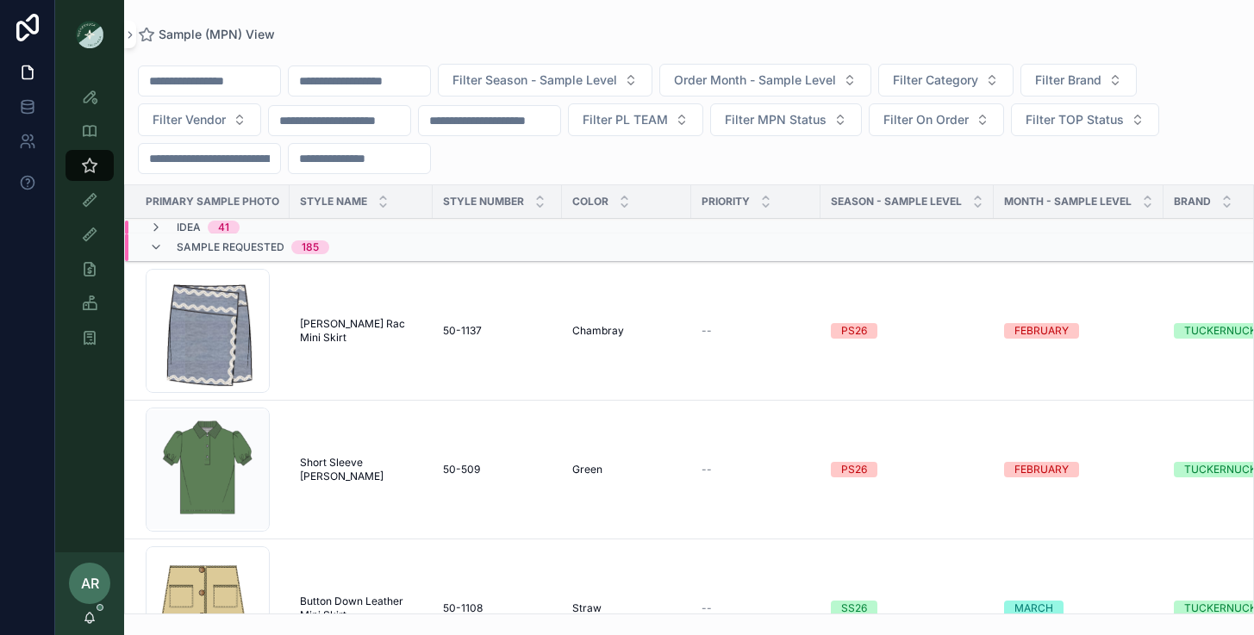
click at [376, 78] on input "scrollable content" at bounding box center [359, 81] width 141 height 24
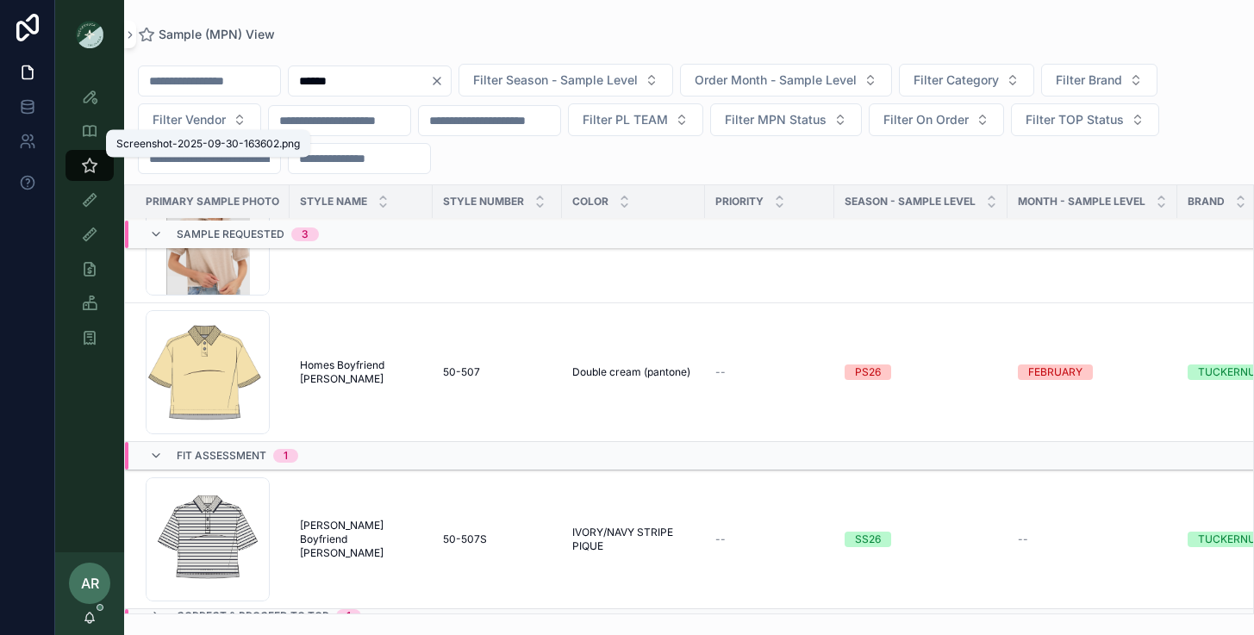
scroll to position [247, 0]
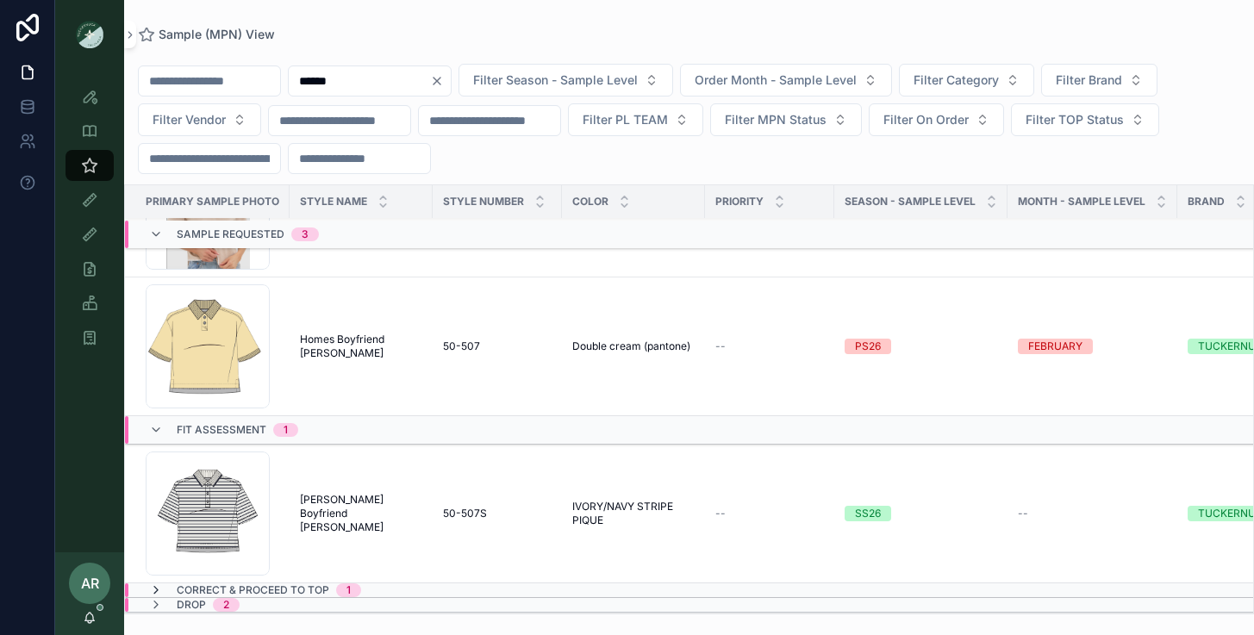
type input "******"
click at [159, 587] on icon "scrollable content" at bounding box center [156, 591] width 14 height 14
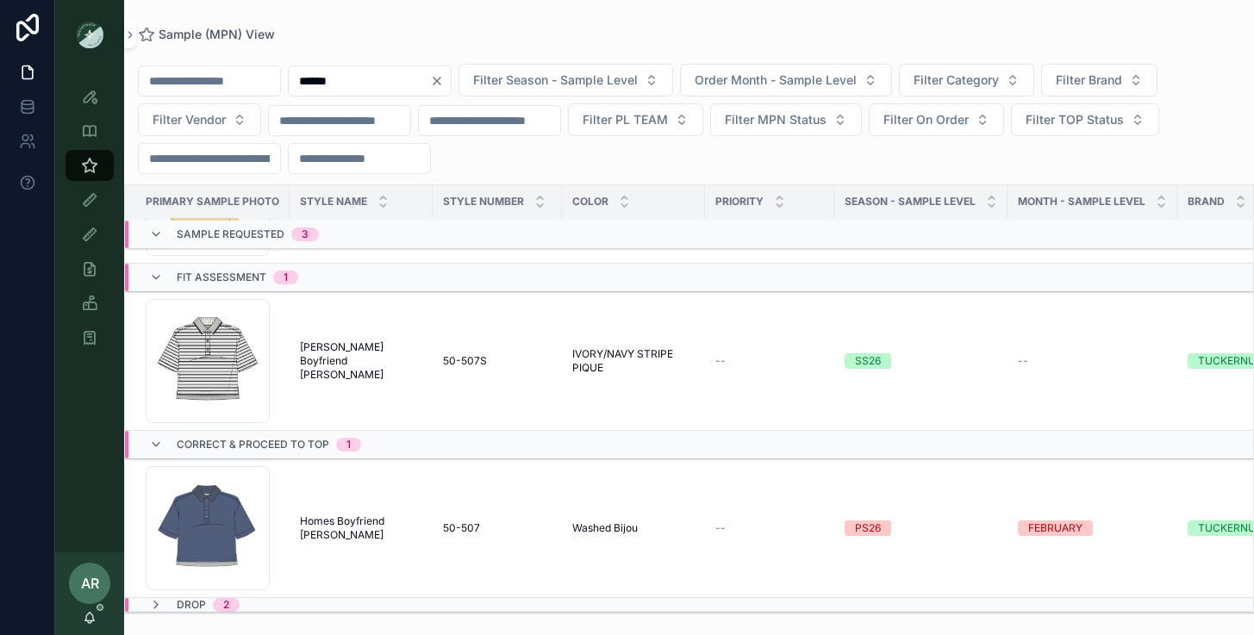
click at [347, 526] on span "Homes Boyfriend [PERSON_NAME]" at bounding box center [361, 529] width 122 height 28
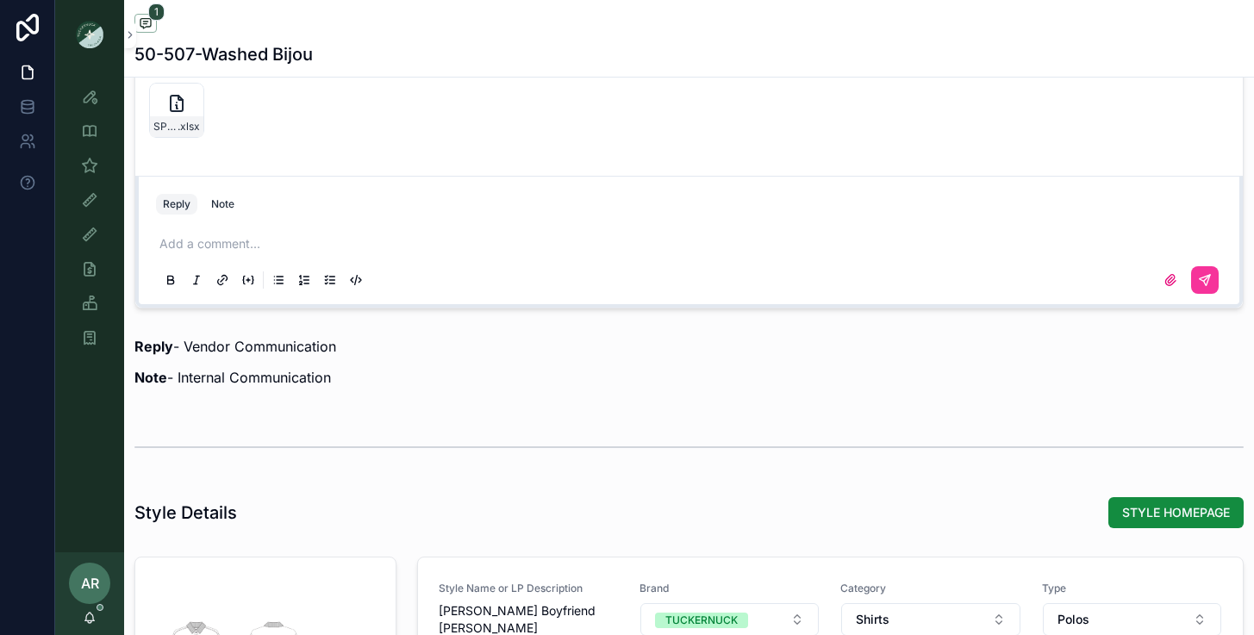
scroll to position [1319, 0]
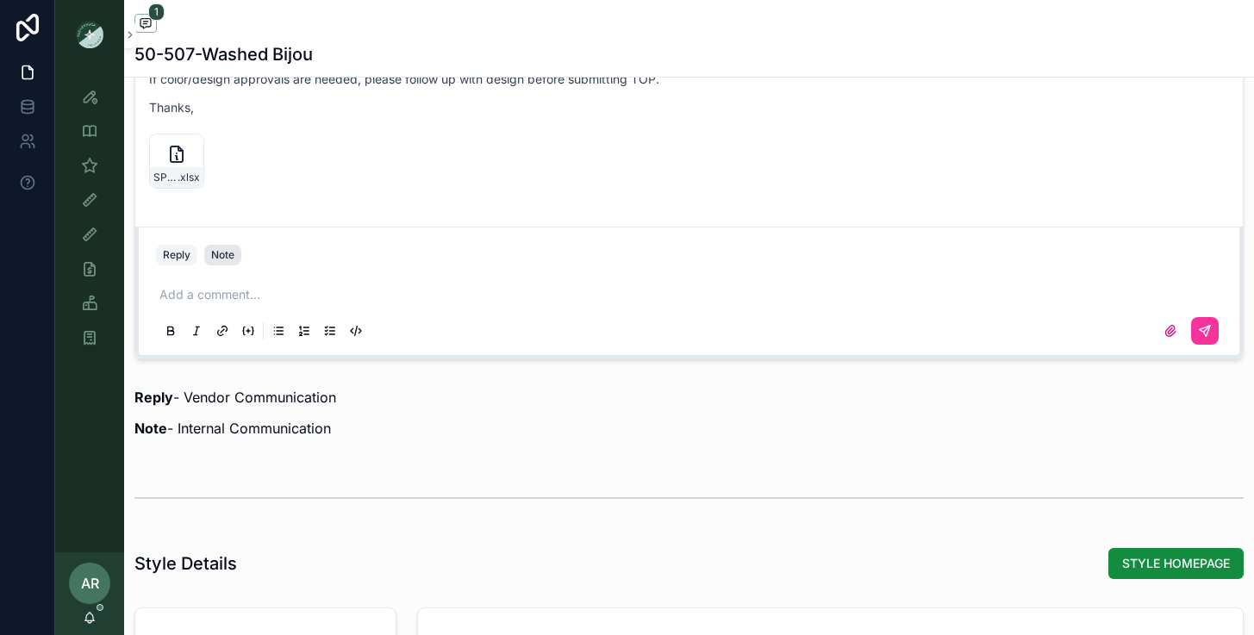
click at [218, 256] on div "Note" at bounding box center [222, 255] width 23 height 14
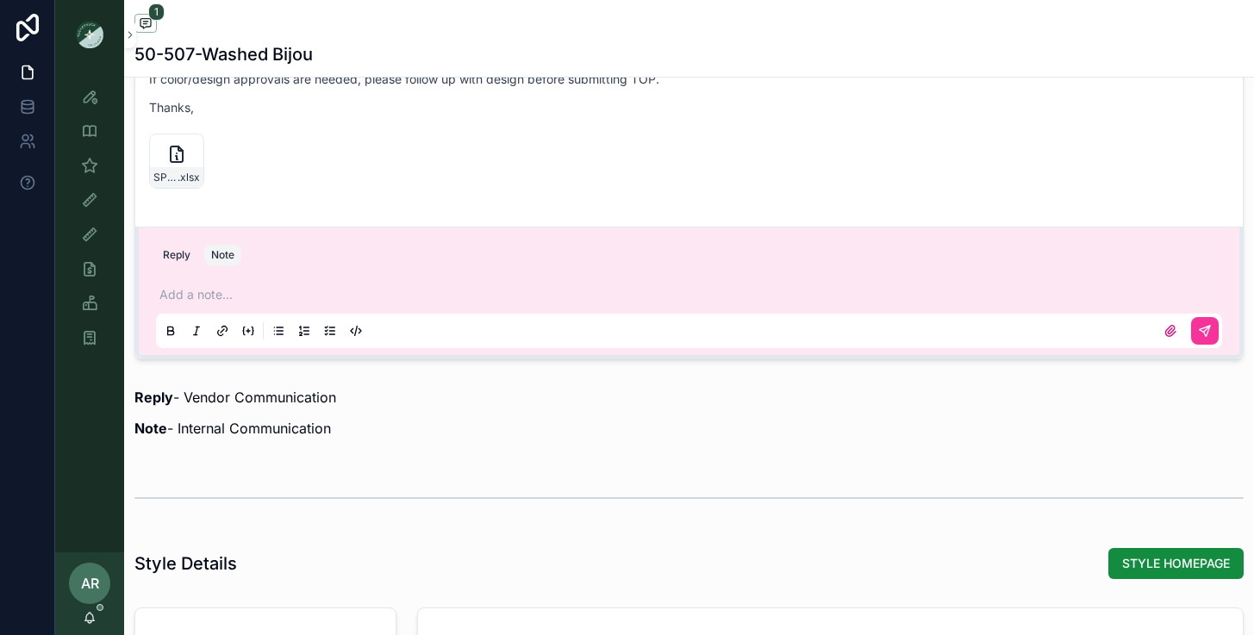
click at [202, 283] on div "Add a note..." at bounding box center [689, 312] width 1066 height 72
click at [195, 291] on p "scrollable content" at bounding box center [692, 294] width 1066 height 17
click at [1206, 327] on icon "scrollable content" at bounding box center [1205, 331] width 10 height 10
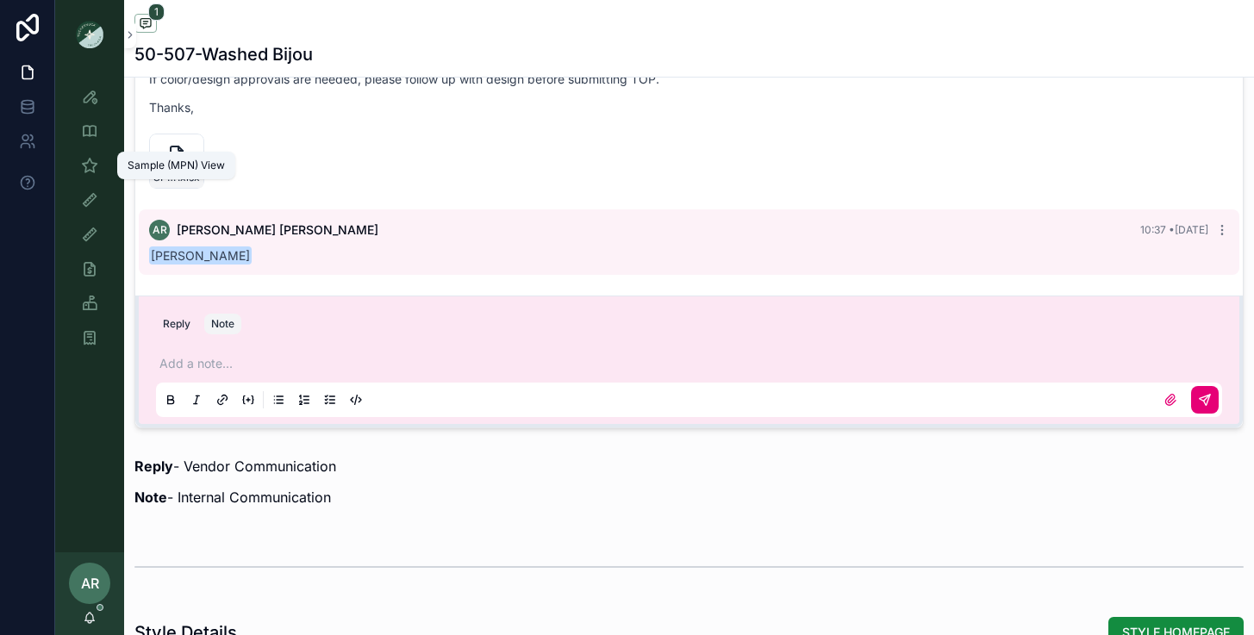
click at [78, 176] on div "Sample (MPN) View" at bounding box center [90, 166] width 28 height 28
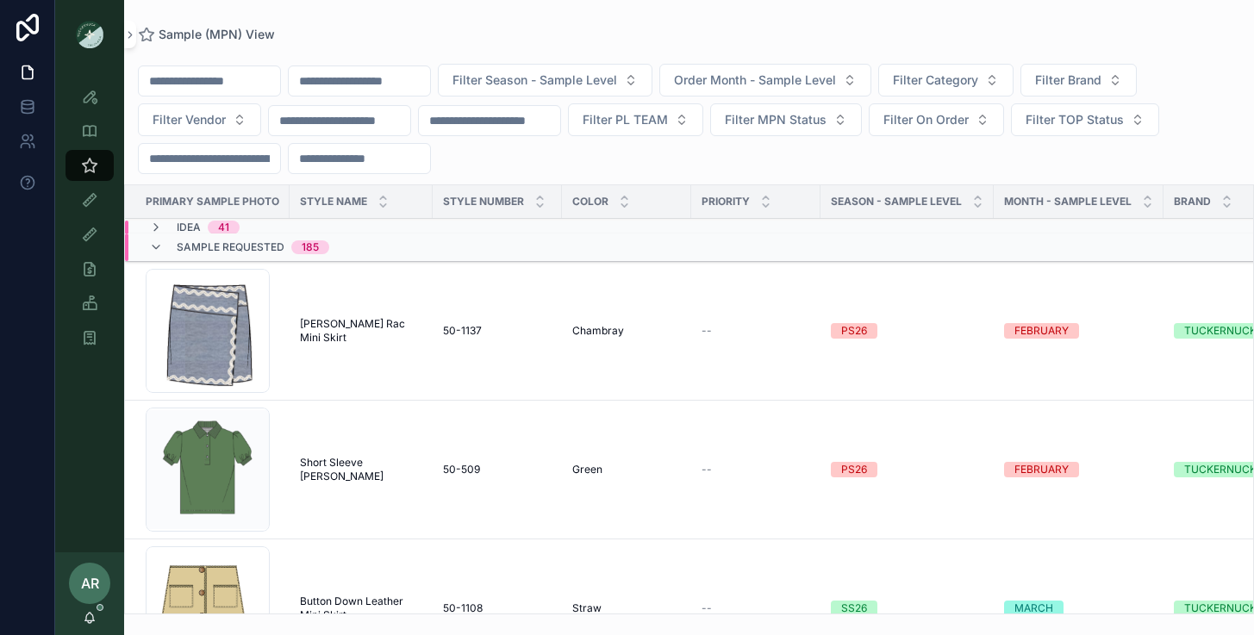
click at [357, 83] on input "scrollable content" at bounding box center [359, 81] width 141 height 24
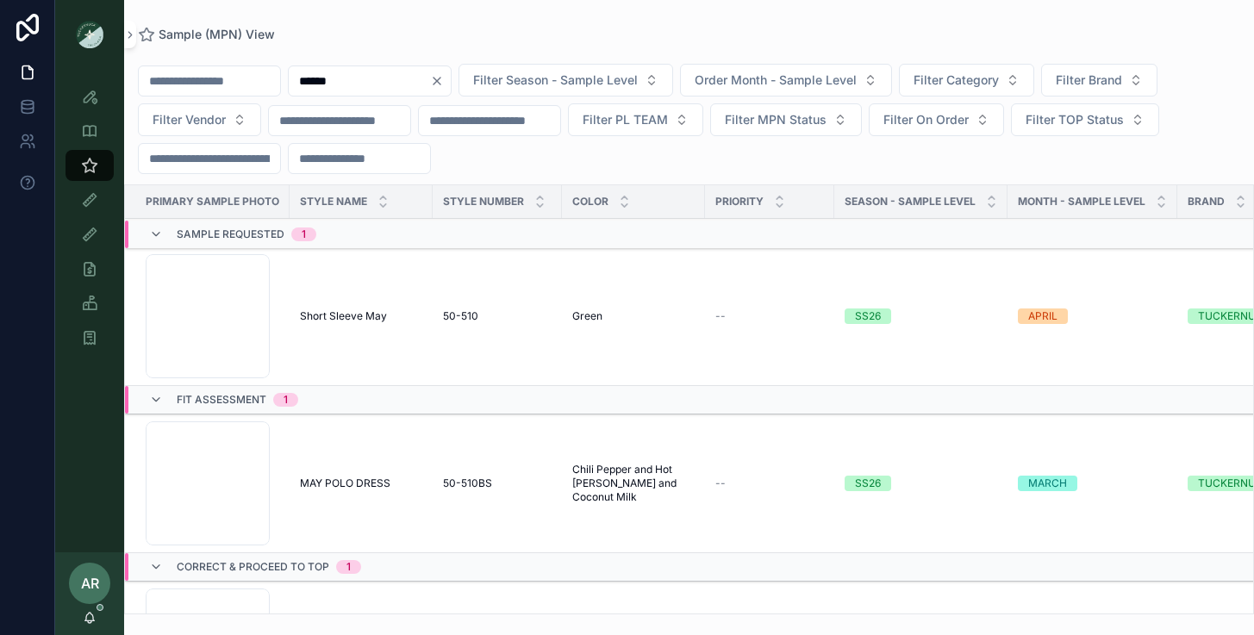
type input "******"
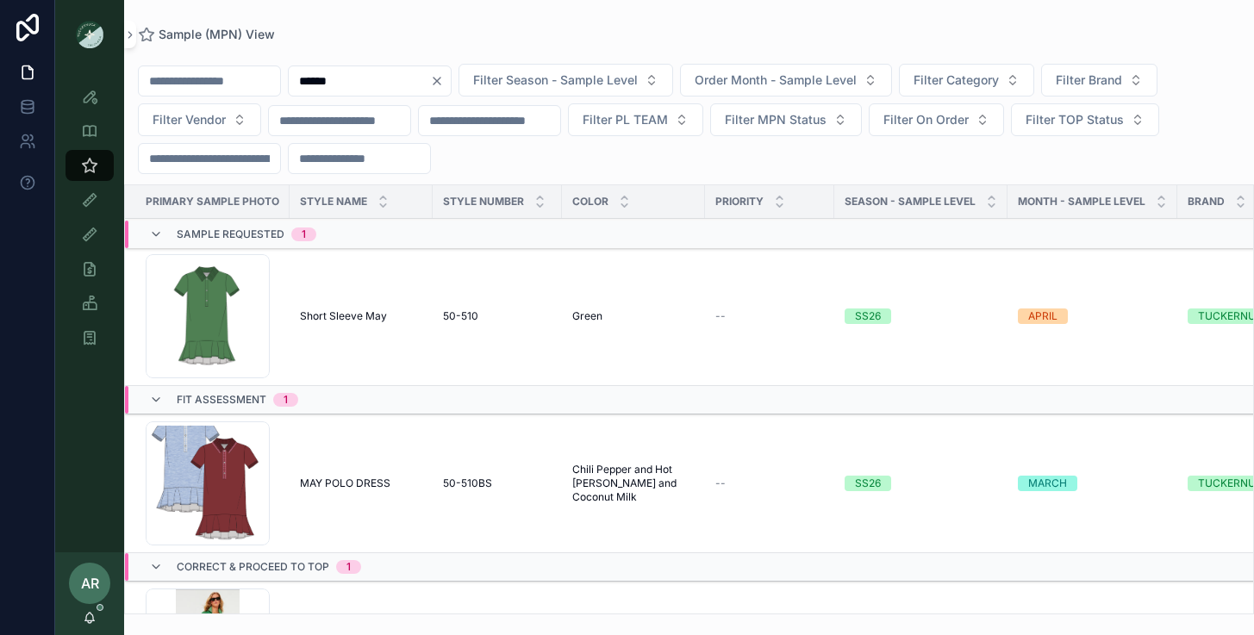
click at [334, 312] on span "Short Sleeve May" at bounding box center [343, 316] width 87 height 14
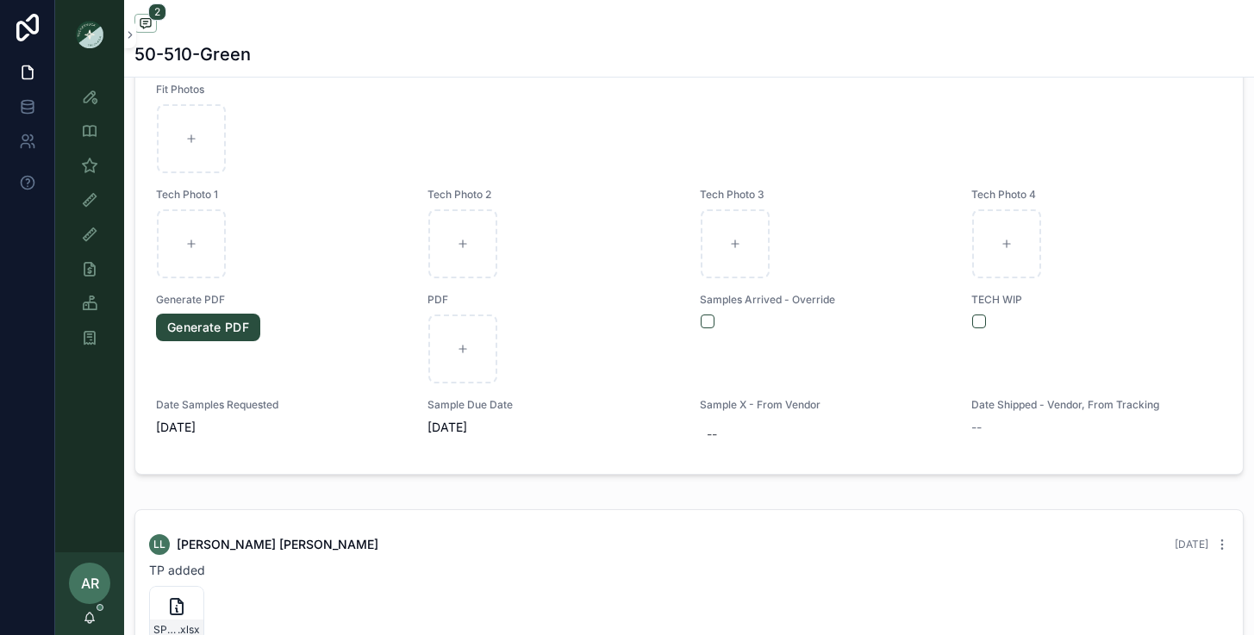
scroll to position [769, 0]
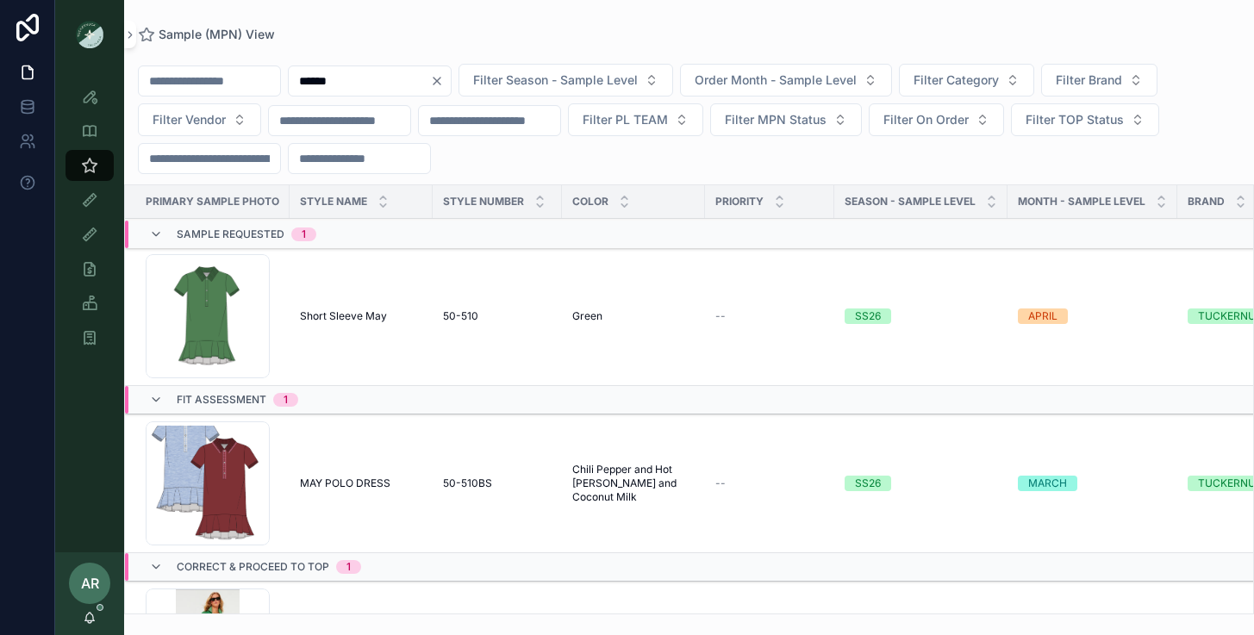
click at [157, 226] on div "Sample Requested 1" at bounding box center [232, 235] width 167 height 28
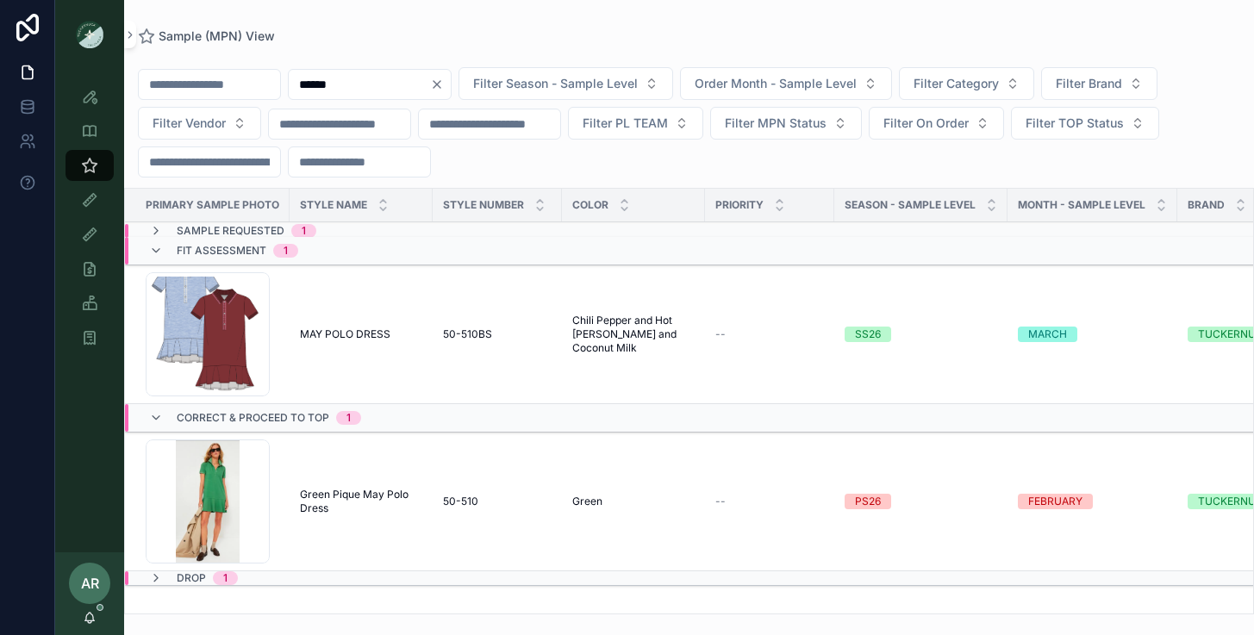
click at [338, 490] on span "Green Pique May Polo Dress" at bounding box center [361, 502] width 122 height 28
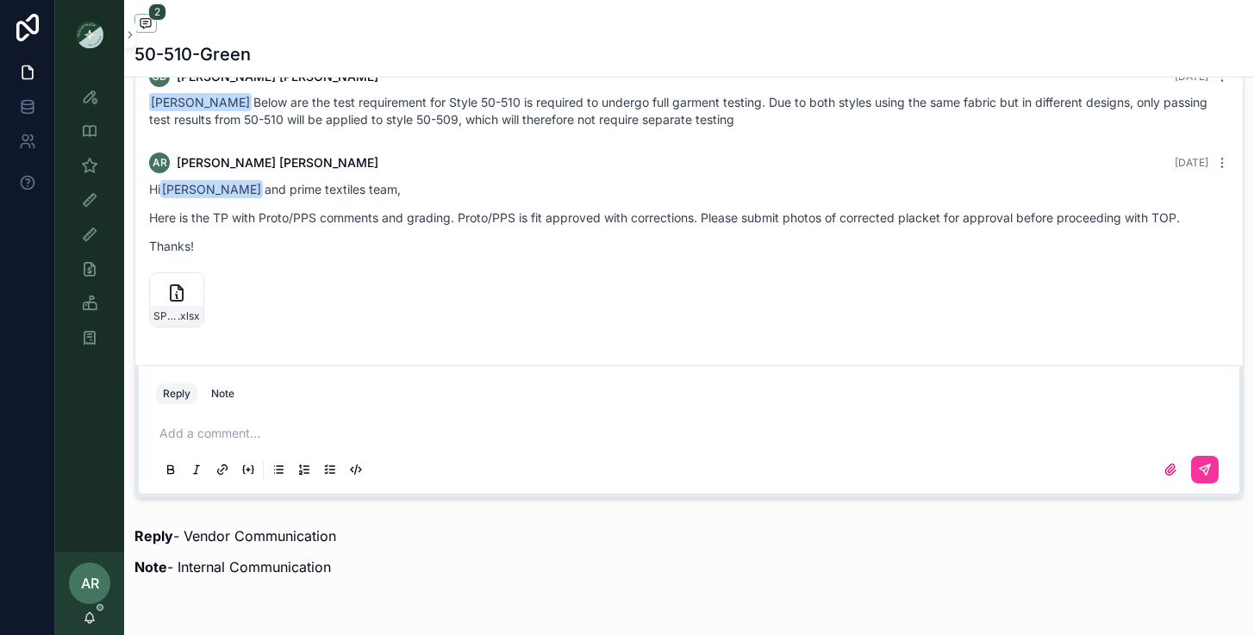
scroll to position [1142, 0]
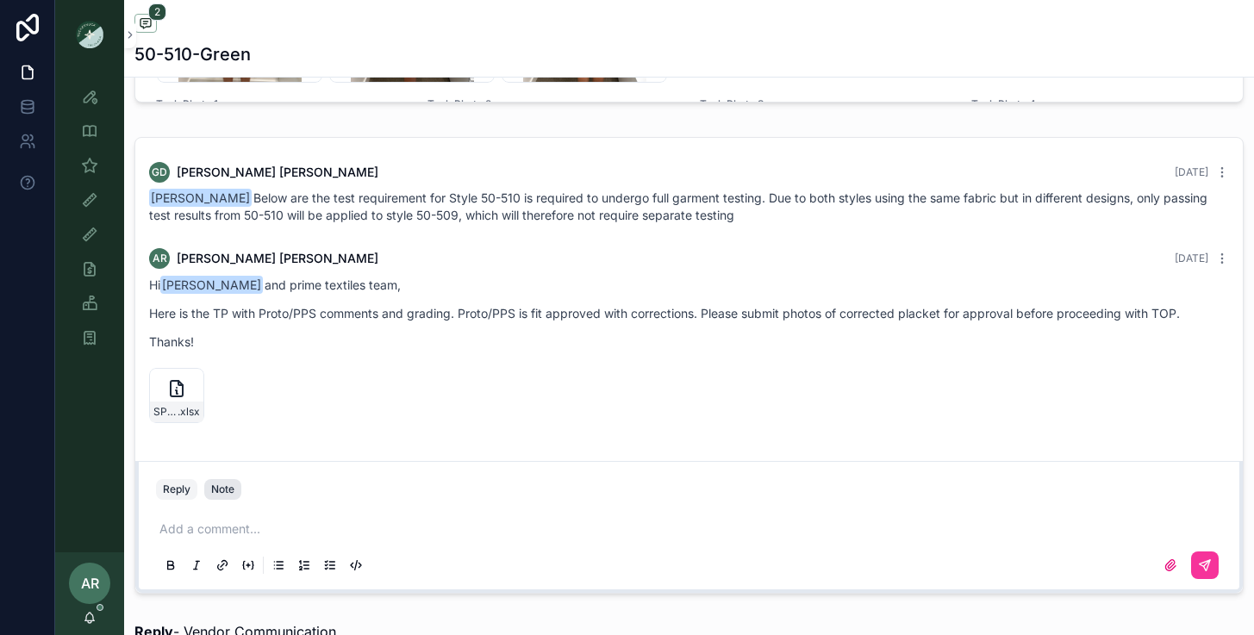
click at [228, 493] on div "Note" at bounding box center [222, 490] width 23 height 14
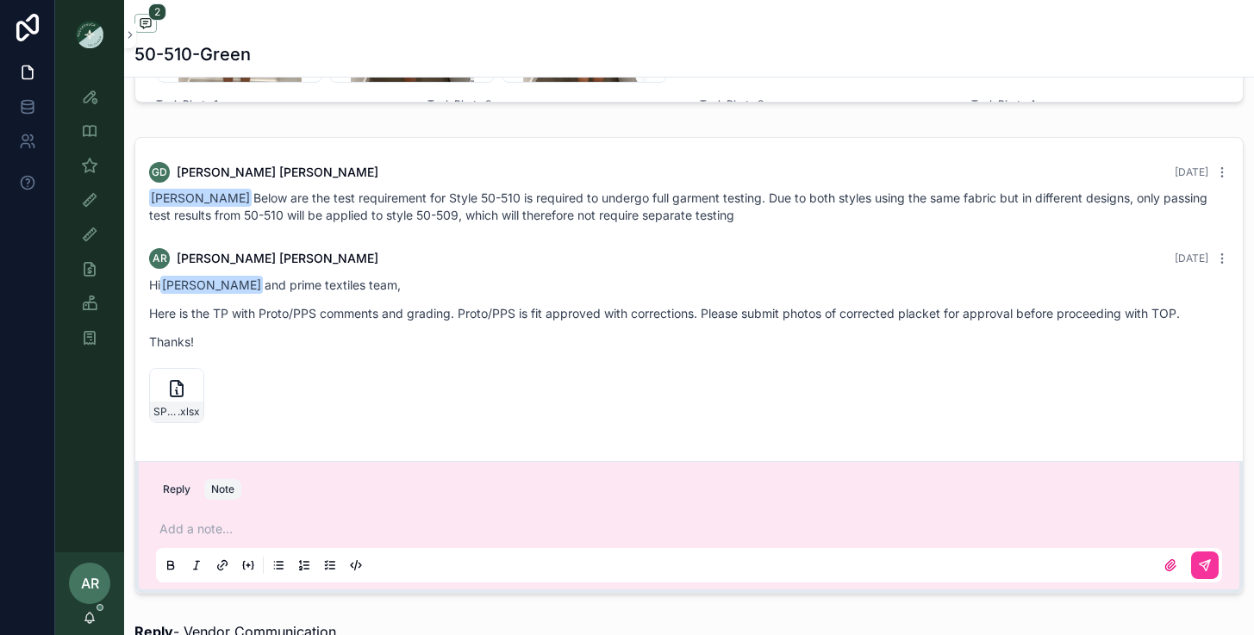
click at [211, 530] on p "scrollable content" at bounding box center [692, 529] width 1066 height 17
click at [1211, 567] on icon "scrollable content" at bounding box center [1205, 566] width 14 height 14
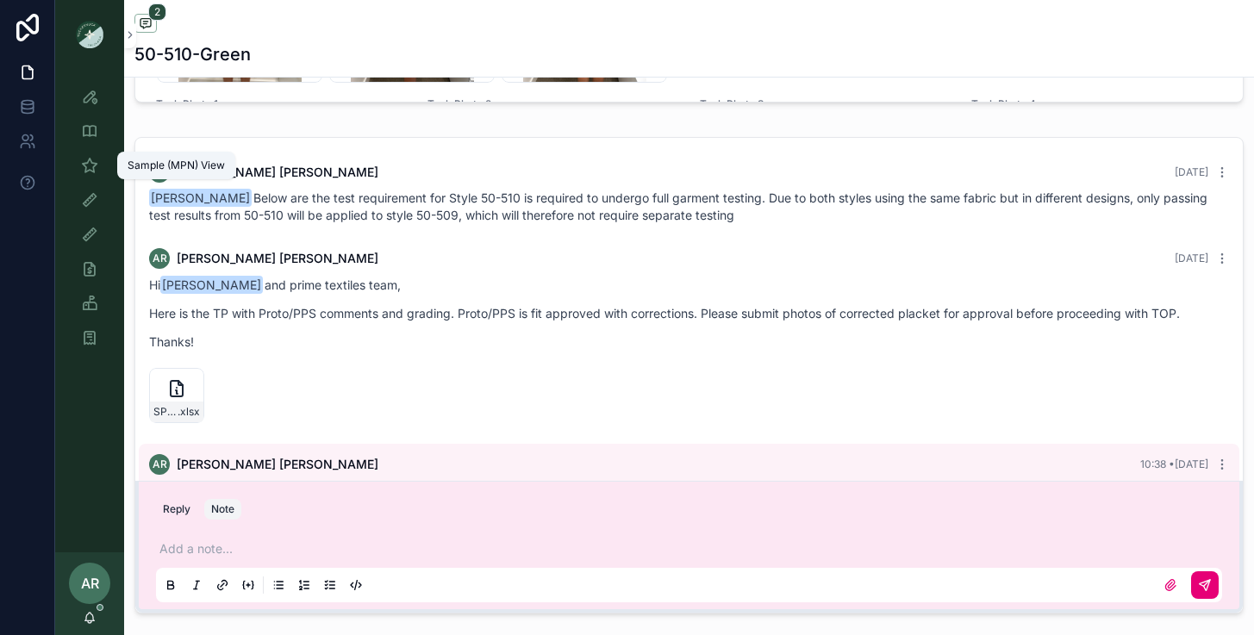
click at [90, 178] on div "Sample (MPN) View" at bounding box center [90, 166] width 28 height 28
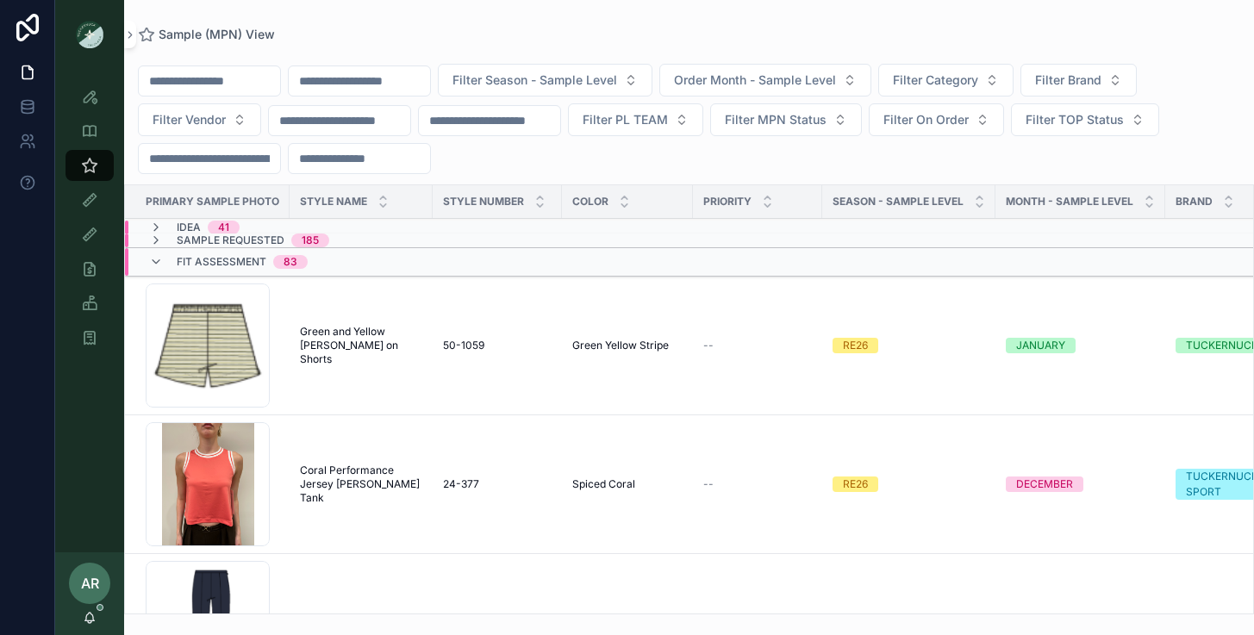
click at [366, 82] on input "scrollable content" at bounding box center [359, 81] width 141 height 24
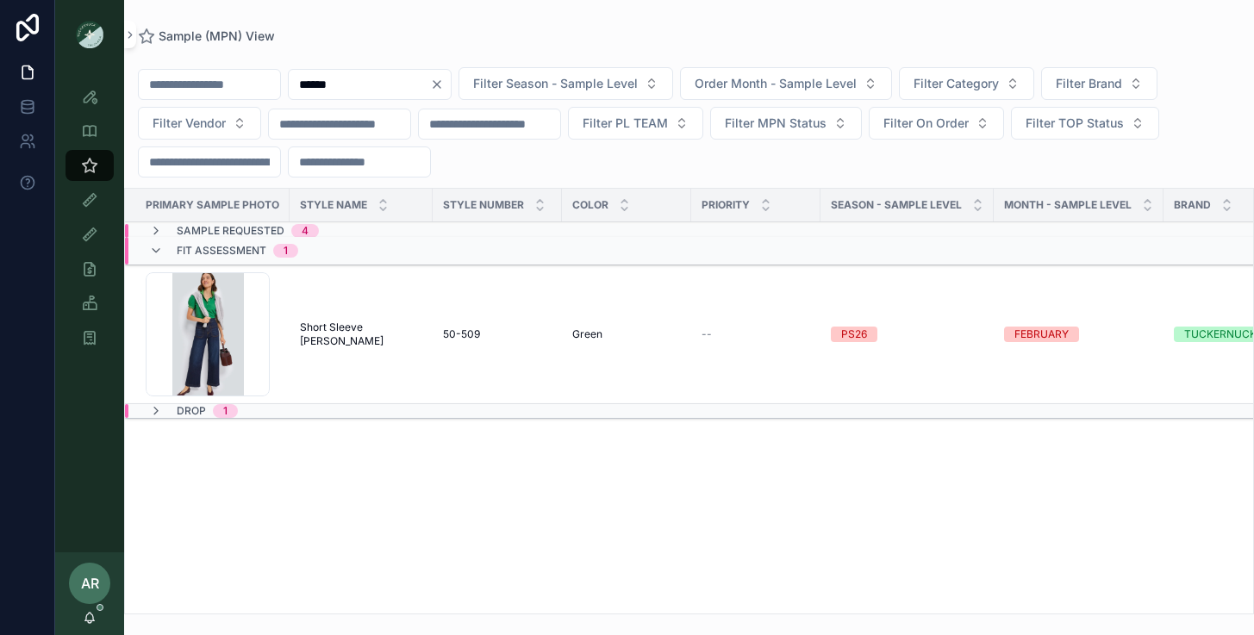
type input "******"
click at [193, 228] on span "Sample Requested" at bounding box center [231, 231] width 108 height 14
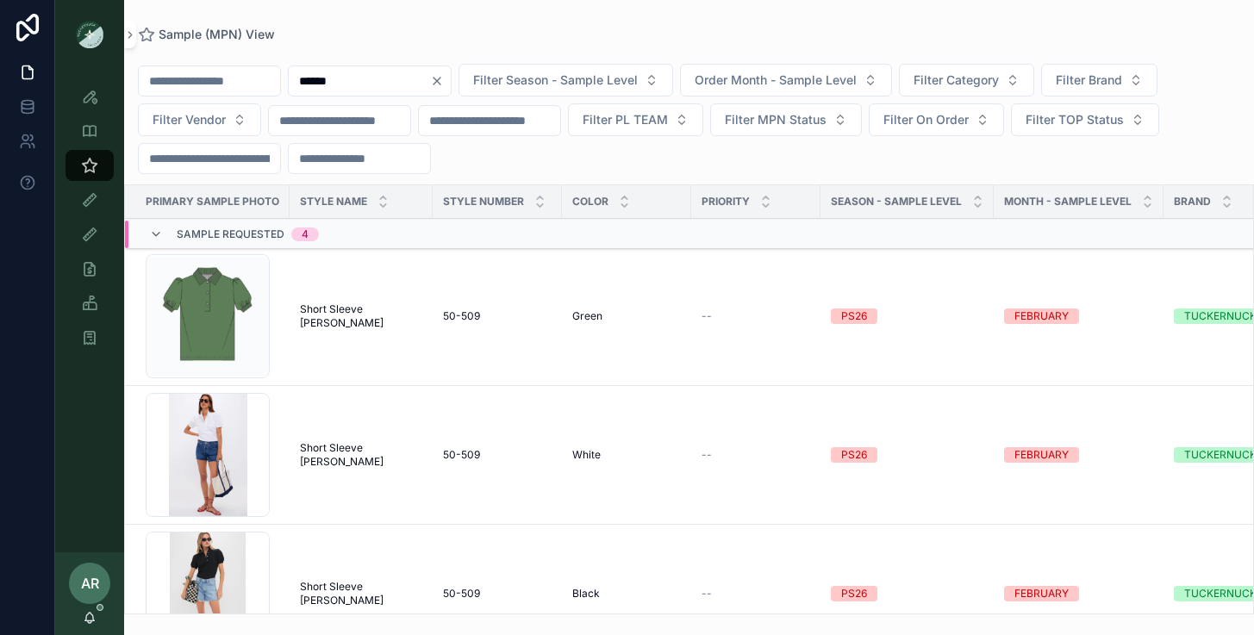
click at [330, 313] on span "Short Sleeve [PERSON_NAME]" at bounding box center [361, 317] width 122 height 28
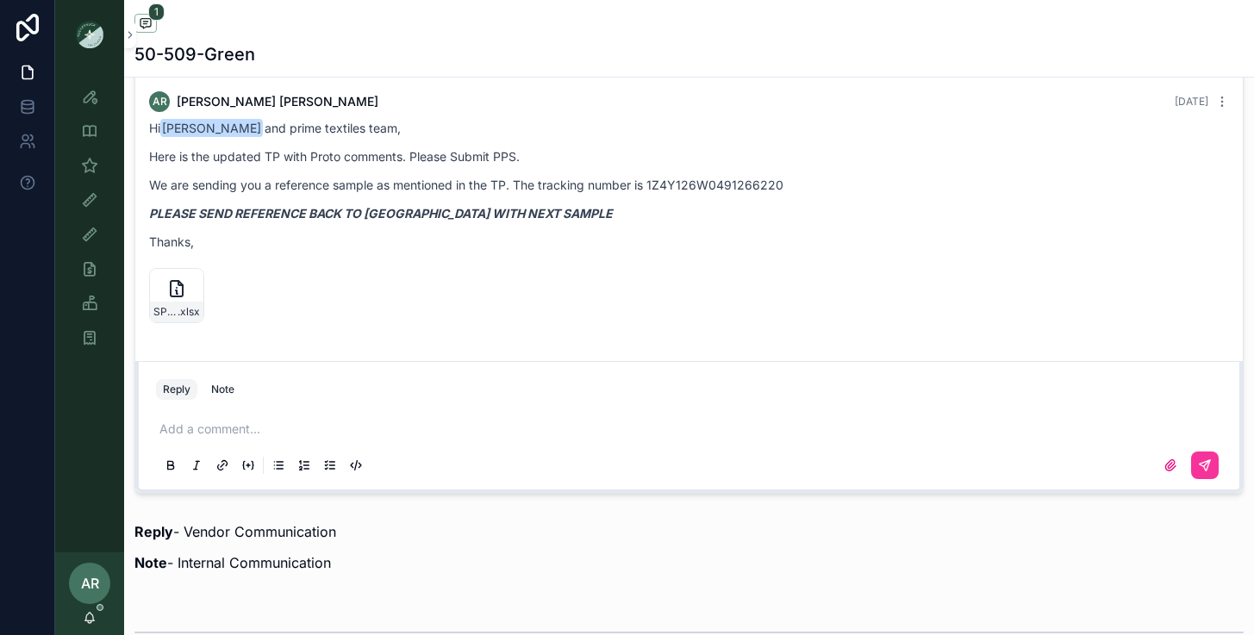
scroll to position [1231, 0]
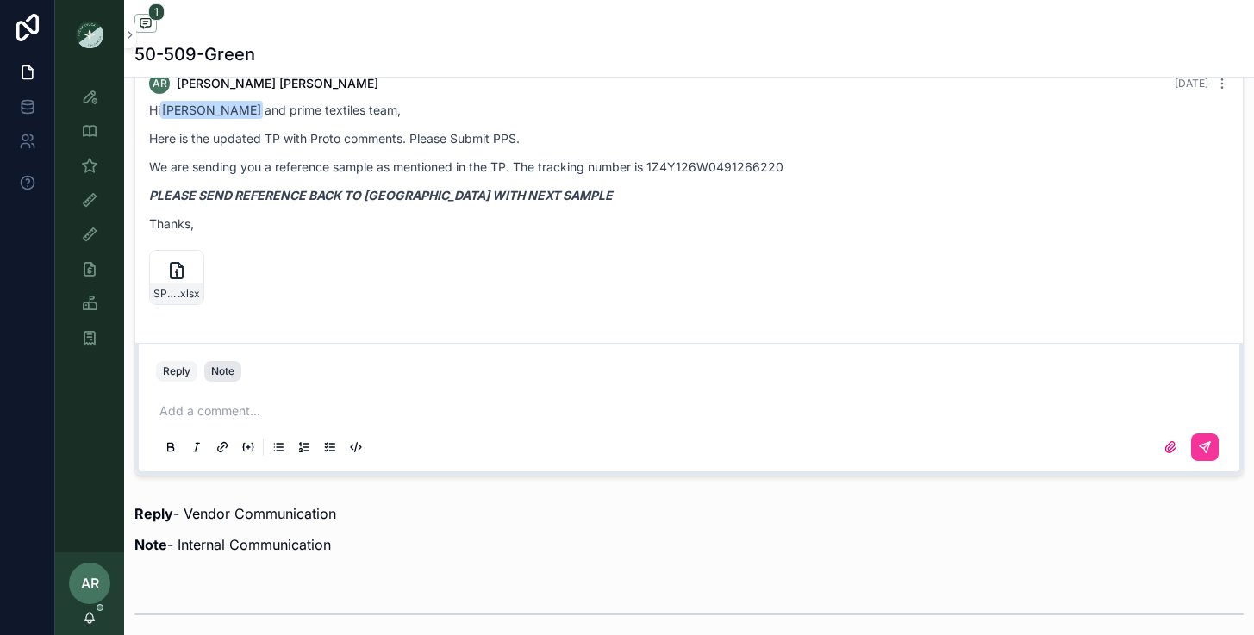
click at [219, 373] on div "Note" at bounding box center [222, 372] width 23 height 14
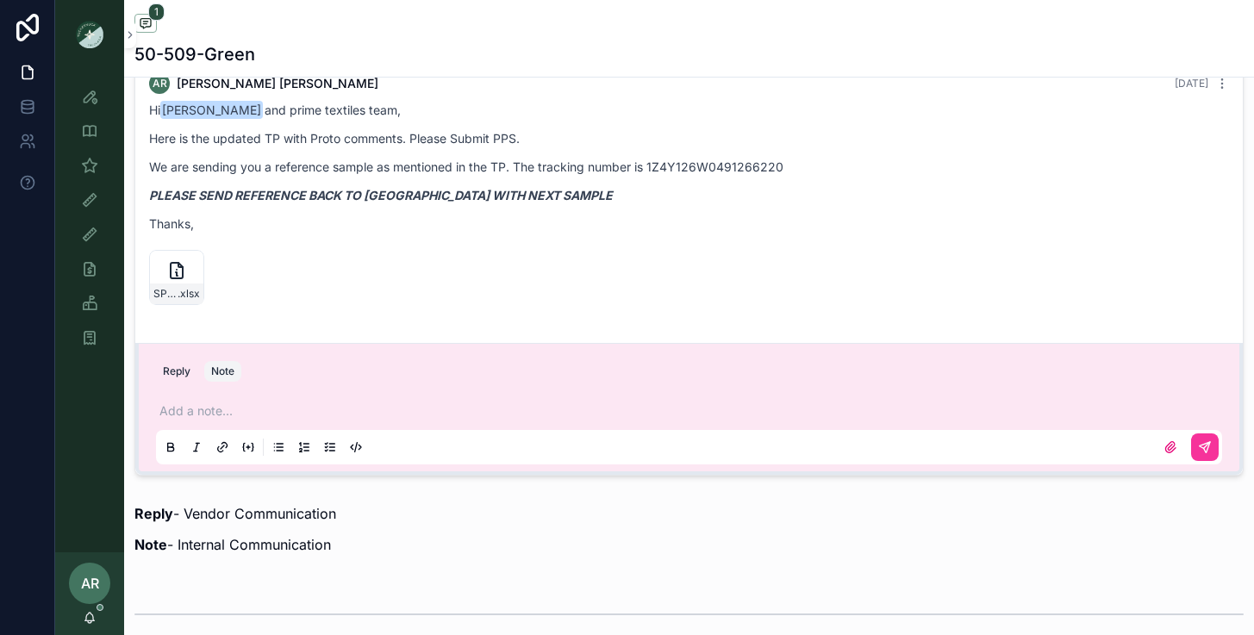
click at [208, 411] on p "scrollable content" at bounding box center [692, 411] width 1066 height 17
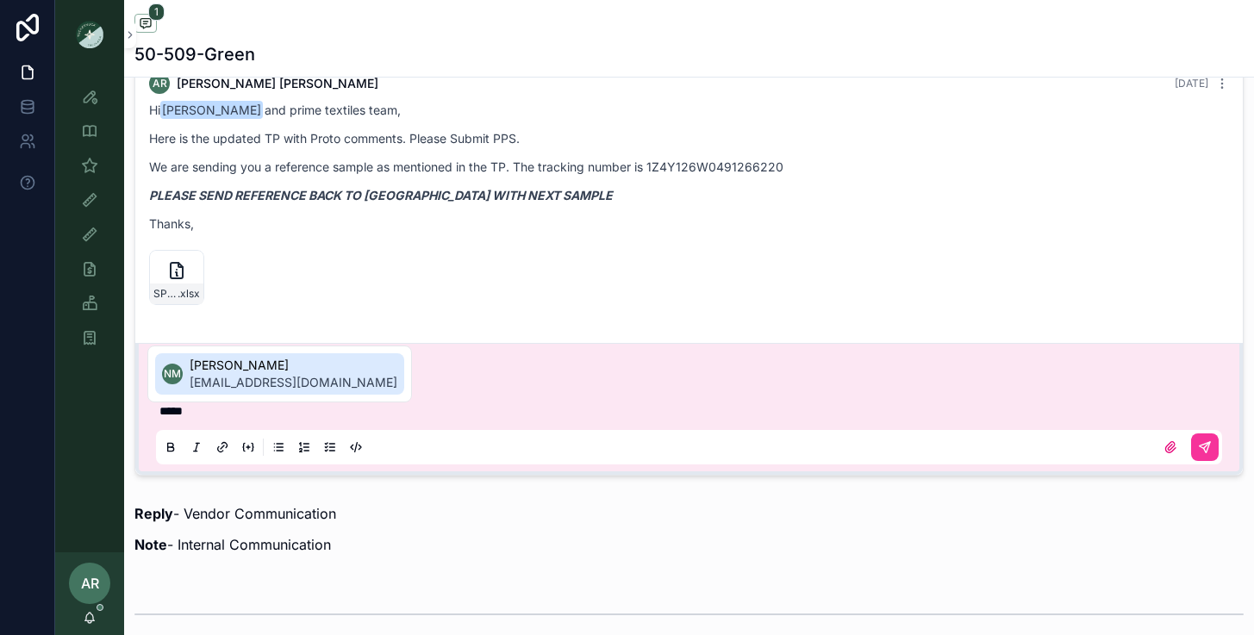
click at [203, 388] on span "[EMAIL_ADDRESS][DOMAIN_NAME]" at bounding box center [294, 382] width 208 height 17
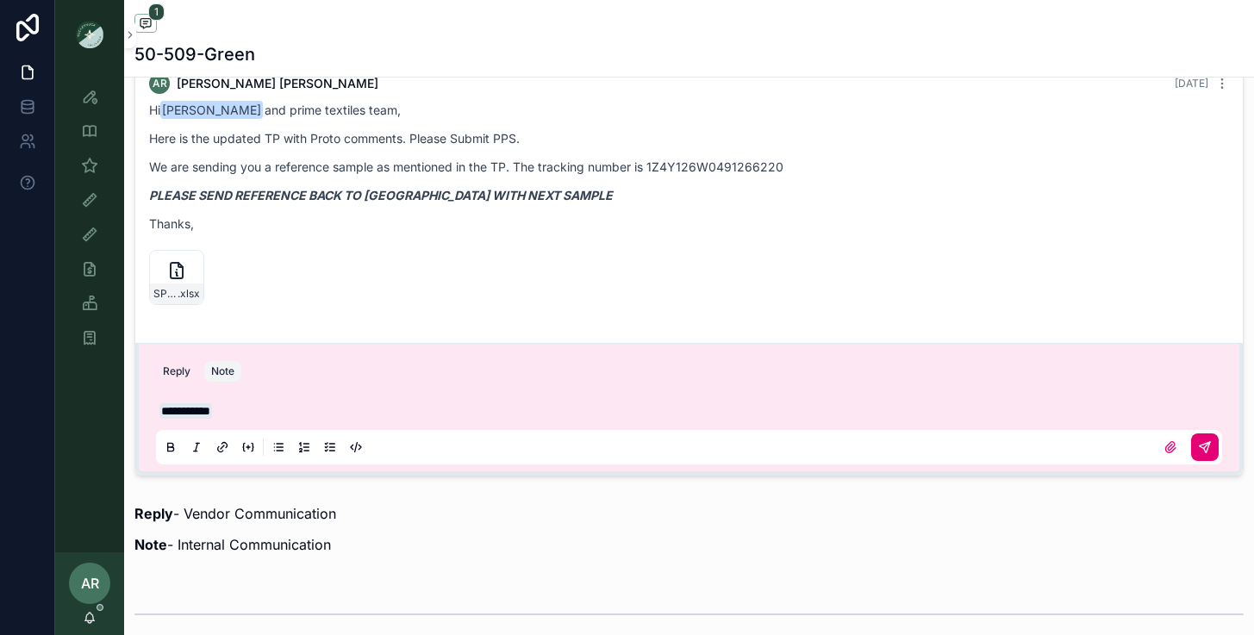
click at [1207, 446] on icon "scrollable content" at bounding box center [1207, 445] width 6 height 6
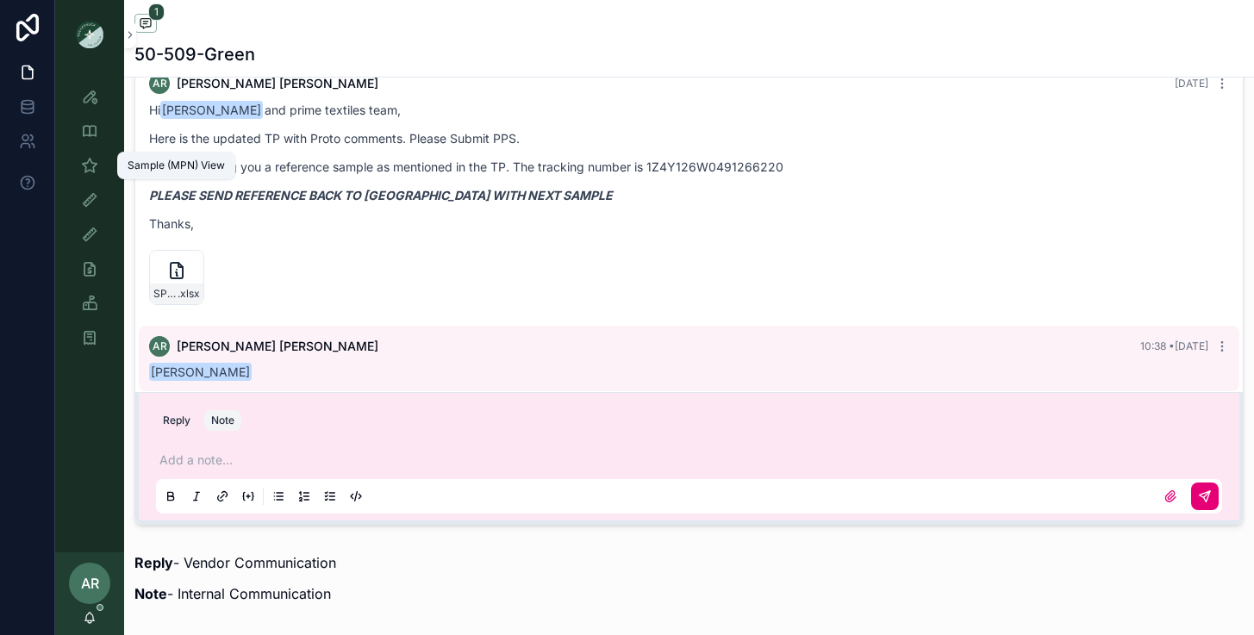
click at [91, 172] on icon "scrollable content" at bounding box center [89, 165] width 17 height 17
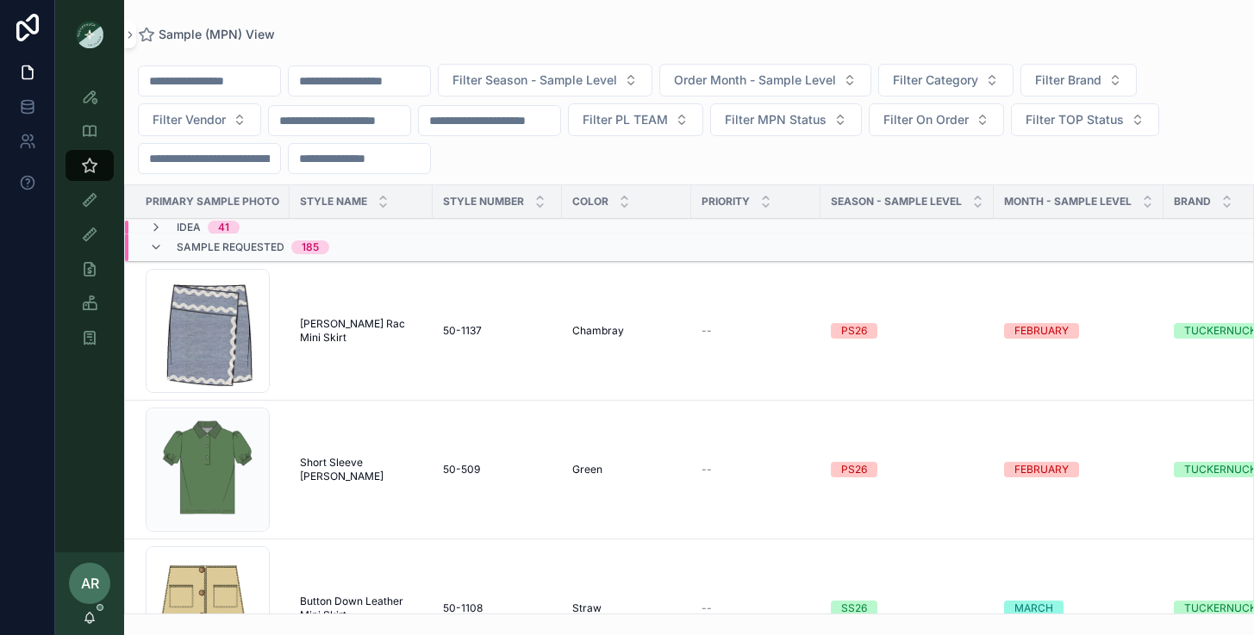
click at [353, 84] on input "scrollable content" at bounding box center [359, 81] width 141 height 24
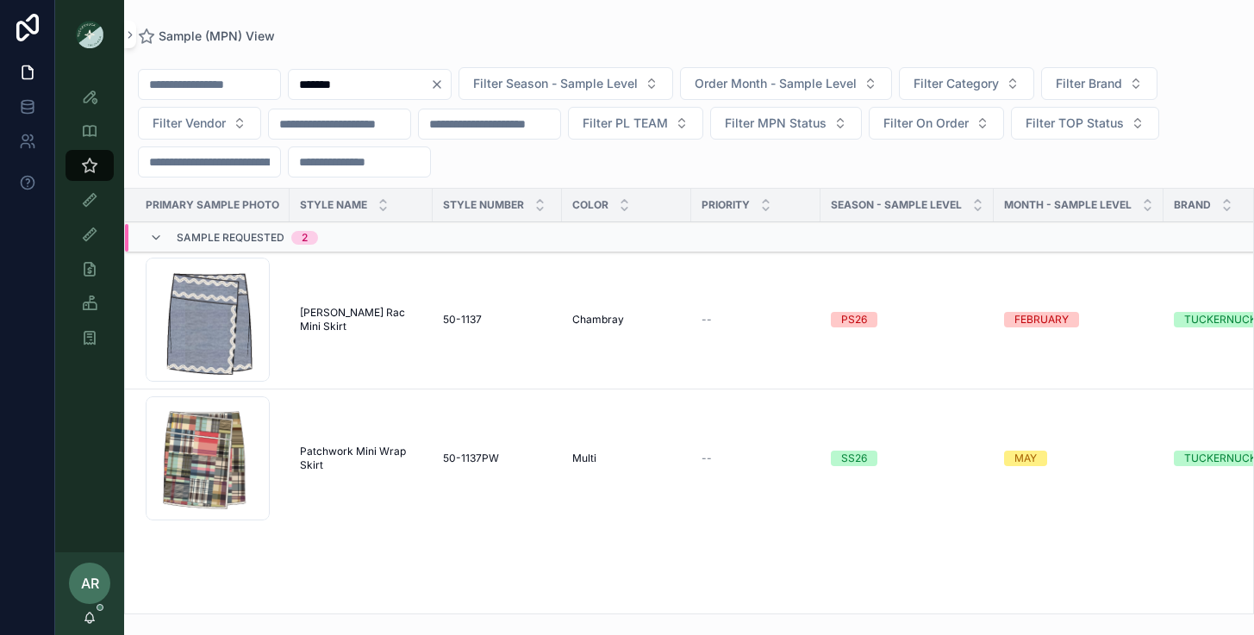
type input "*******"
click at [361, 316] on span "[PERSON_NAME] Rac Mini Skirt" at bounding box center [361, 320] width 122 height 28
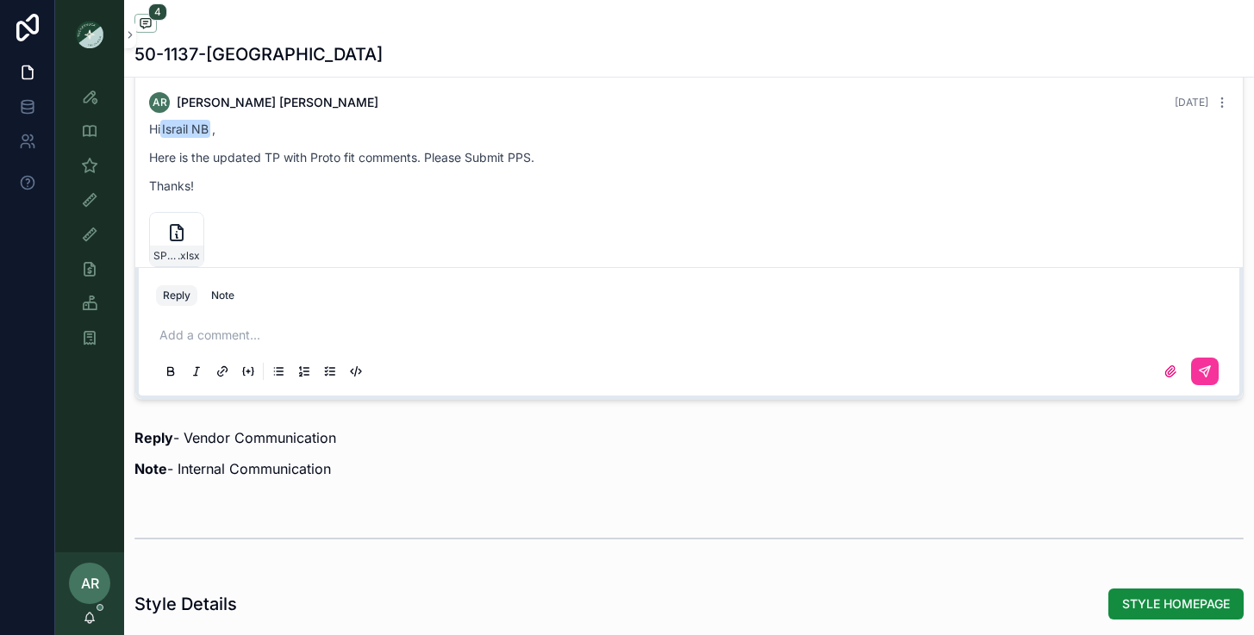
scroll to position [134, 0]
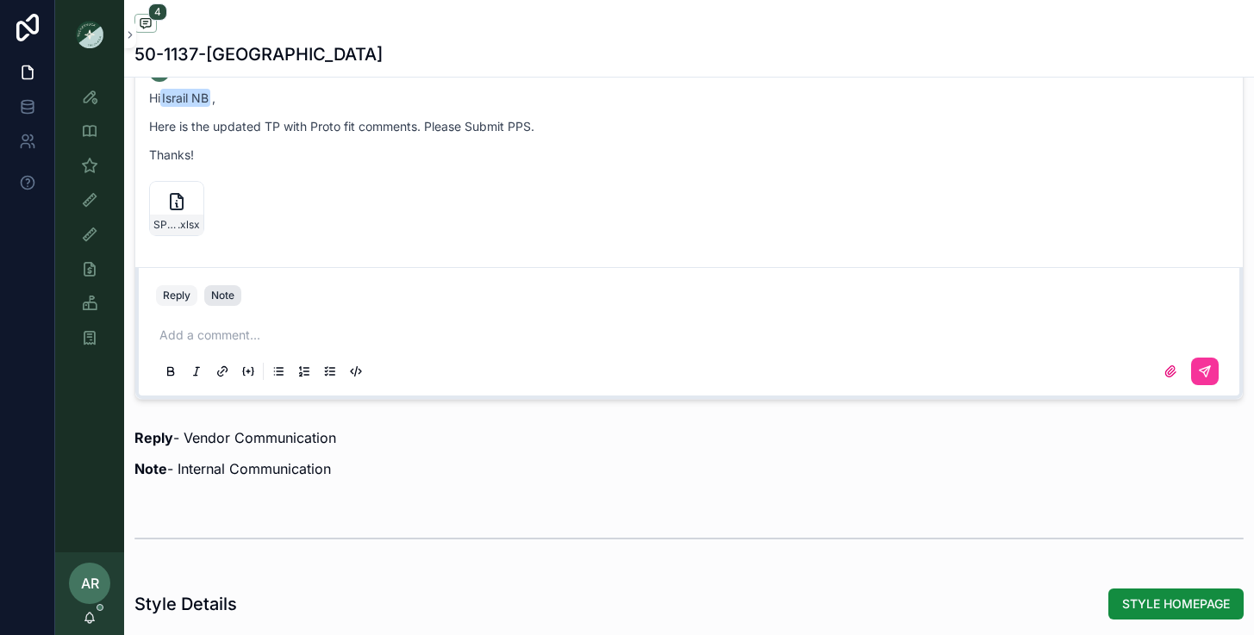
click at [218, 295] on div "Note" at bounding box center [222, 296] width 23 height 14
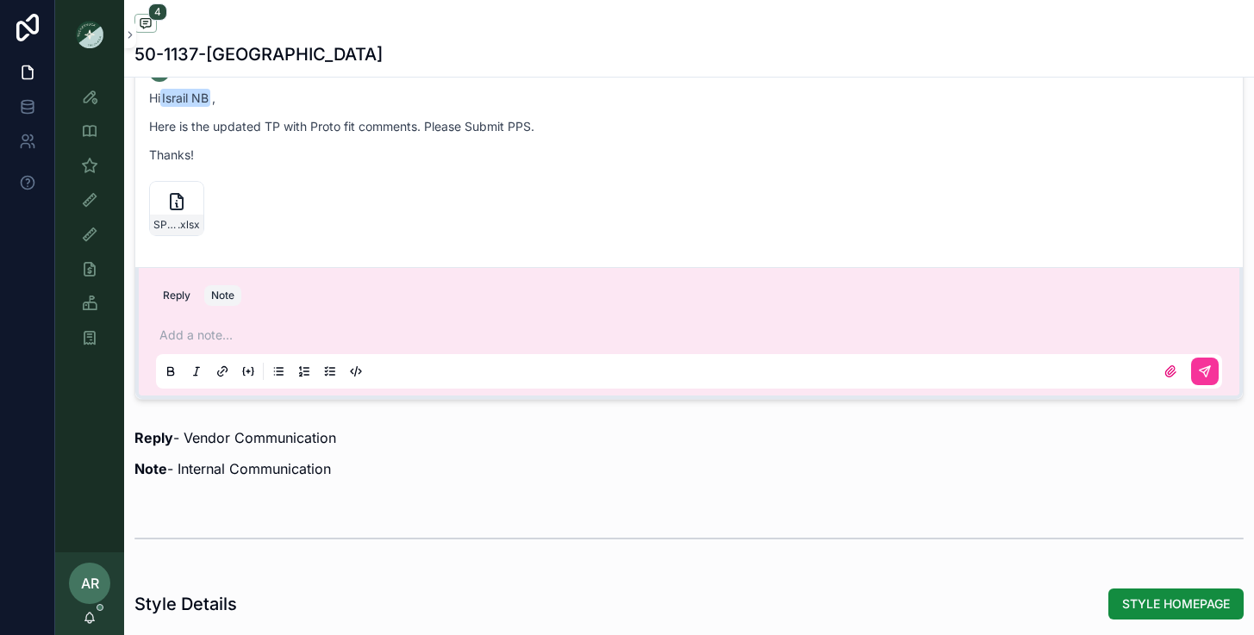
click at [212, 323] on div "Add a note..." at bounding box center [689, 352] width 1066 height 72
click at [204, 331] on p "scrollable content" at bounding box center [692, 335] width 1066 height 17
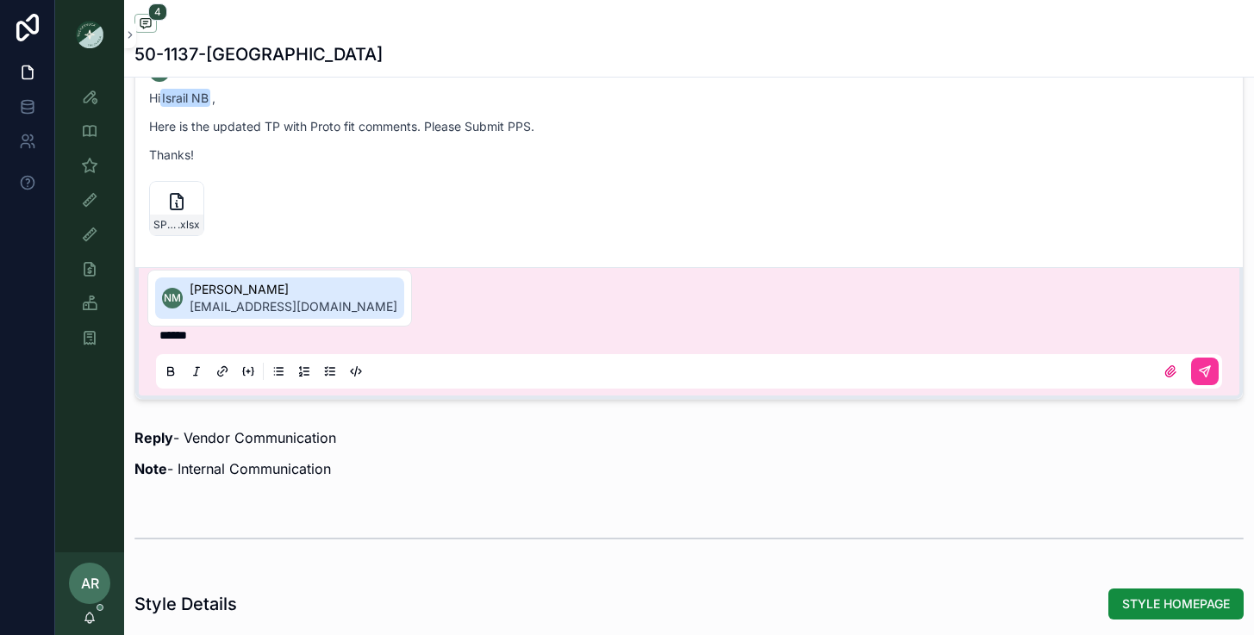
click at [206, 311] on span "[EMAIL_ADDRESS][DOMAIN_NAME]" at bounding box center [294, 306] width 208 height 17
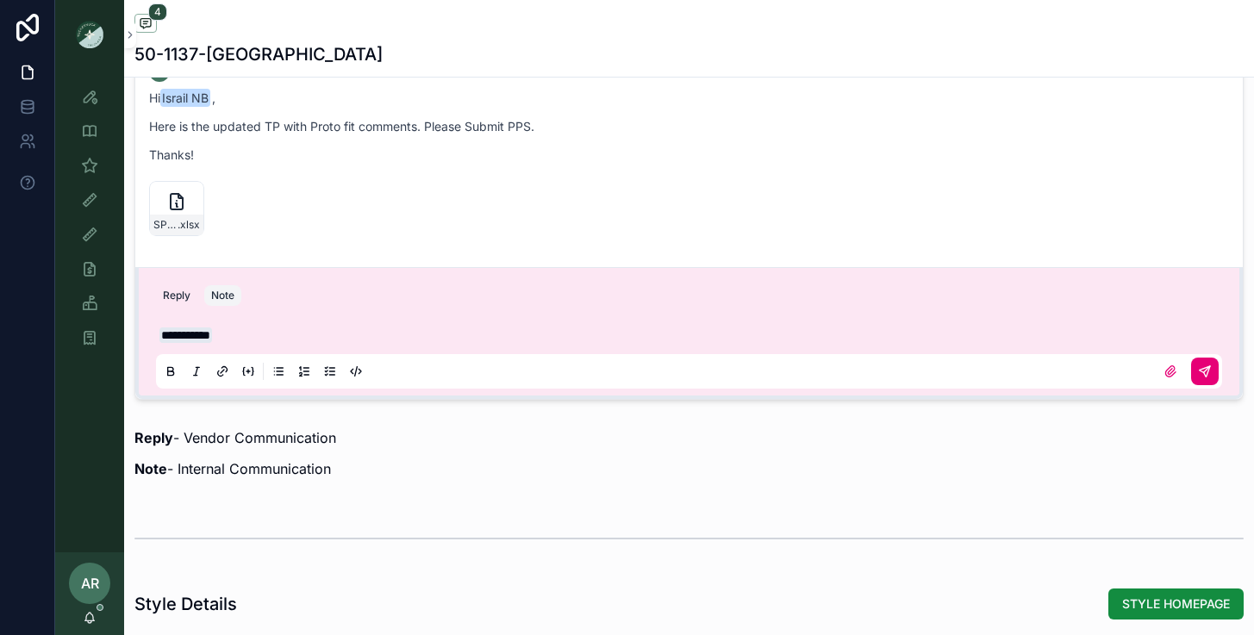
click at [1206, 376] on icon "scrollable content" at bounding box center [1205, 371] width 10 height 10
click at [90, 166] on icon "scrollable content" at bounding box center [89, 165] width 17 height 17
